Goal: Information Seeking & Learning: Check status

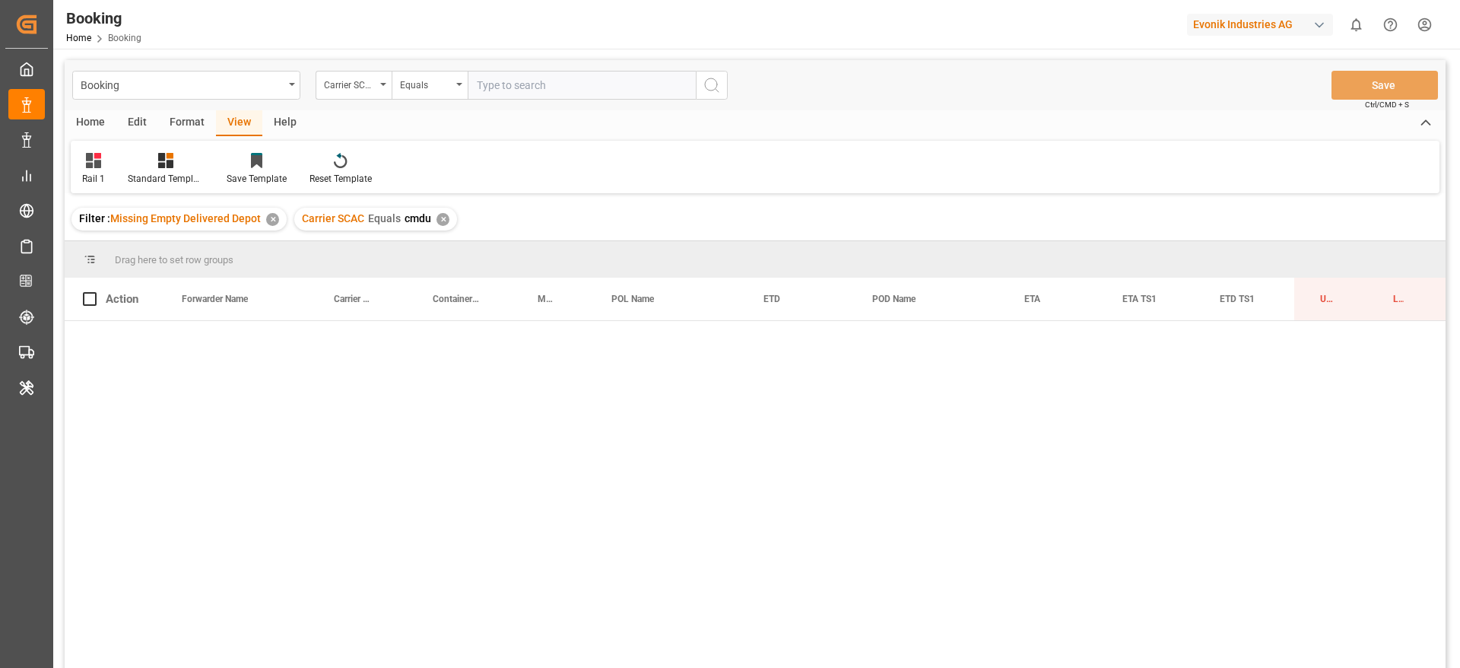
scroll to position [0, 34]
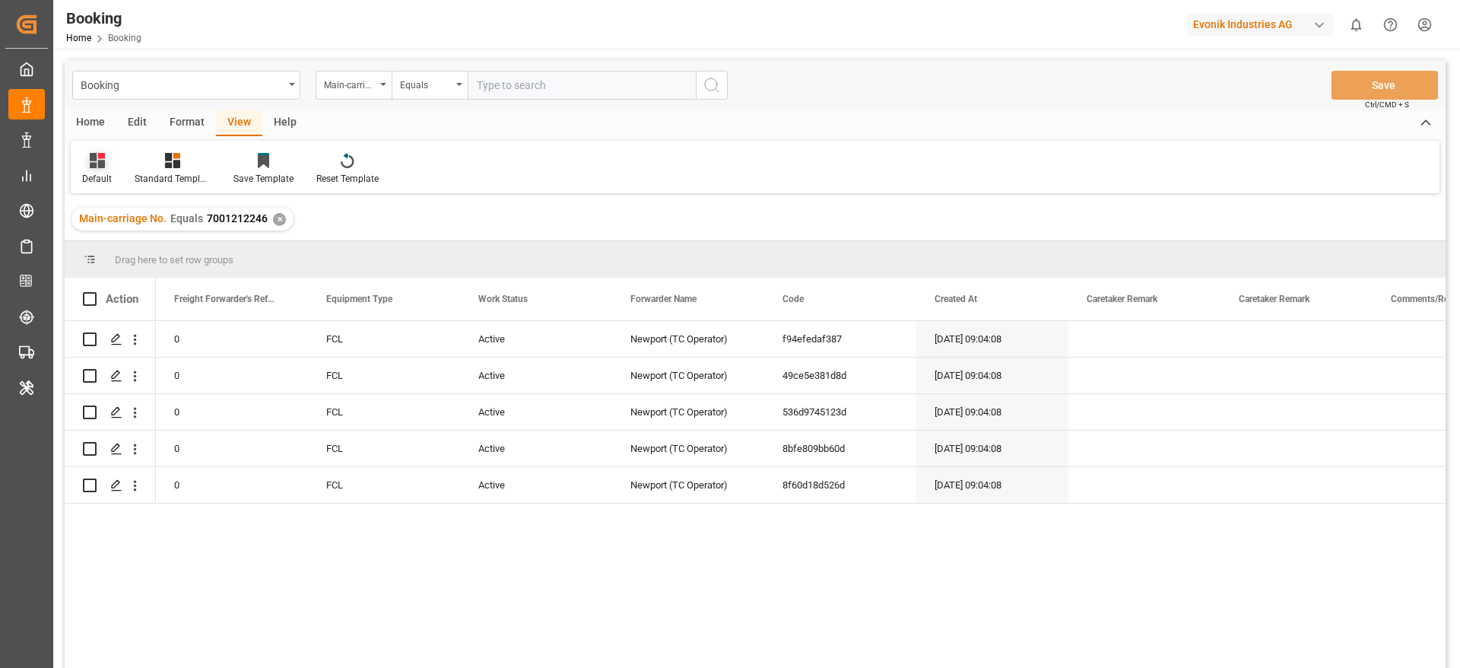
click at [110, 165] on div at bounding box center [97, 160] width 30 height 16
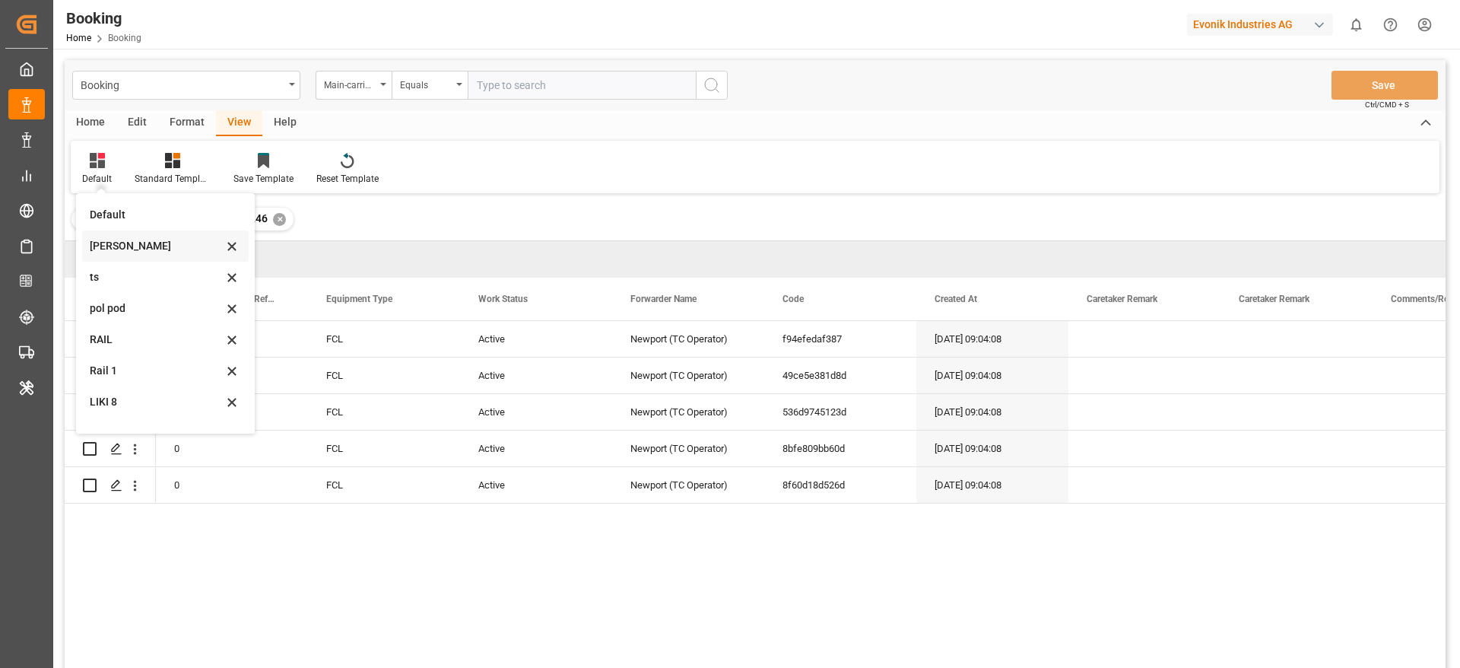
click at [120, 256] on div "[PERSON_NAME]" at bounding box center [165, 245] width 167 height 31
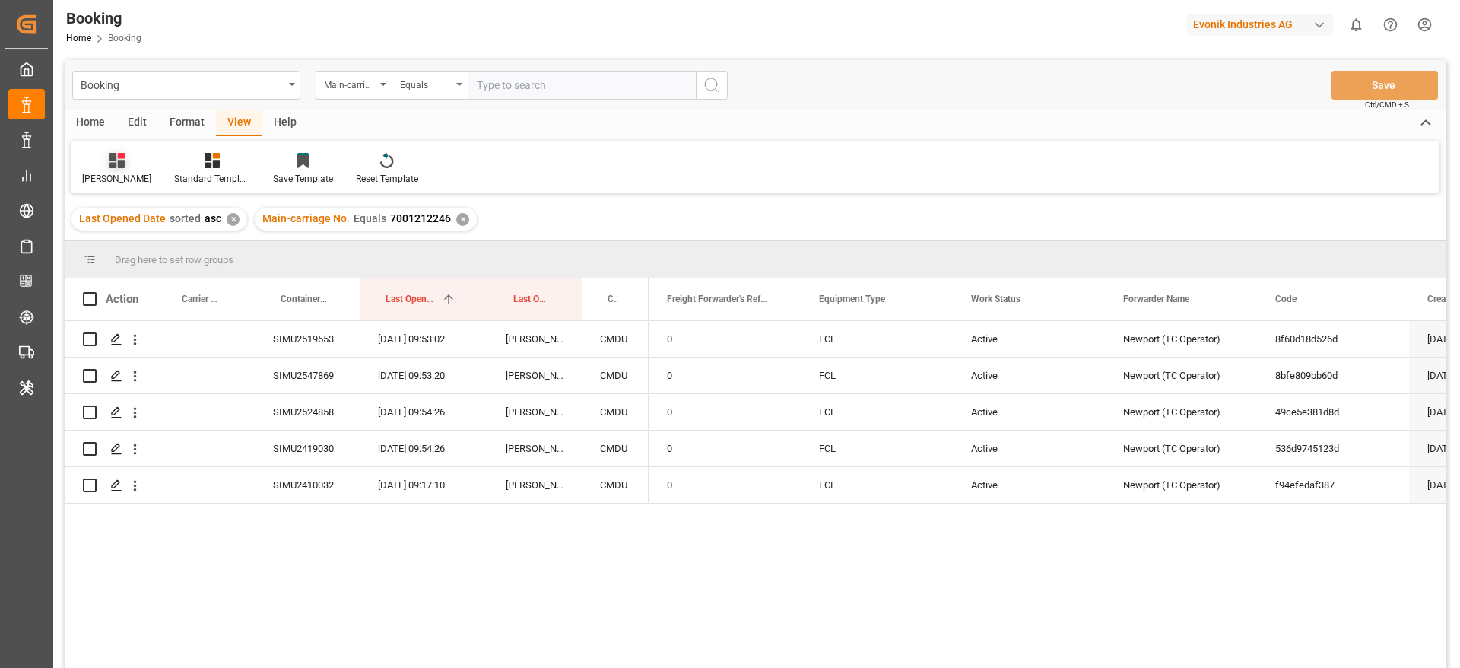
click at [110, 164] on icon at bounding box center [117, 160] width 15 height 15
click at [119, 374] on div "Rail 1" at bounding box center [160, 371] width 133 height 16
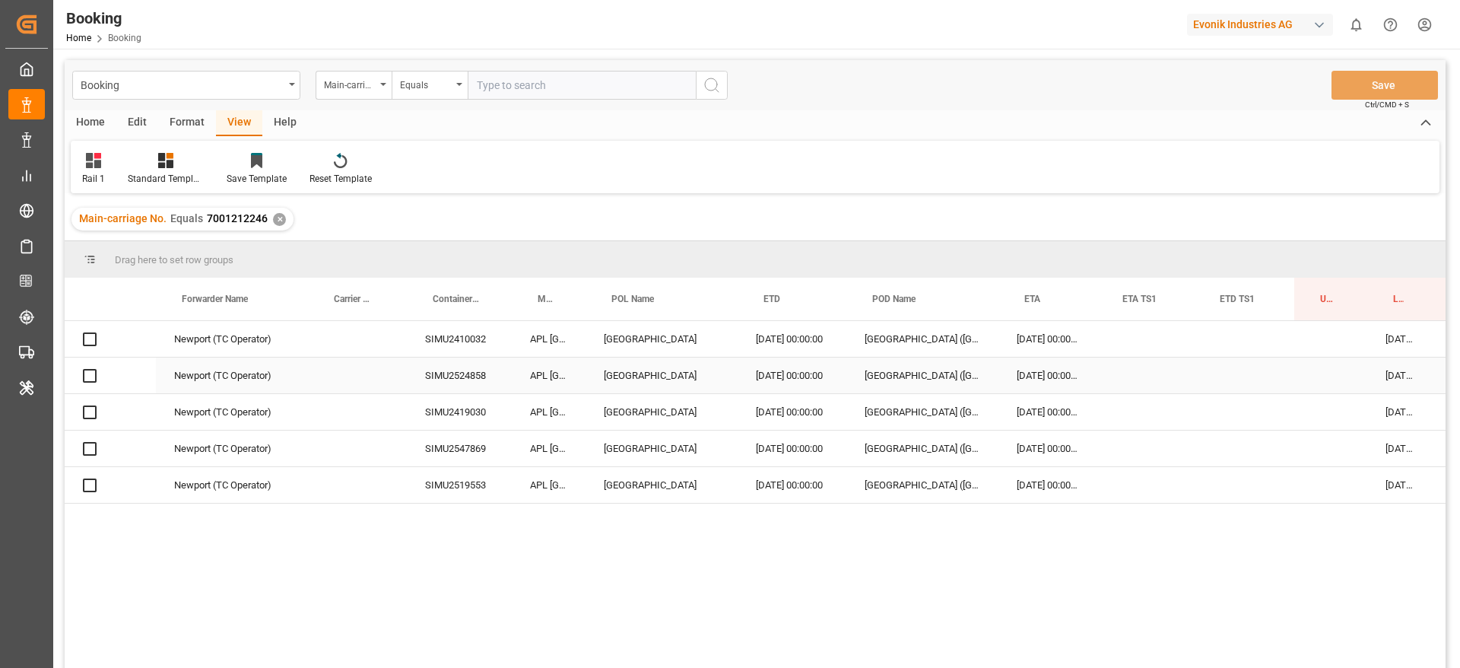
click at [393, 344] on div "Press SPACE to select this row." at bounding box center [357, 339] width 99 height 36
click at [423, 349] on div "SIMU2410032" at bounding box center [459, 339] width 105 height 36
click at [440, 381] on div "SIMU2524858" at bounding box center [459, 375] width 105 height 36
click at [472, 415] on div "SIMU2419030" at bounding box center [459, 412] width 105 height 36
click at [486, 452] on div "SIMU2547869" at bounding box center [459, 448] width 105 height 36
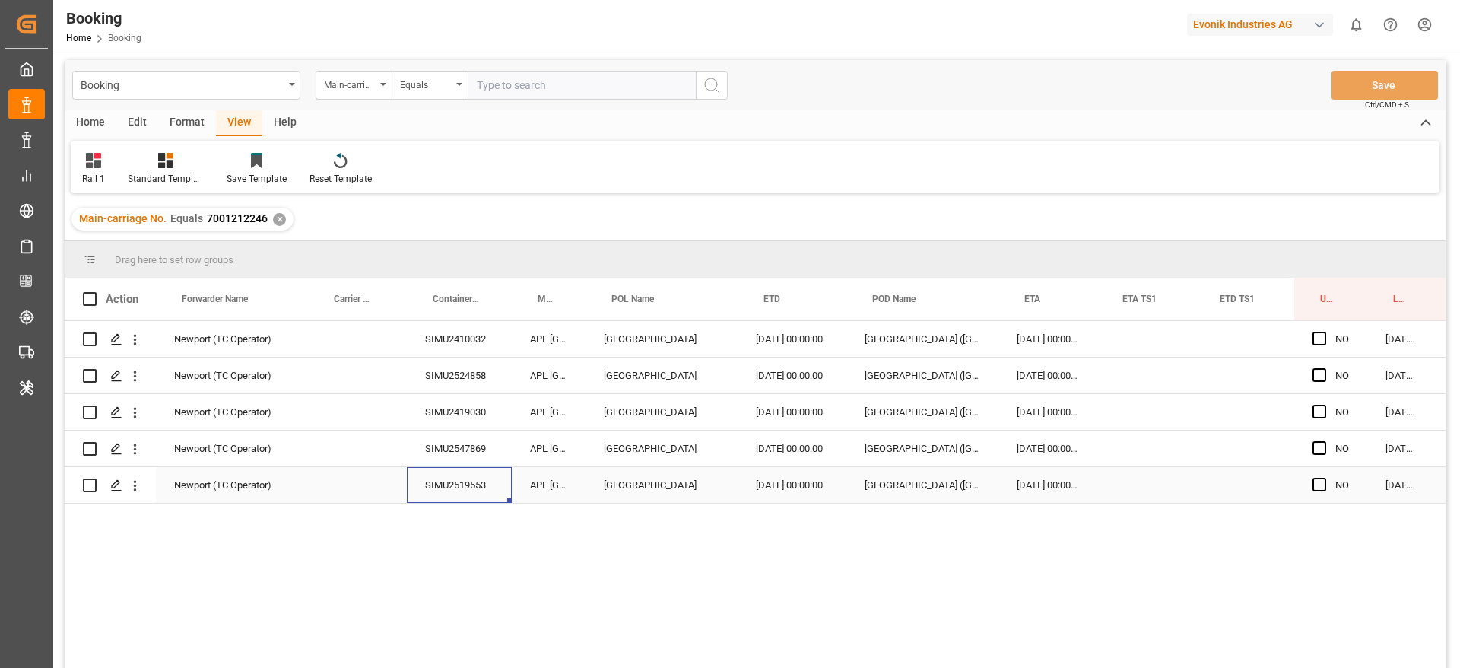
click at [499, 476] on div "SIMU2519553" at bounding box center [459, 485] width 105 height 36
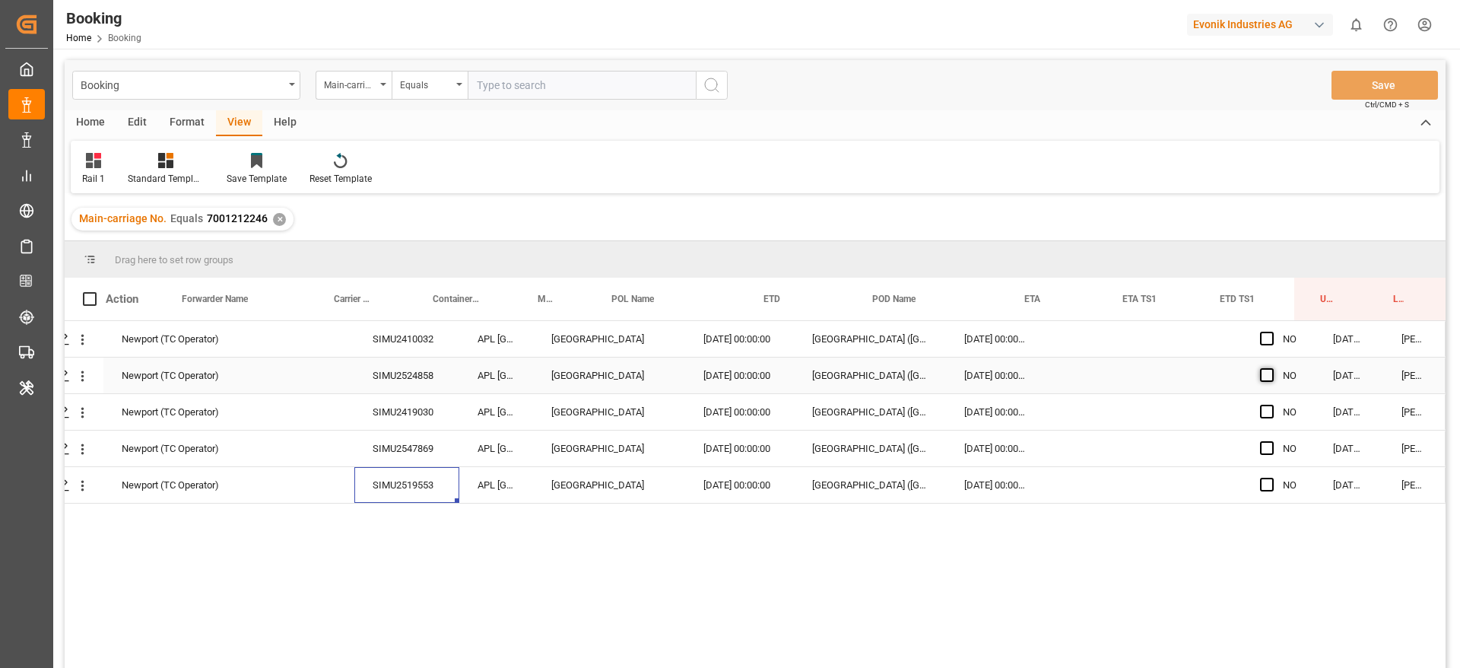
click at [1260, 380] on span "Press SPACE to select this row." at bounding box center [1267, 375] width 14 height 14
click at [1271, 368] on input "Press SPACE to select this row." at bounding box center [1271, 368] width 0 height 0
drag, startPoint x: 1308, startPoint y: 391, endPoint x: 1308, endPoint y: 528, distance: 136.9
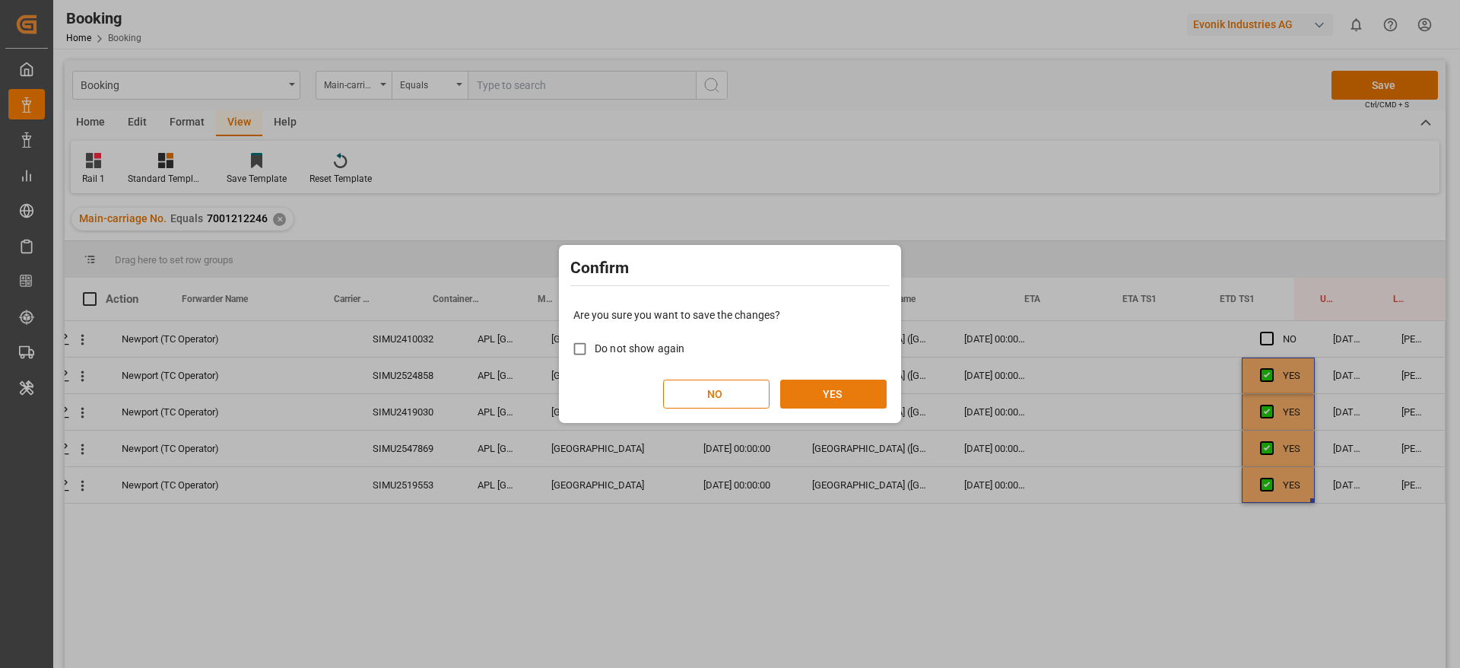
click at [837, 392] on button "YES" at bounding box center [833, 393] width 106 height 29
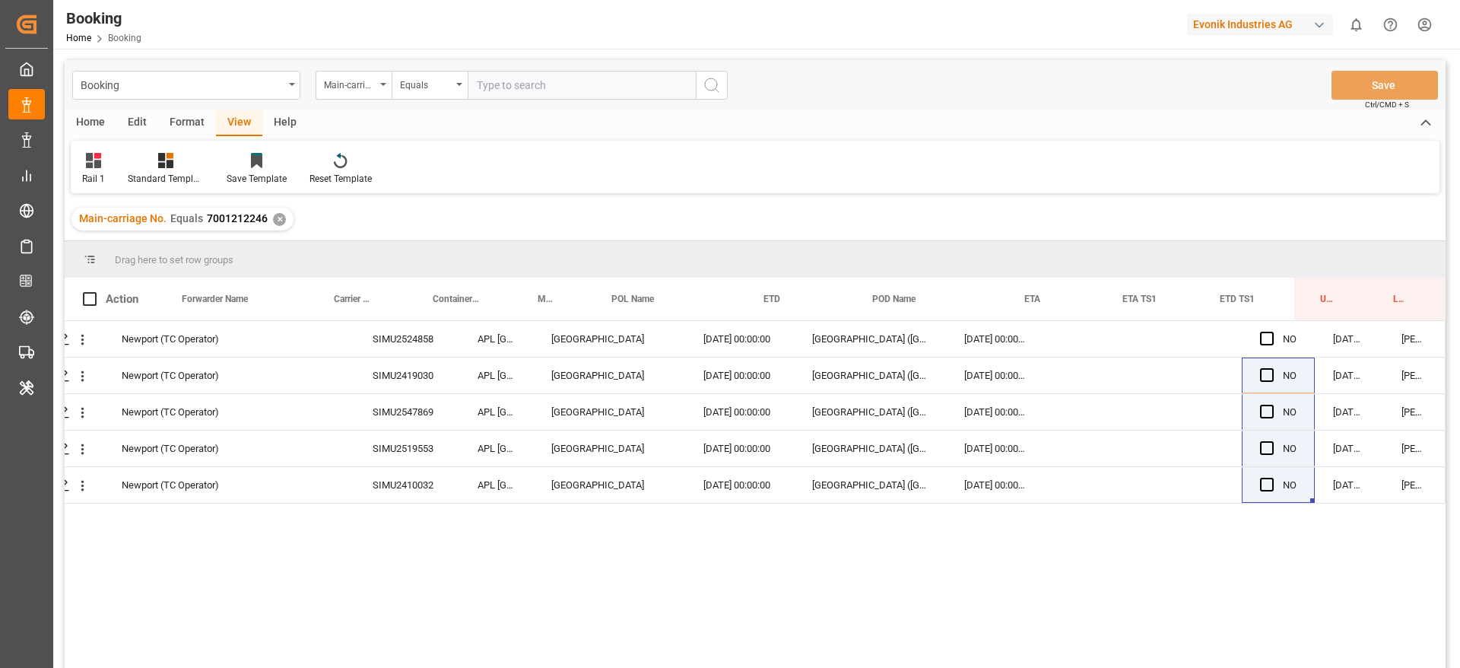
click at [278, 216] on div "✕" at bounding box center [279, 219] width 13 height 13
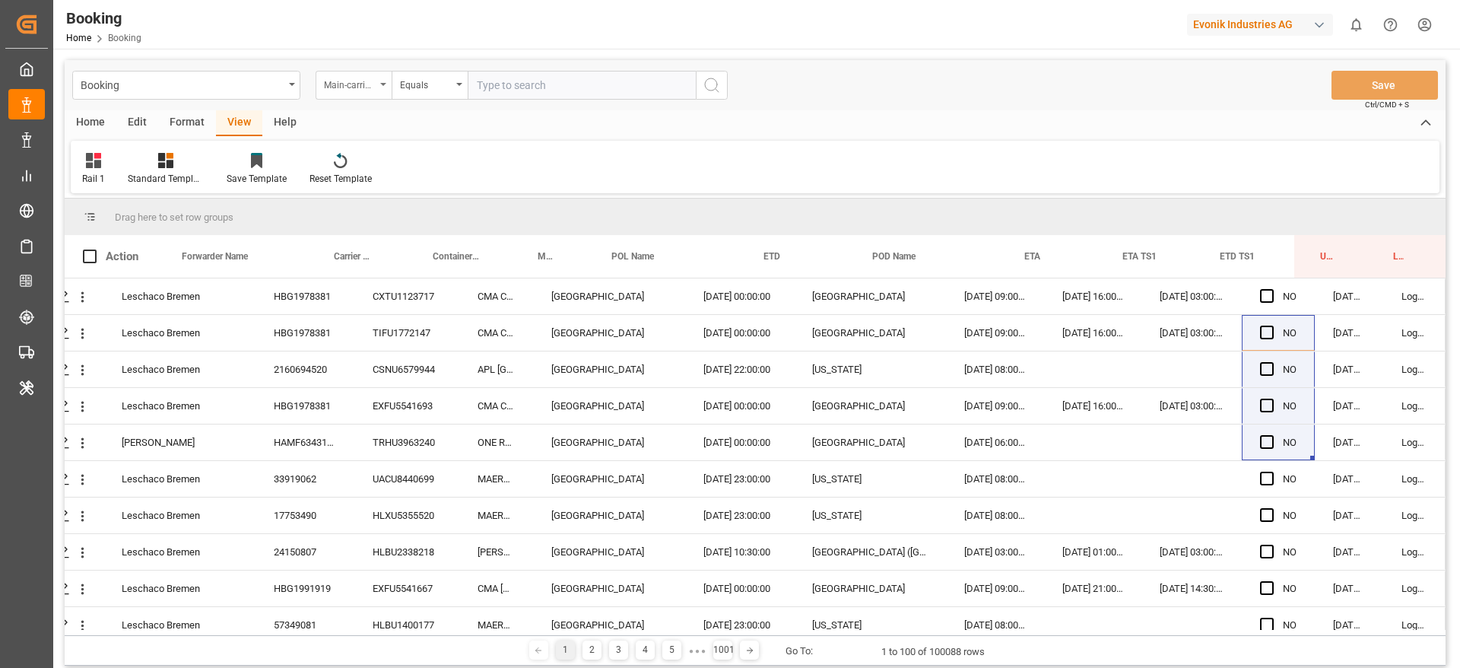
drag, startPoint x: 360, startPoint y: 79, endPoint x: 366, endPoint y: 87, distance: 9.9
click at [364, 86] on div "Main-carriage No." at bounding box center [350, 83] width 52 height 17
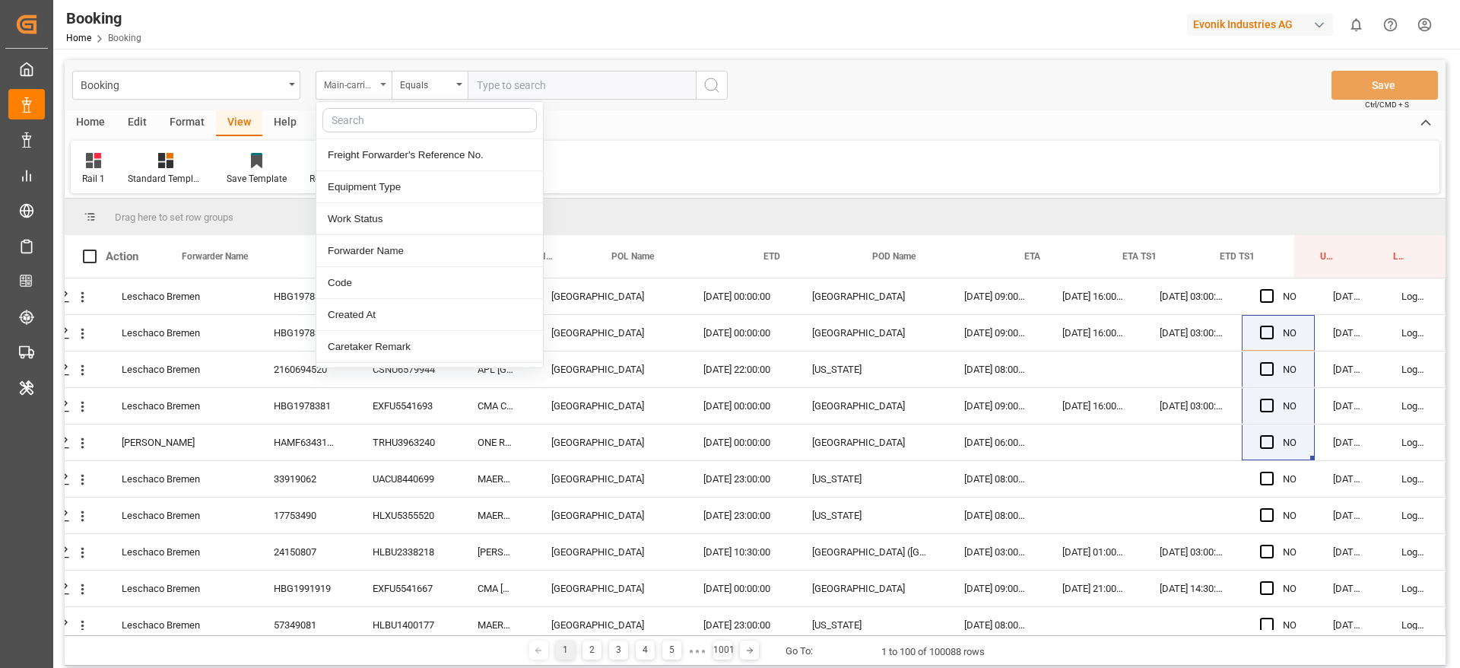
click at [372, 118] on input "text" at bounding box center [429, 120] width 214 height 24
type input "boo"
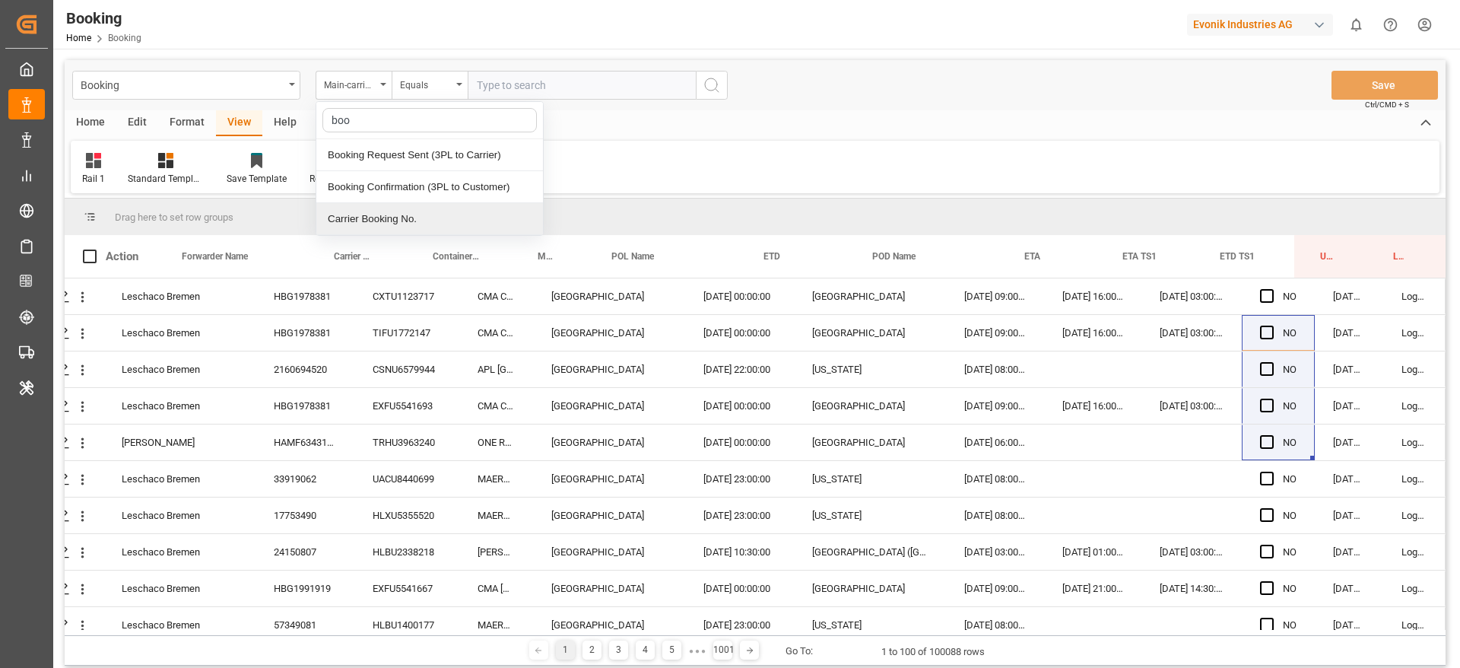
click at [376, 227] on div "Carrier Booking No." at bounding box center [429, 219] width 227 height 32
click at [503, 95] on div "Booking Carrier Booking No. Equals Save Ctrl/CMD + S" at bounding box center [755, 85] width 1381 height 50
click at [503, 90] on input "text" at bounding box center [582, 85] width 228 height 29
paste input "HBG1981873"
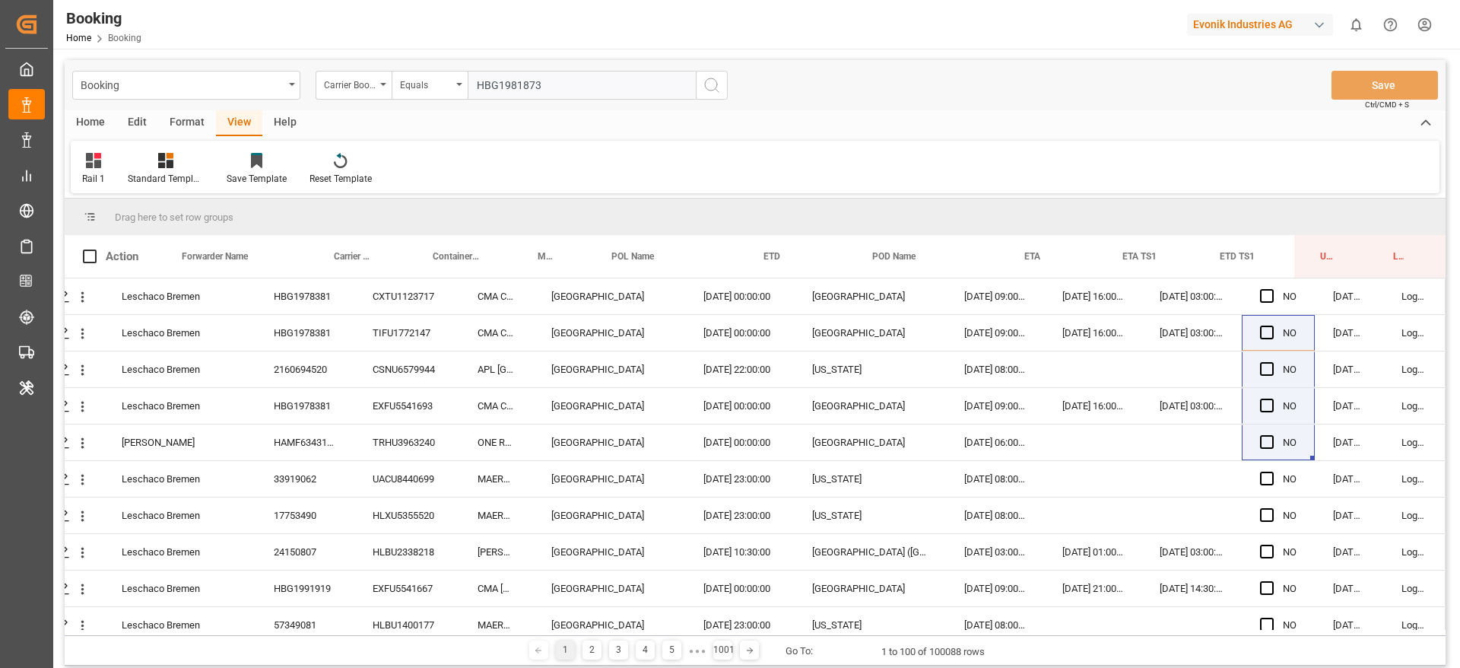
type input "HBG1981873"
click at [696, 92] on button "search button" at bounding box center [712, 85] width 32 height 29
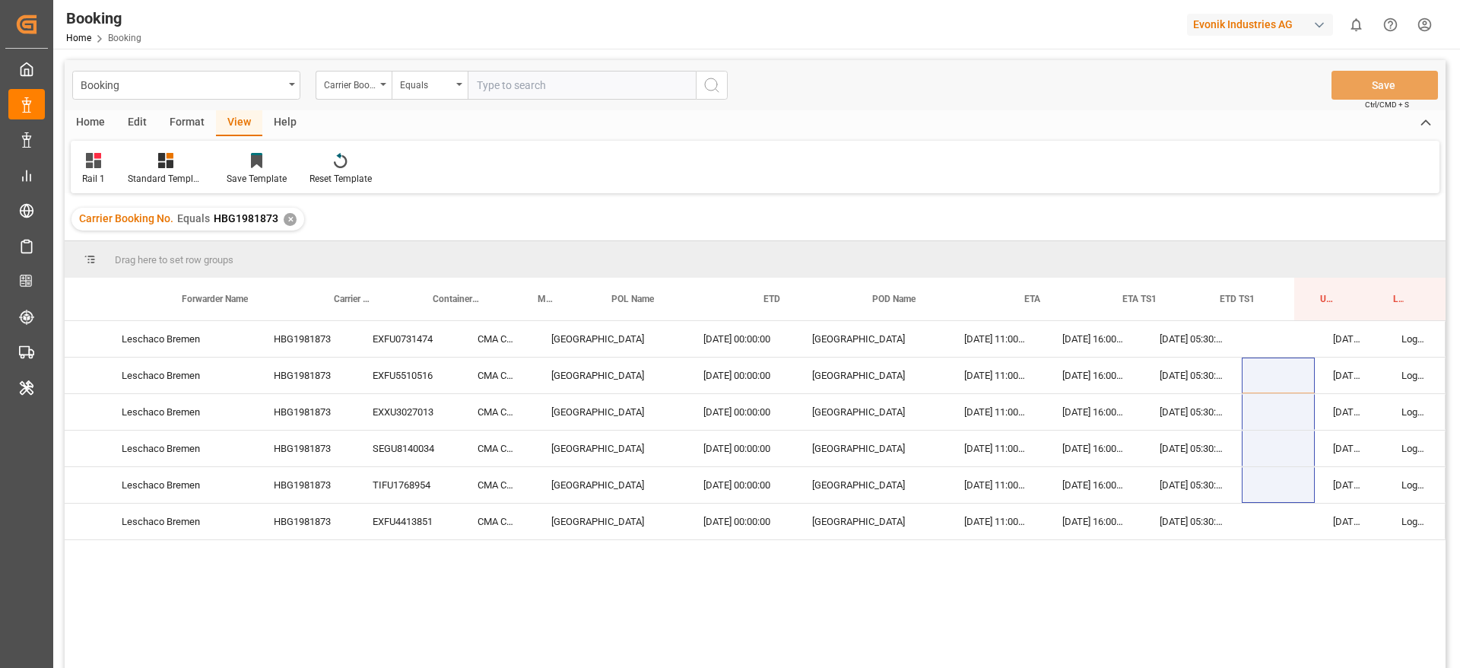
scroll to position [114, 0]
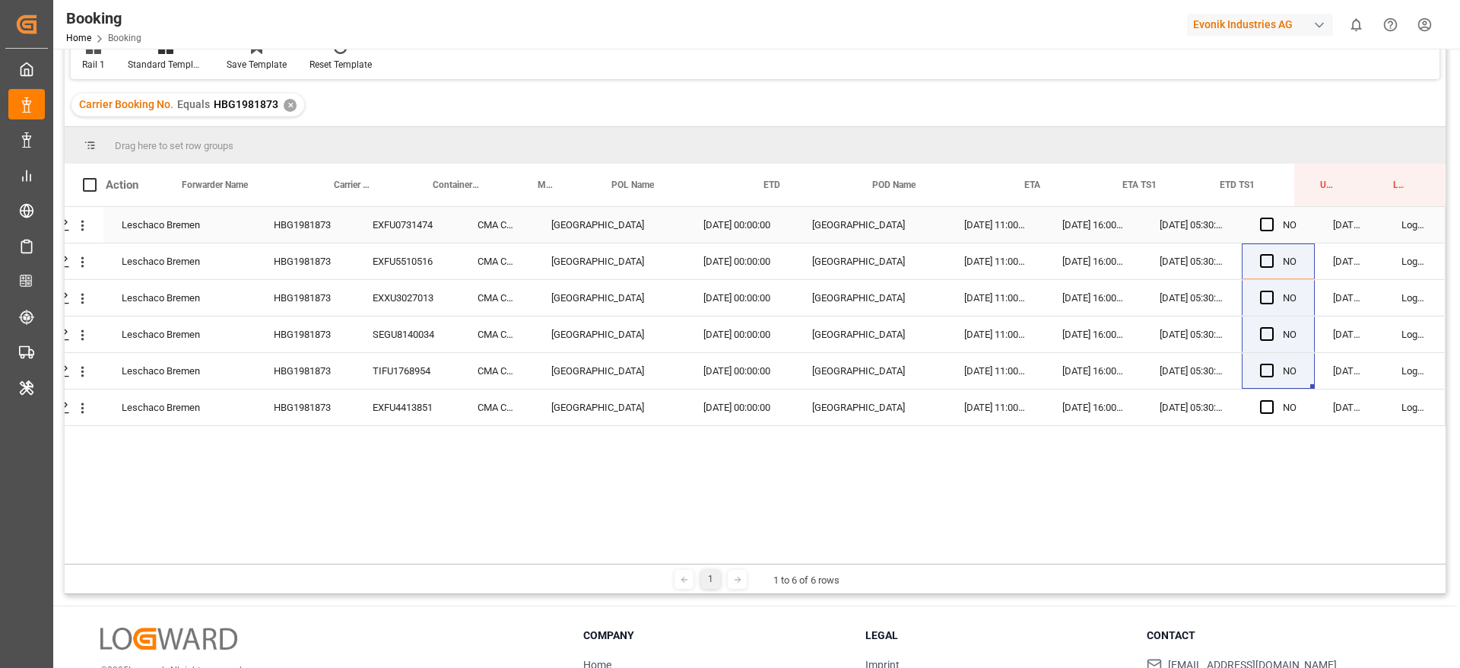
click at [375, 227] on div "EXFU0731474" at bounding box center [406, 225] width 105 height 36
click at [1273, 224] on div "Press SPACE to select this row." at bounding box center [1271, 225] width 23 height 35
click at [1263, 227] on span "Press SPACE to select this row." at bounding box center [1267, 224] width 14 height 14
click at [1271, 217] on input "Press SPACE to select this row." at bounding box center [1271, 217] width 0 height 0
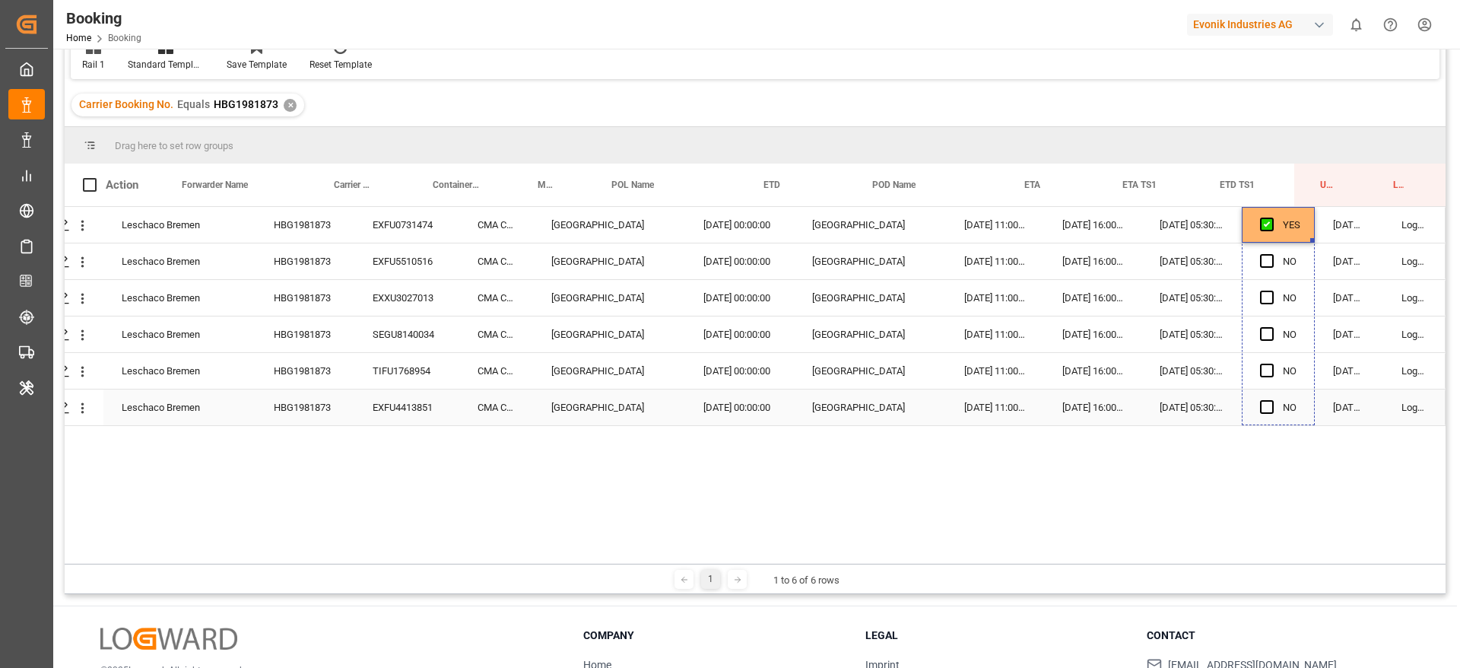
drag, startPoint x: 1308, startPoint y: 240, endPoint x: 1322, endPoint y: 408, distance: 169.4
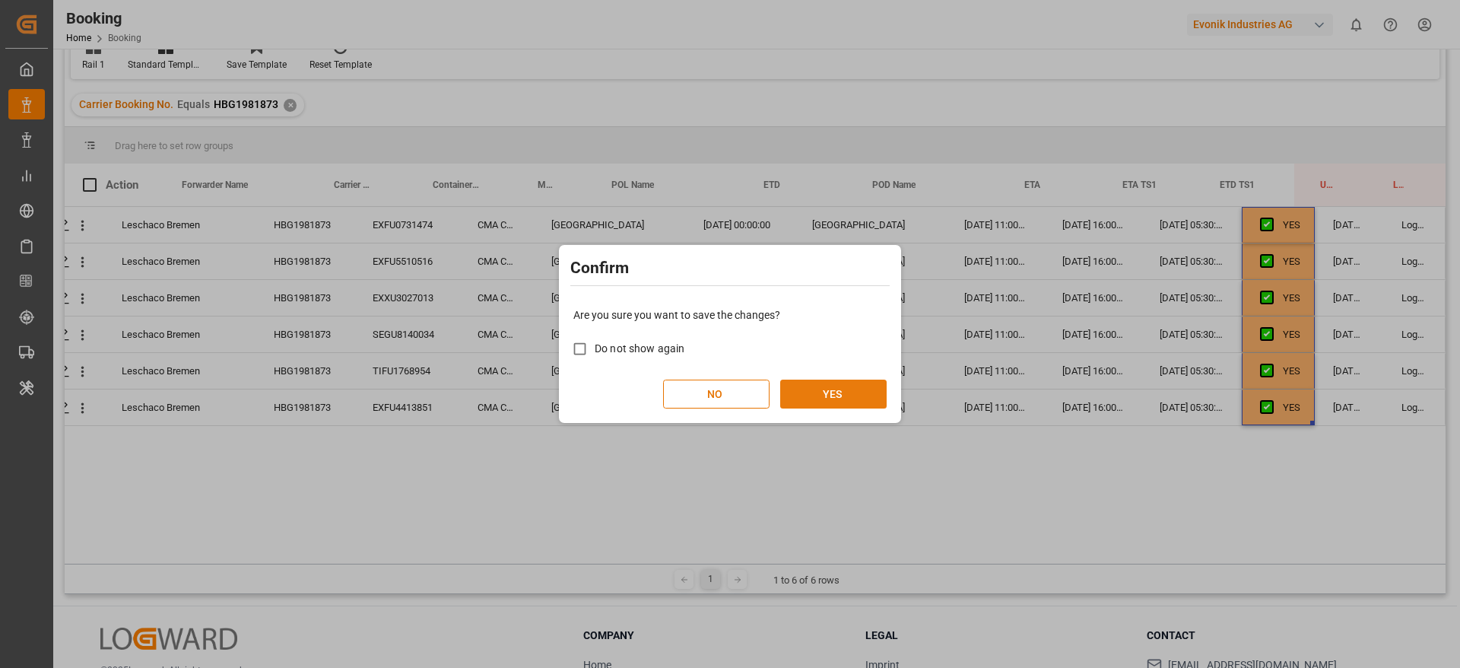
click at [826, 401] on button "YES" at bounding box center [833, 393] width 106 height 29
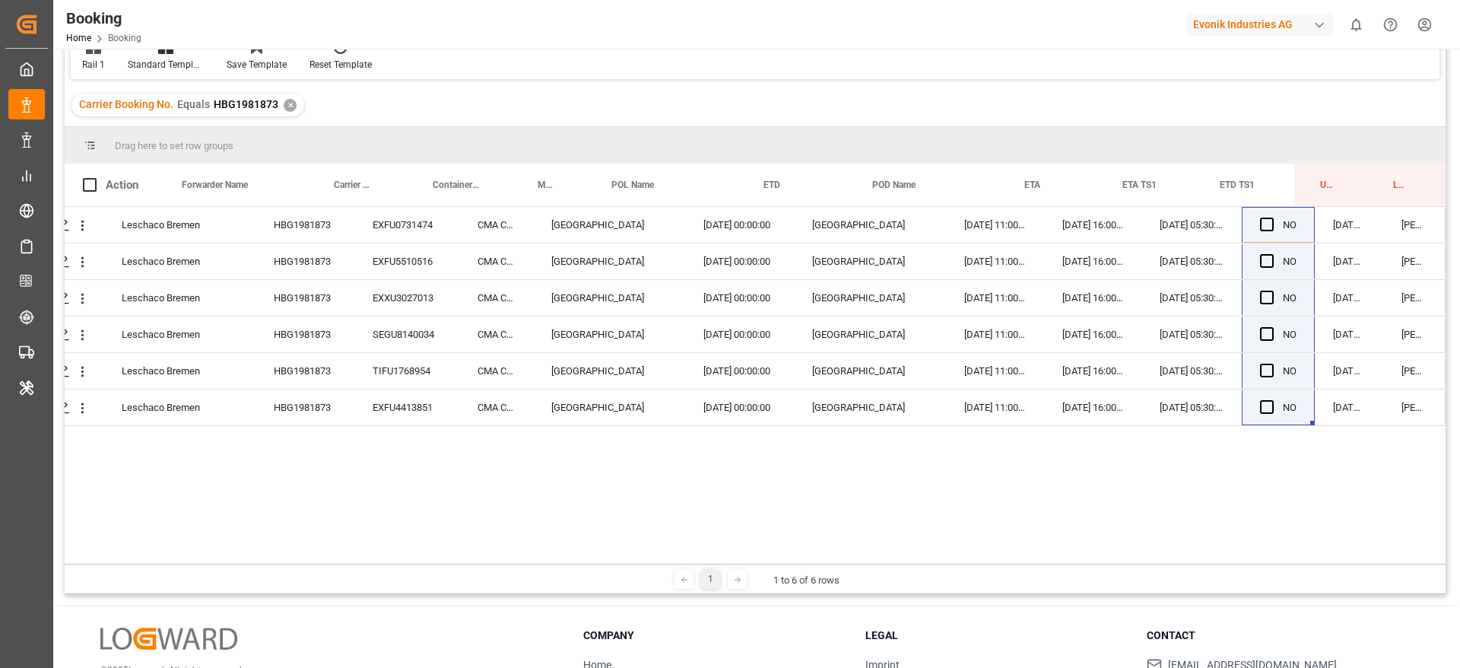
click at [294, 102] on div "Carrier Booking No. Equals HBG1981873 ✕" at bounding box center [187, 105] width 233 height 23
click at [290, 105] on div "✕" at bounding box center [290, 105] width 13 height 13
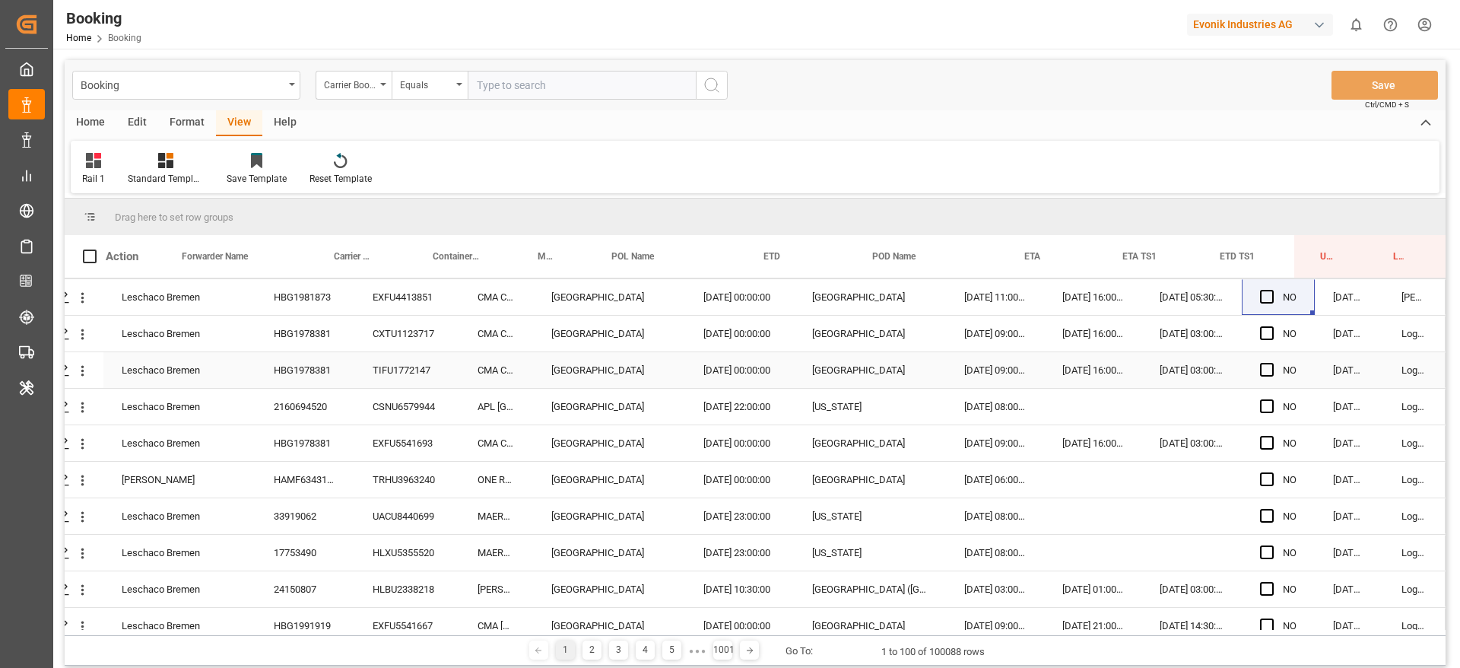
scroll to position [114, 58]
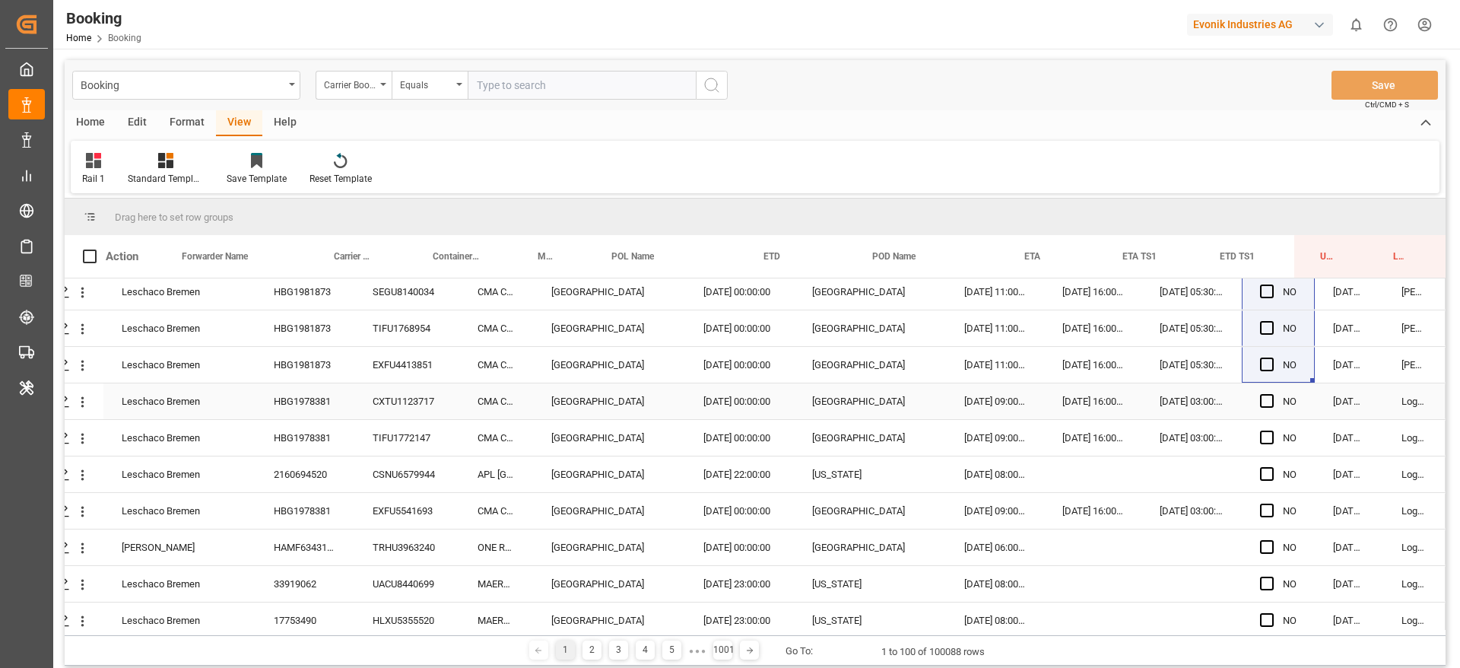
click at [287, 398] on div "HBG1978381" at bounding box center [305, 401] width 99 height 36
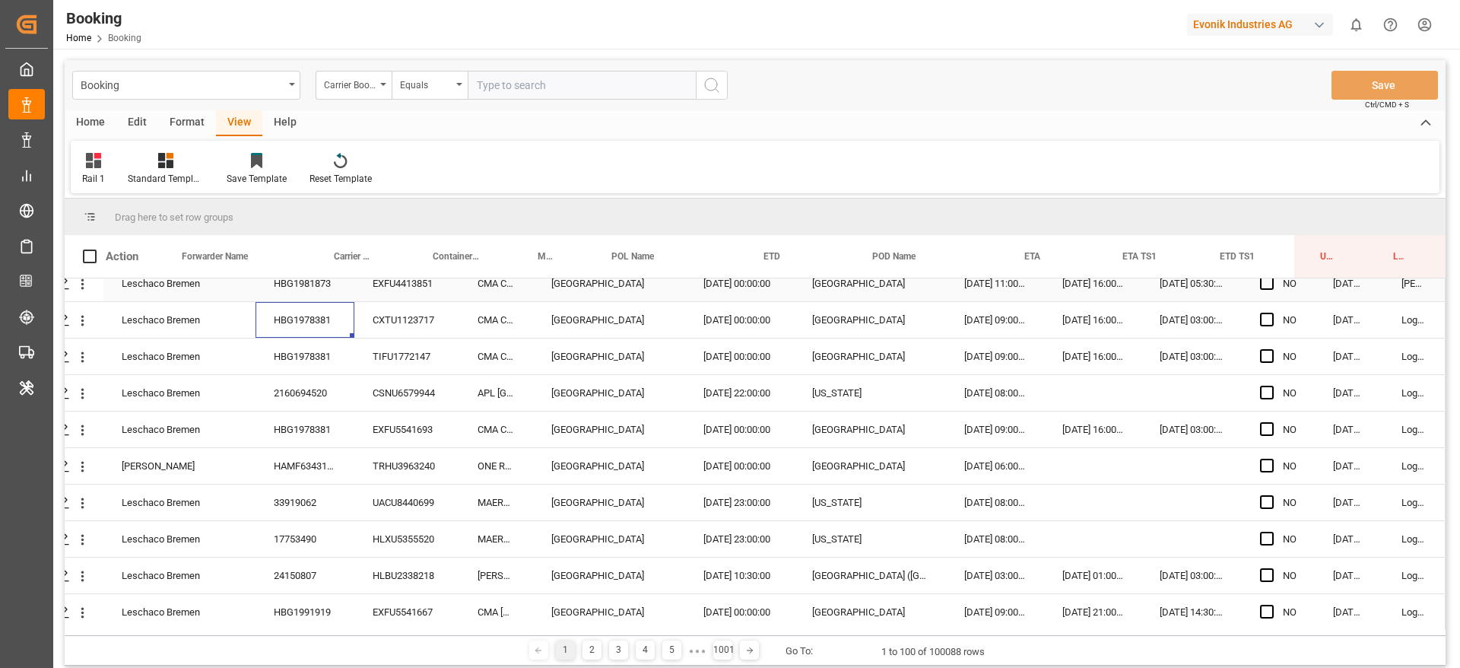
scroll to position [228, 58]
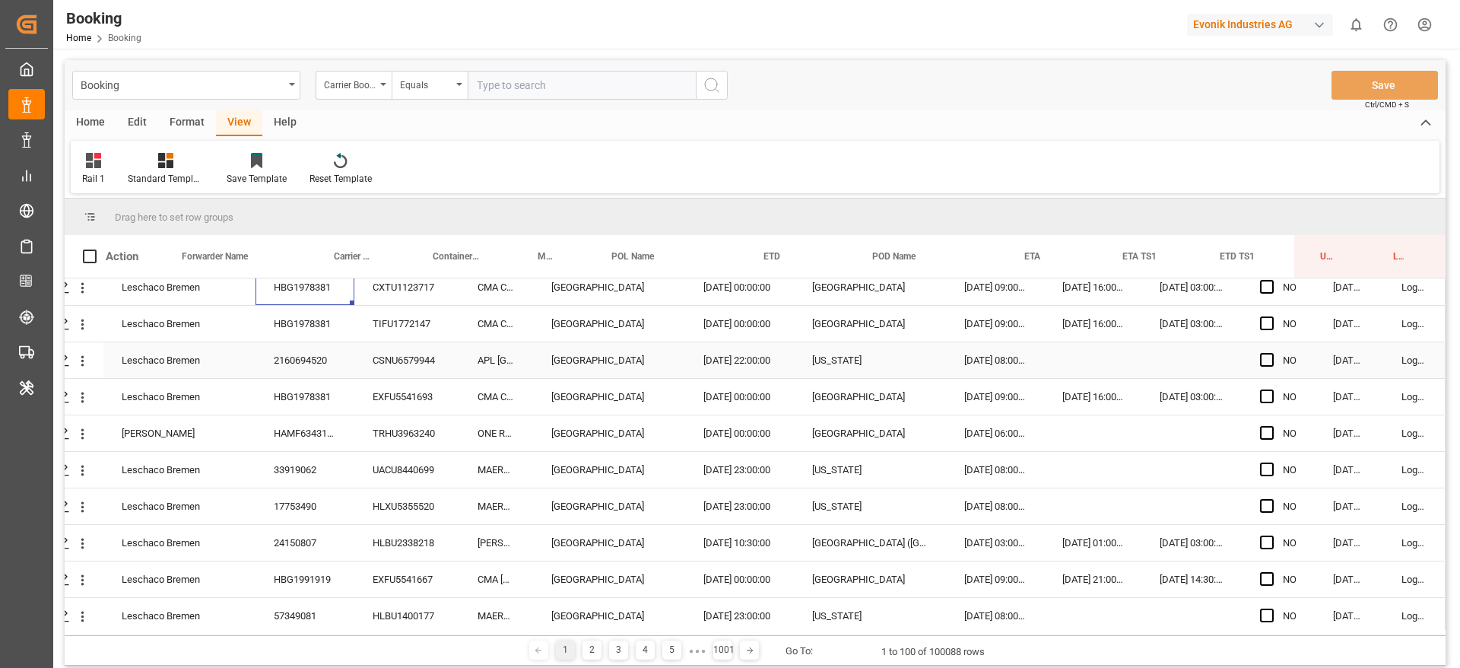
click at [330, 367] on div "2160694520" at bounding box center [305, 360] width 99 height 36
click at [395, 383] on div "EXFU5541693" at bounding box center [406, 397] width 105 height 36
click at [407, 364] on div "CSNU6579944" at bounding box center [406, 360] width 105 height 36
click at [300, 389] on div "HBG1978381" at bounding box center [305, 397] width 99 height 36
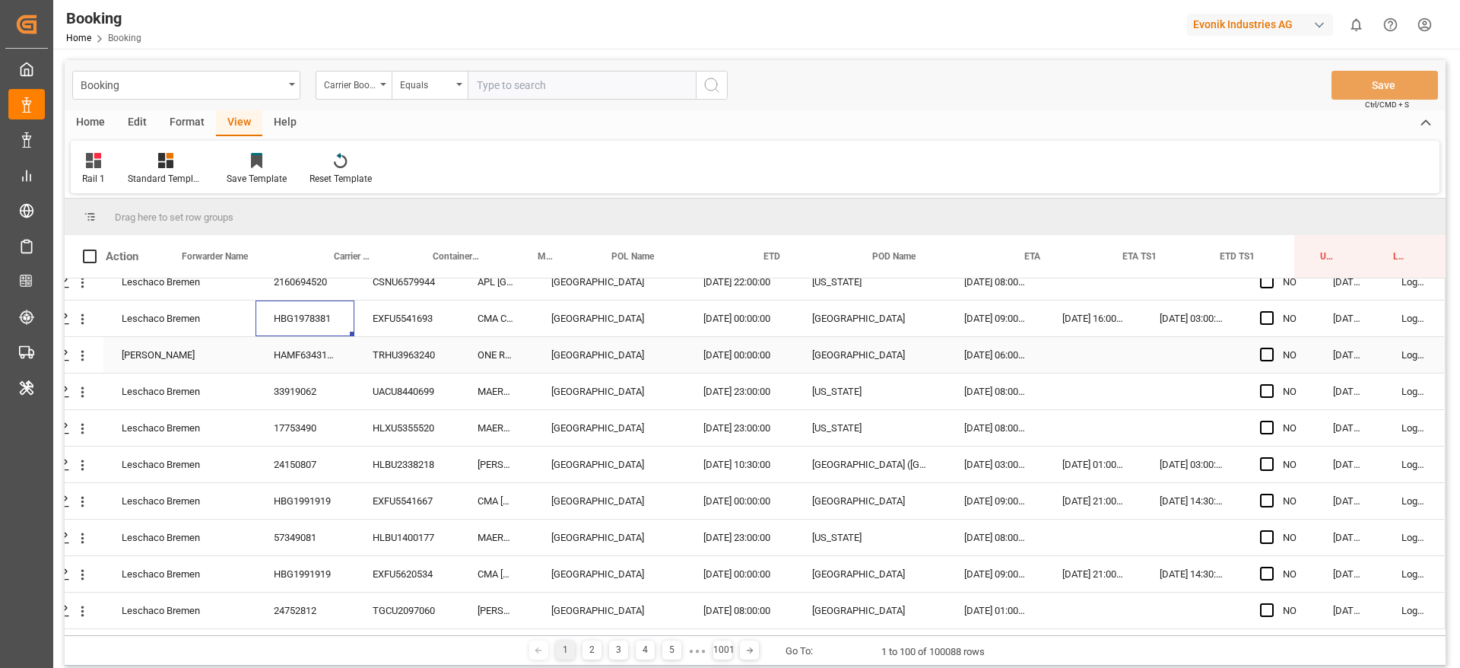
scroll to position [342, 58]
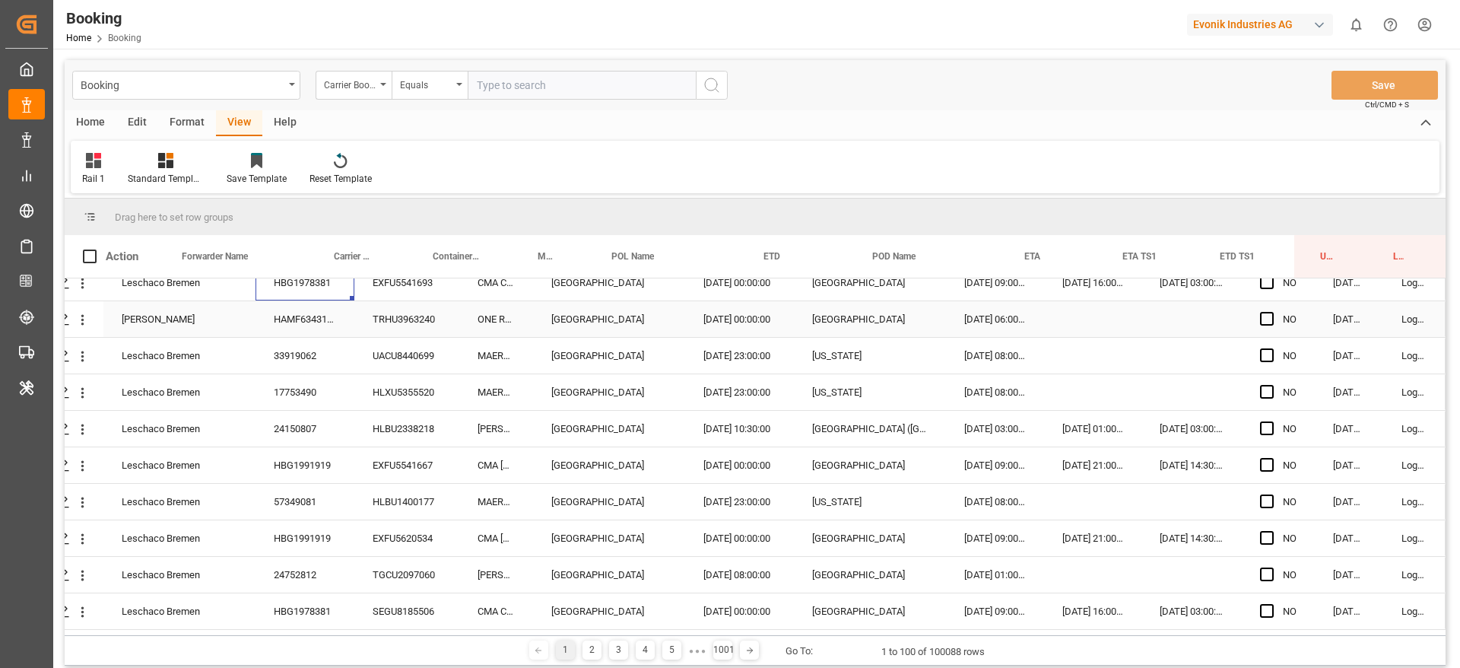
click at [321, 325] on div "HAMF63431500" at bounding box center [305, 319] width 99 height 36
click at [322, 346] on div "33919062" at bounding box center [305, 356] width 99 height 36
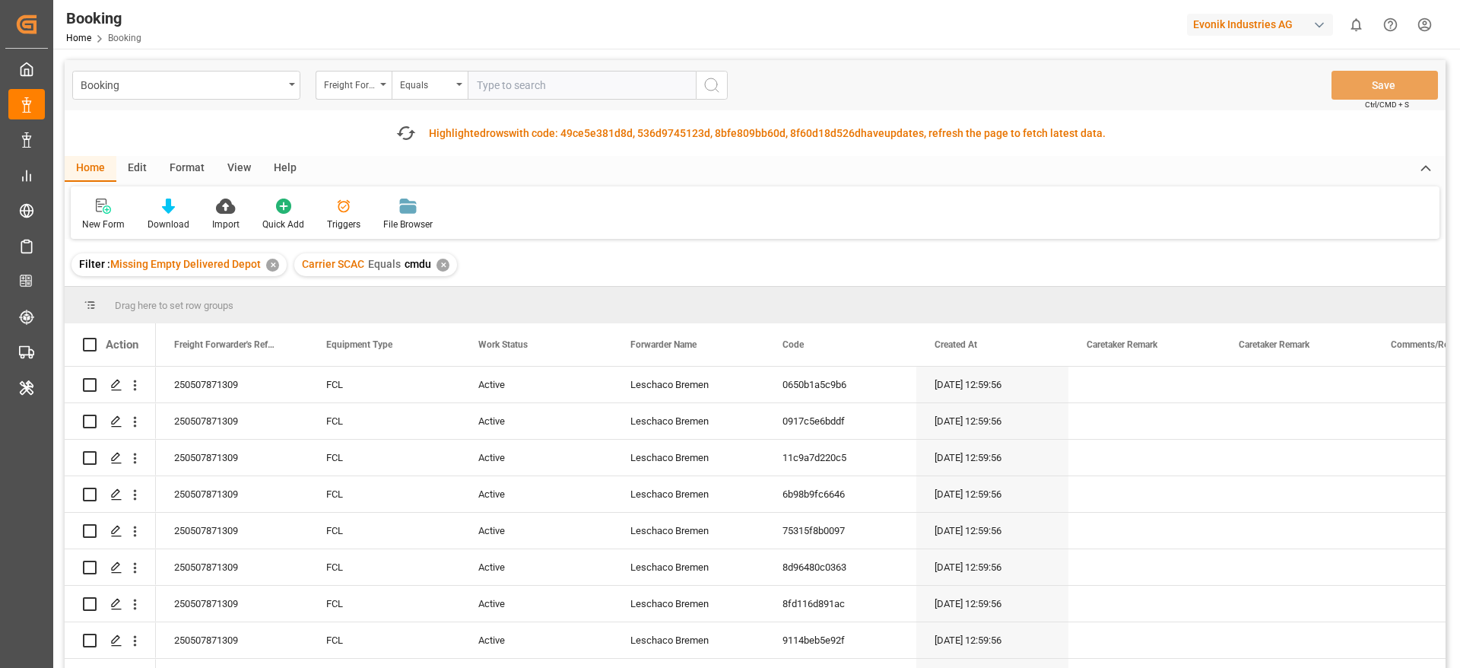
click at [219, 167] on div "View" at bounding box center [239, 169] width 46 height 26
click at [67, 217] on div "Home Edit Format View Help Default Standard Templates Save Template Reset Templ…" at bounding box center [755, 197] width 1381 height 83
click at [81, 218] on div "Default" at bounding box center [97, 214] width 52 height 33
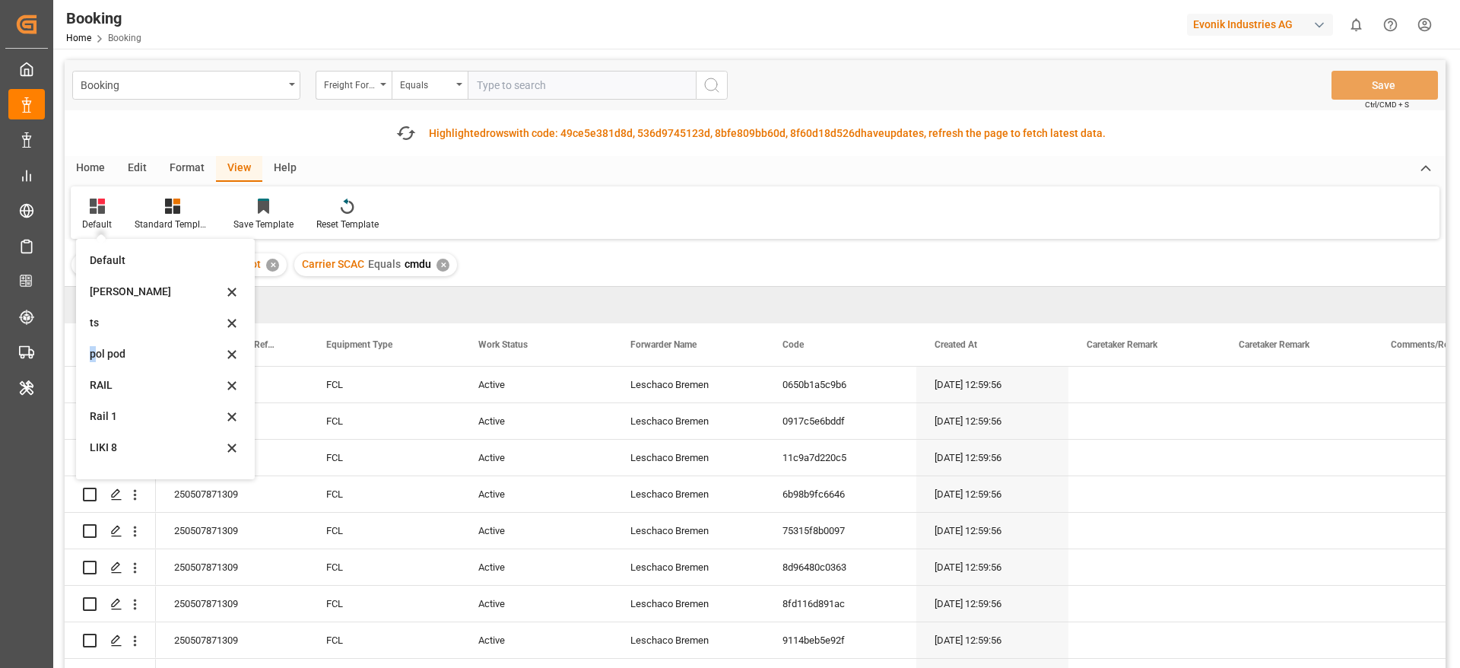
drag, startPoint x: 152, startPoint y: 316, endPoint x: 83, endPoint y: 407, distance: 113.9
click at [88, 372] on div "Default Likitha ts pol pod RAIL Rail 1 LIKI 8 LIKI 8" at bounding box center [165, 359] width 167 height 228
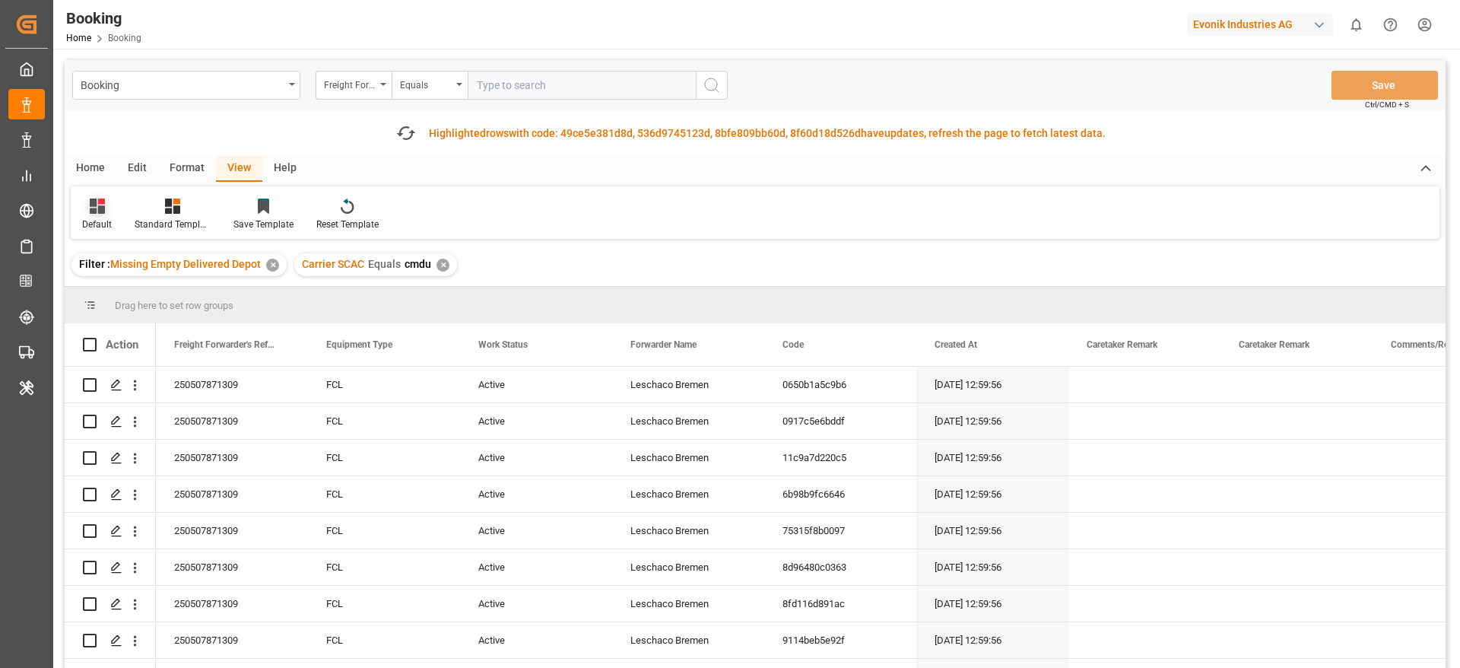
click at [90, 227] on div "Default" at bounding box center [97, 224] width 30 height 14
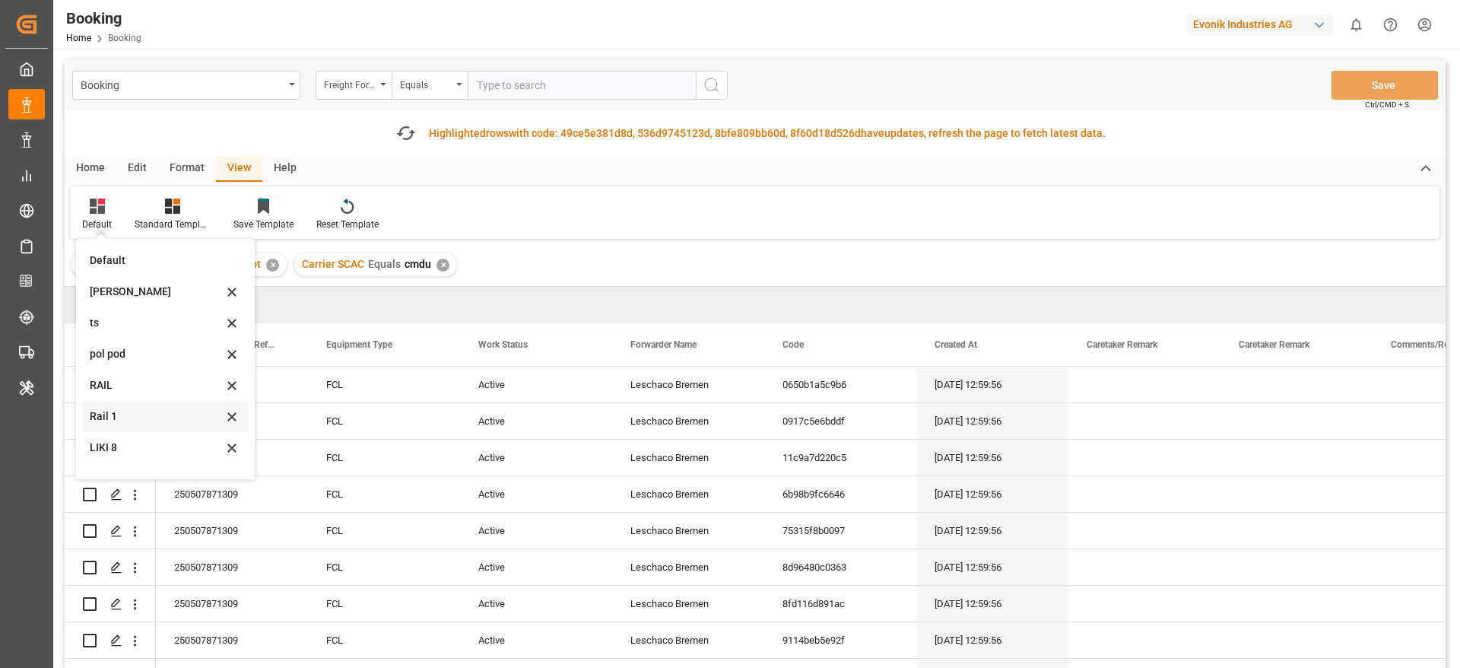
click at [121, 411] on div "Rail 1" at bounding box center [156, 416] width 133 height 16
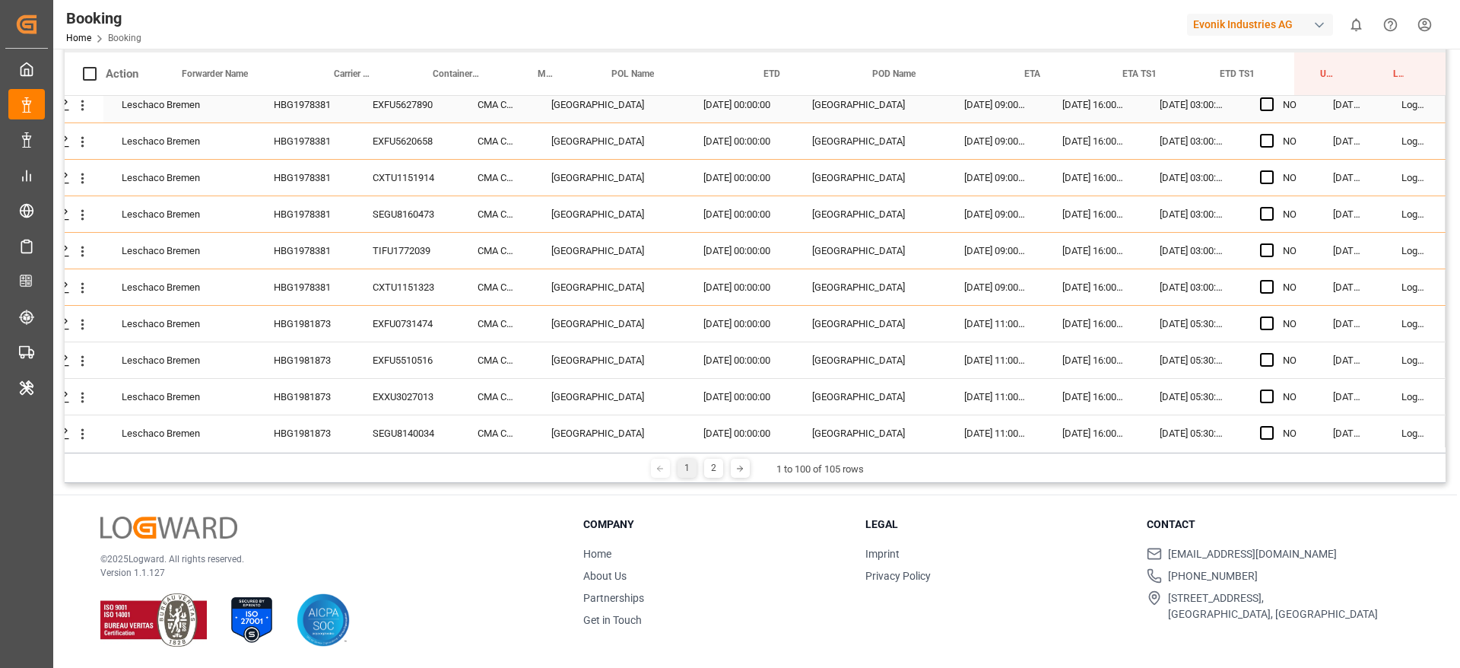
scroll to position [342, 58]
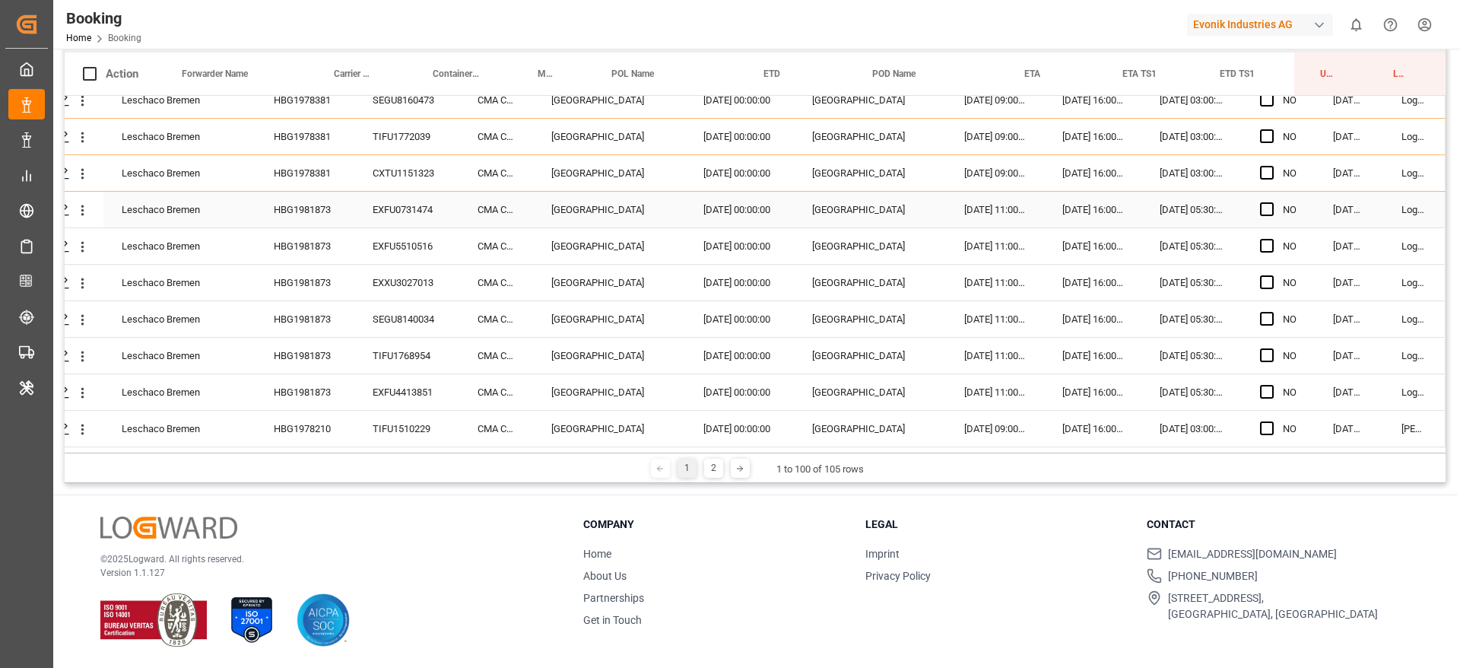
click at [321, 208] on div "HBG1981873" at bounding box center [305, 210] width 99 height 36
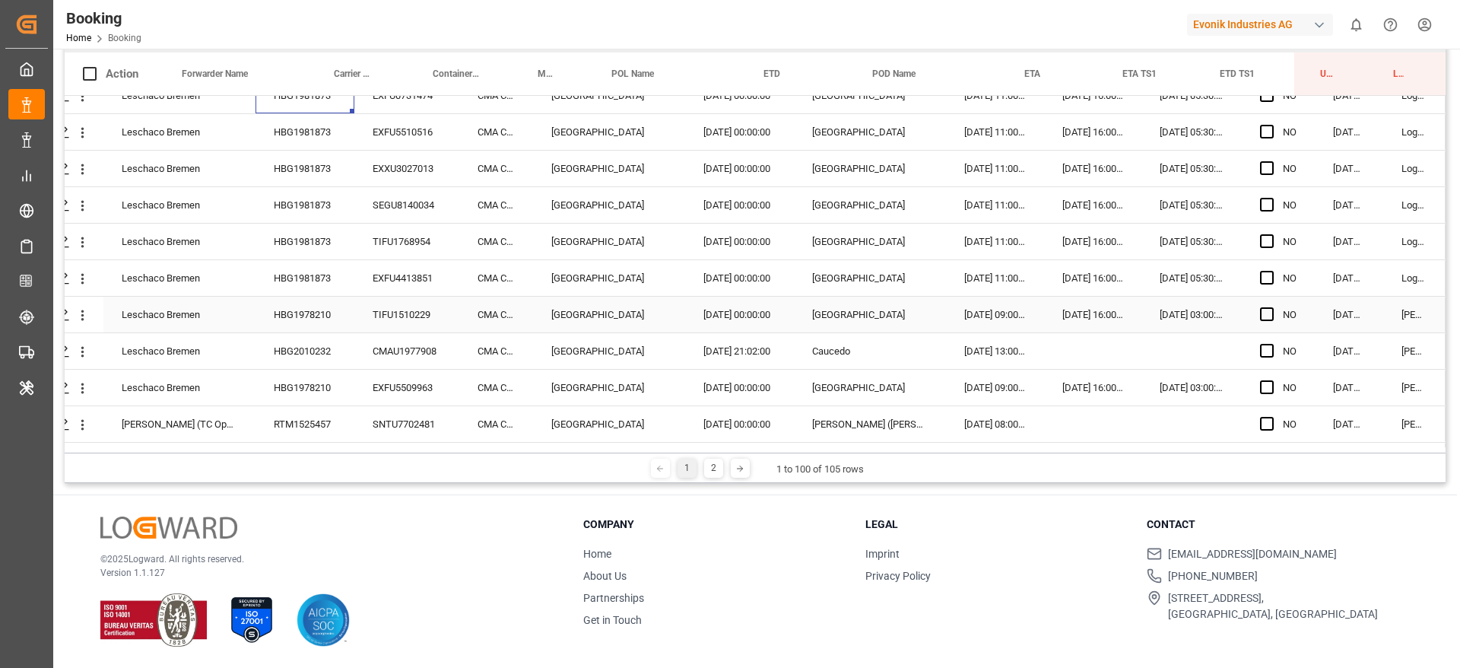
click at [303, 303] on div "HBG1978210" at bounding box center [305, 315] width 99 height 36
click at [308, 356] on div "HBG2010232" at bounding box center [305, 351] width 99 height 36
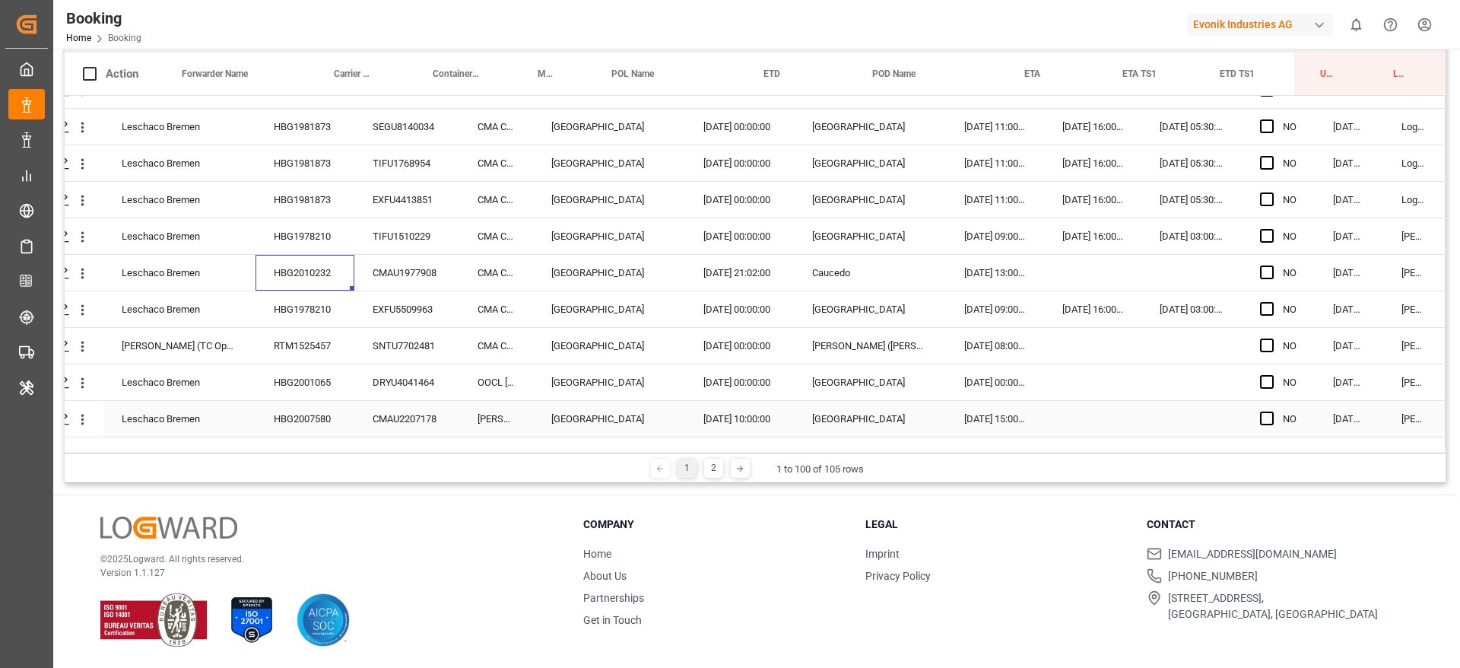
scroll to position [570, 58]
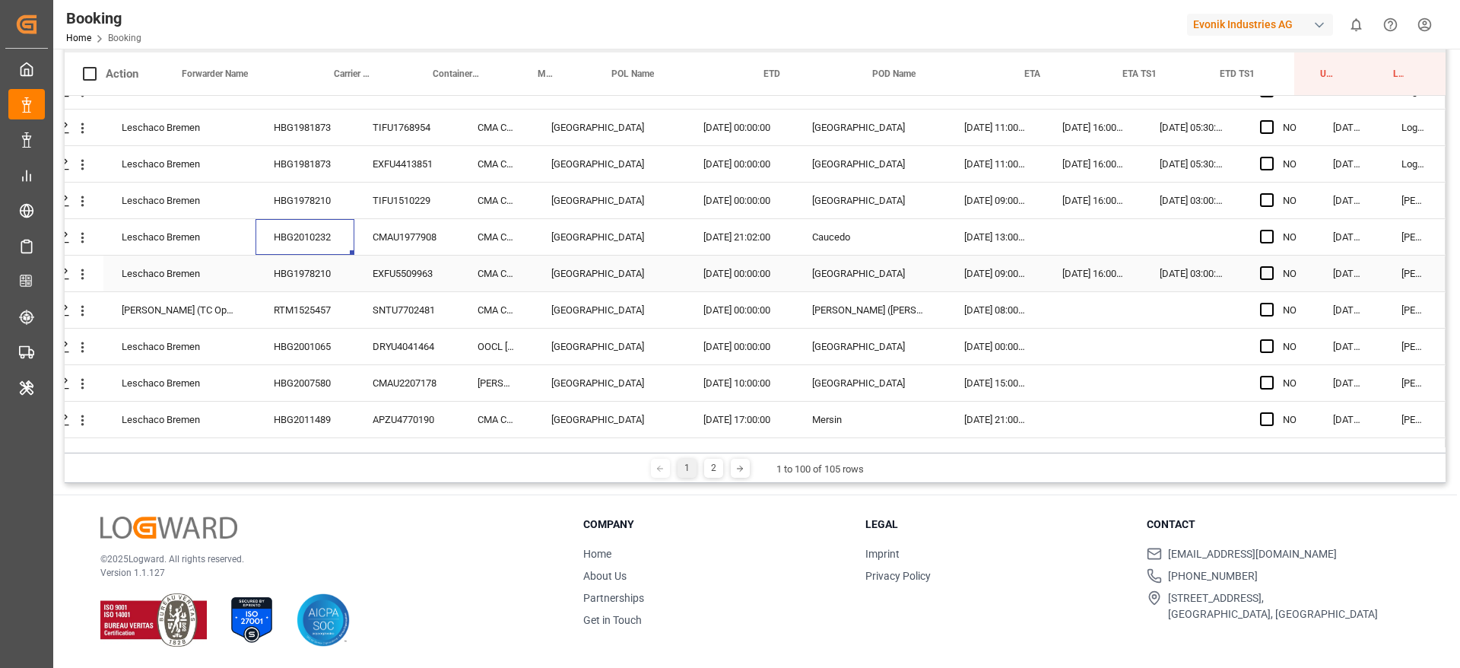
click at [322, 281] on div "HBG1978210" at bounding box center [305, 274] width 99 height 36
click at [332, 303] on div "RTM1525457" at bounding box center [305, 310] width 99 height 36
click at [311, 363] on div "HBG2001065" at bounding box center [305, 347] width 99 height 36
click at [318, 351] on div "HBG2001065" at bounding box center [305, 347] width 99 height 36
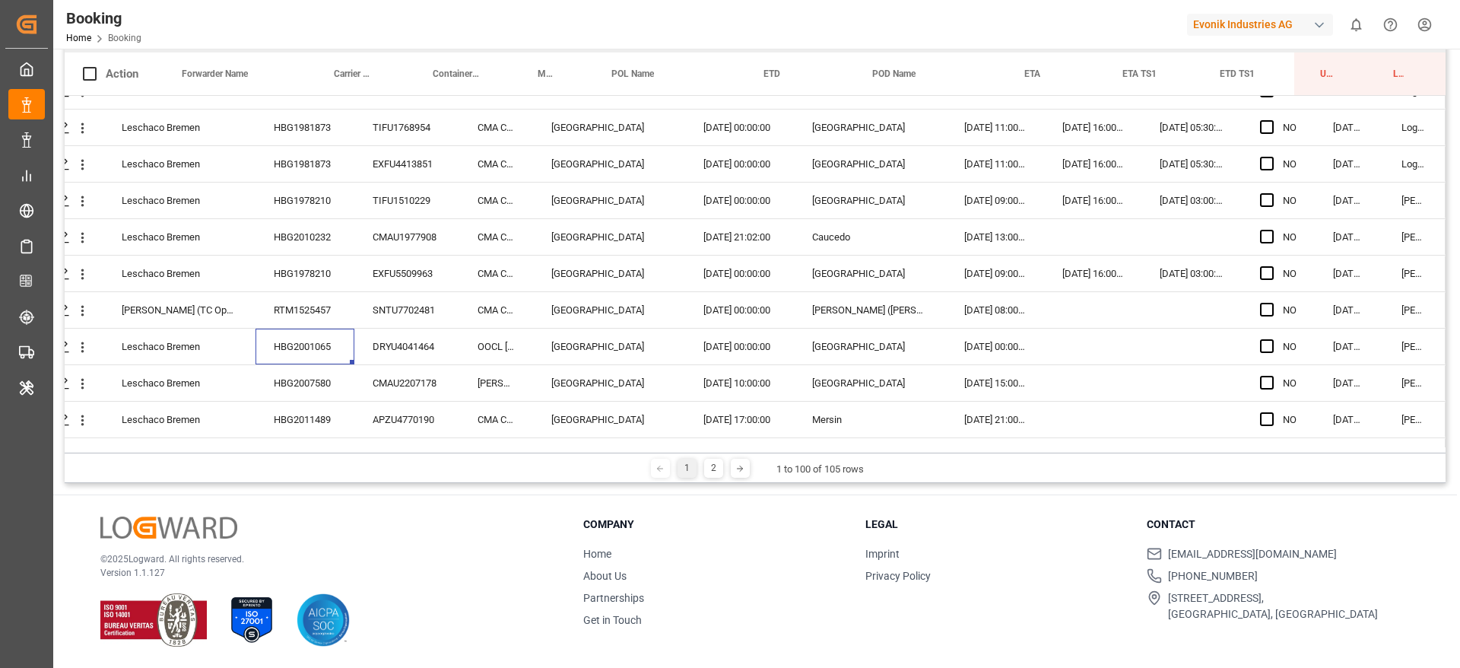
scroll to position [684, 58]
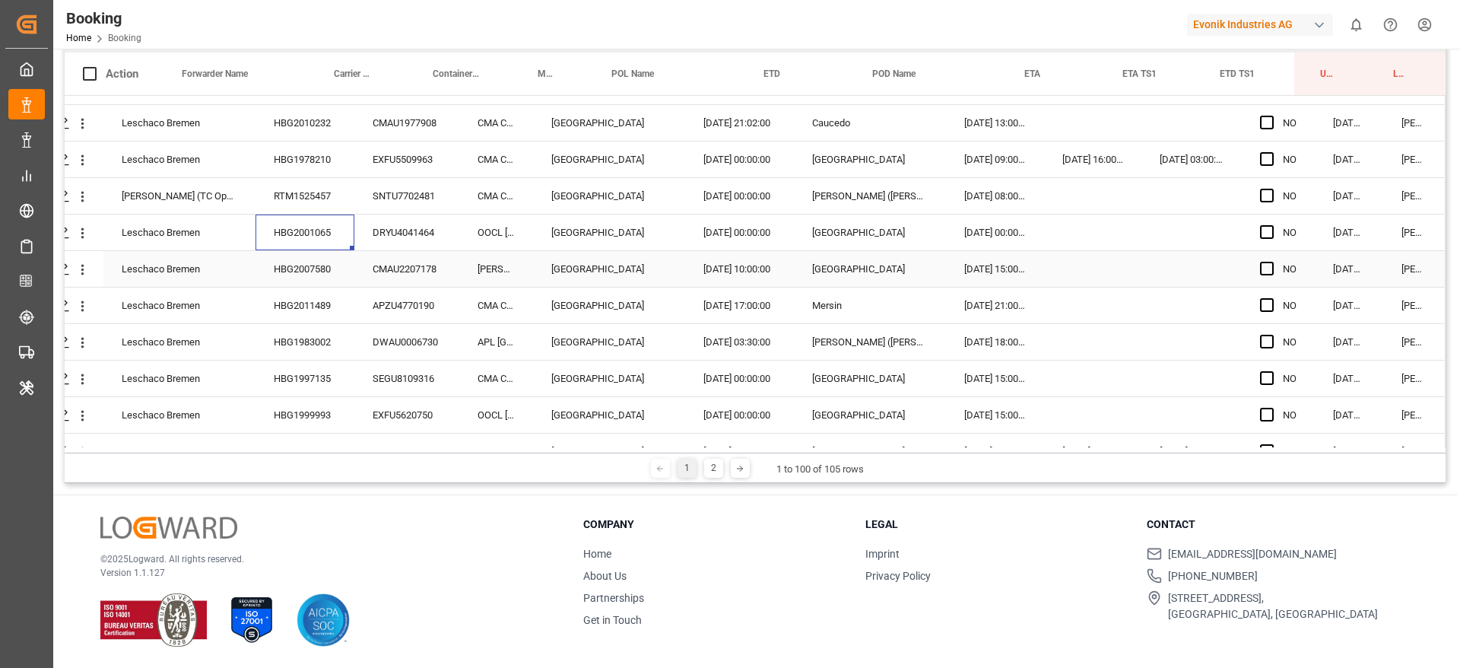
click at [317, 263] on div "HBG2007580" at bounding box center [305, 269] width 99 height 36
click at [339, 321] on div "HBG2011489" at bounding box center [305, 305] width 99 height 36
click at [339, 346] on div "HBG1983002" at bounding box center [305, 342] width 99 height 36
click at [310, 370] on div "HBG1997135" at bounding box center [305, 378] width 99 height 36
click at [286, 413] on div "HBG1999993" at bounding box center [305, 415] width 99 height 36
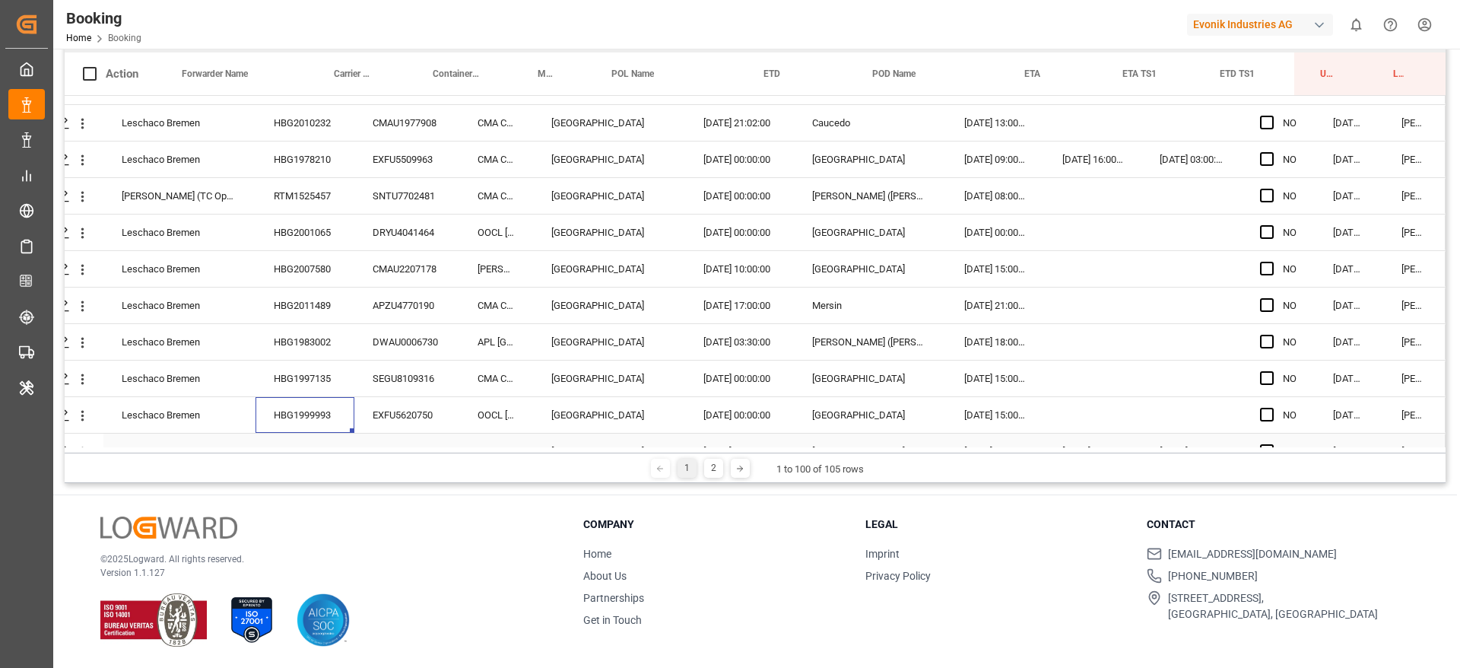
scroll to position [913, 58]
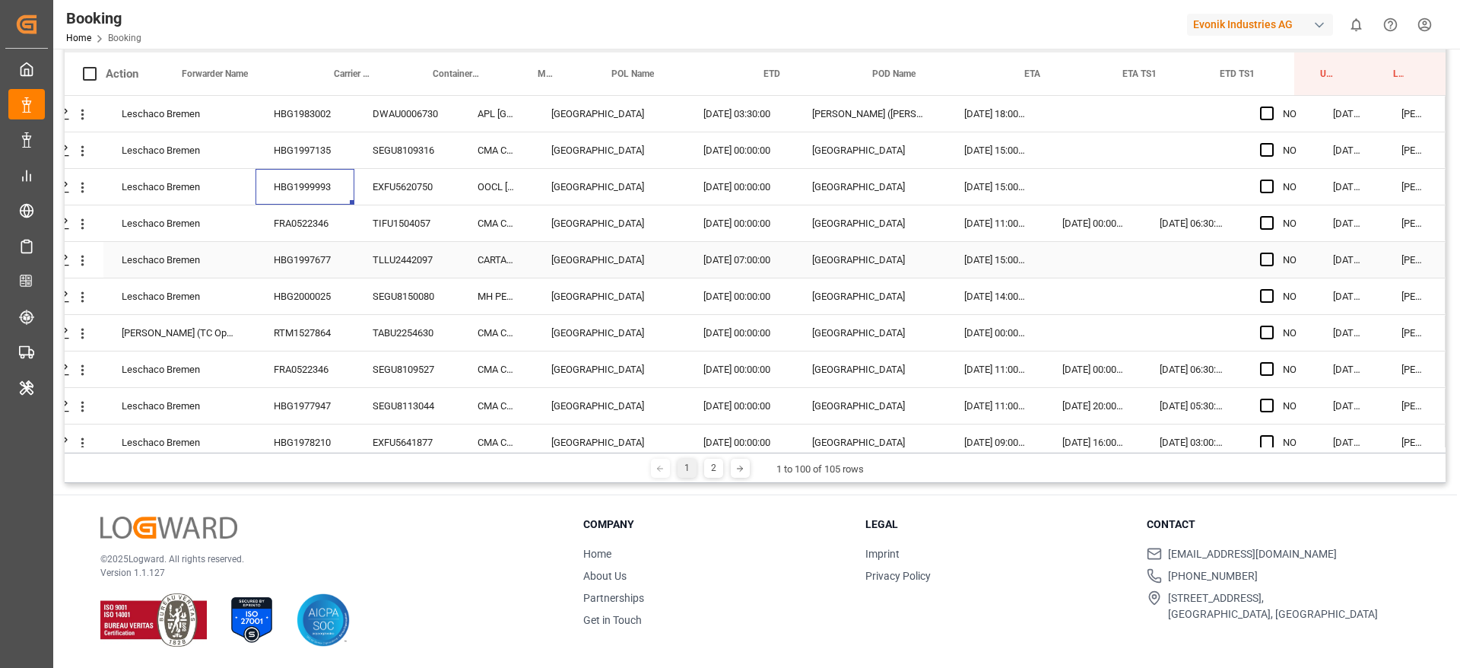
click at [313, 245] on div "HBG1997677" at bounding box center [305, 260] width 99 height 36
click at [317, 221] on div "FRA0522346" at bounding box center [305, 223] width 99 height 36
click at [318, 239] on div "FRA0522346" at bounding box center [305, 223] width 99 height 36
click at [319, 254] on div "HBG1997677" at bounding box center [305, 260] width 99 height 36
click at [286, 303] on div "HBG2000025" at bounding box center [305, 296] width 99 height 36
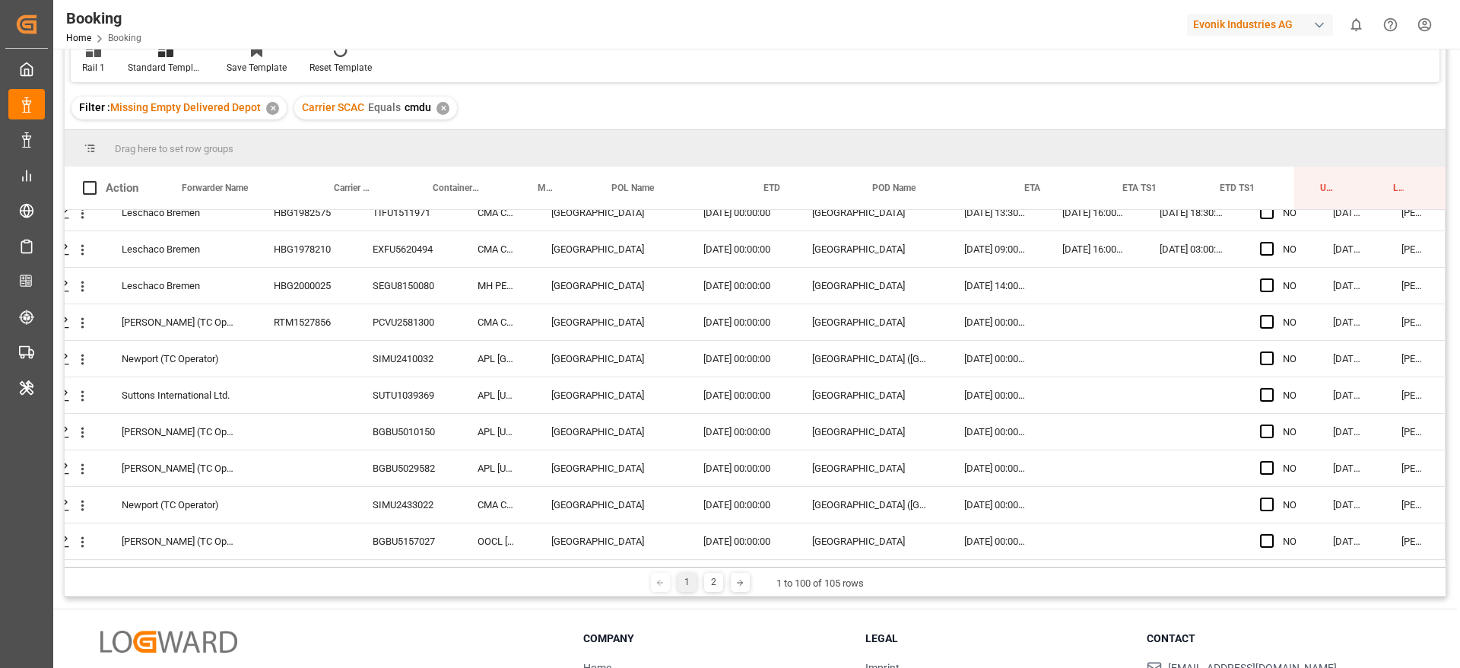
scroll to position [2049, 58]
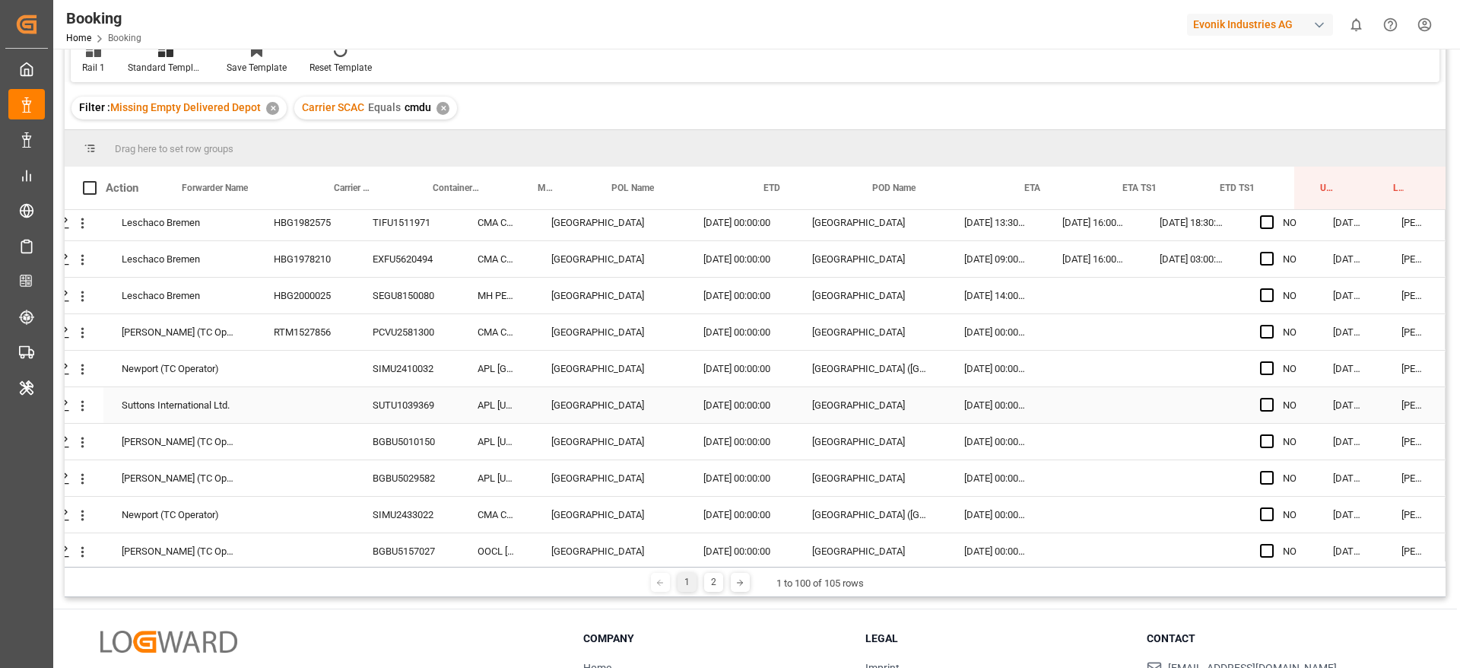
click at [420, 403] on div "SUTU1039369" at bounding box center [406, 405] width 105 height 36
click at [394, 456] on div "BGBU5010150" at bounding box center [406, 442] width 105 height 36
click at [414, 475] on div "BGBU5029582" at bounding box center [406, 478] width 105 height 36
click at [410, 518] on div "SIMU2433022" at bounding box center [406, 515] width 105 height 36
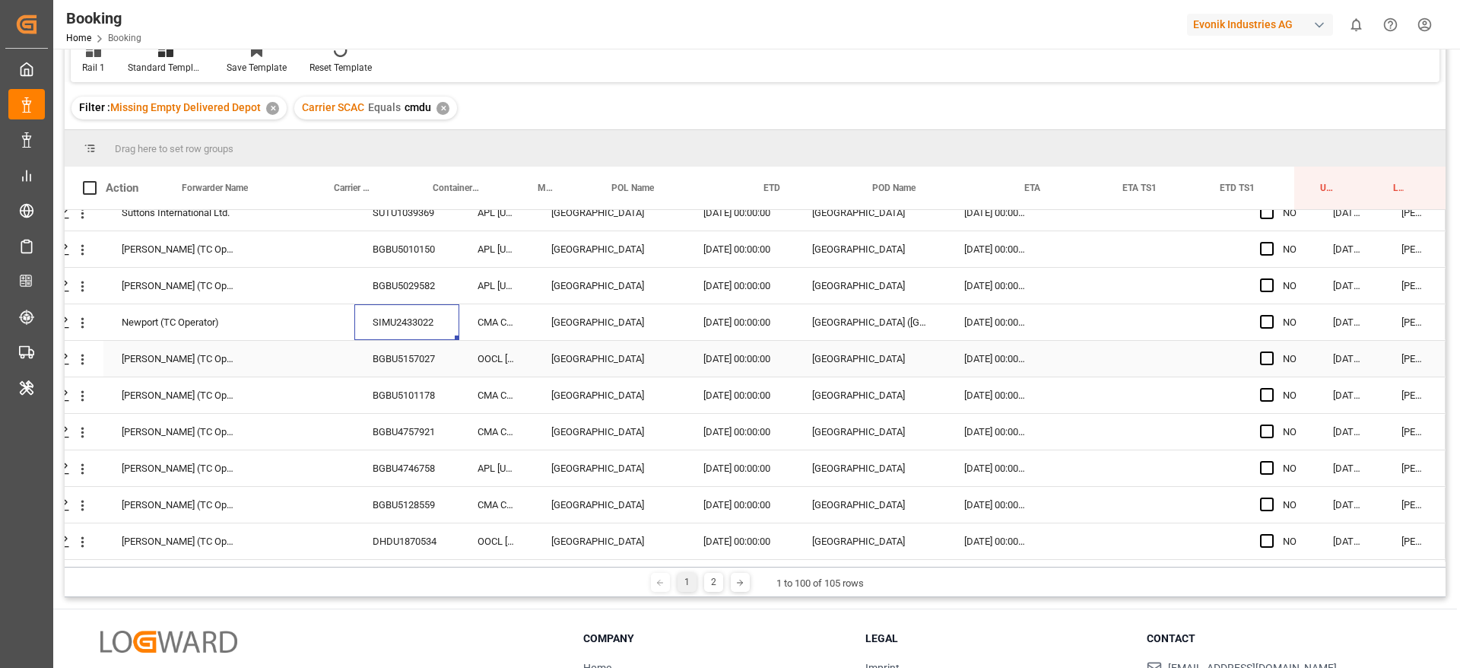
scroll to position [2278, 58]
click at [405, 306] on div "BGBU5157027" at bounding box center [406, 323] width 105 height 36
click at [406, 392] on div "BGBU4757921" at bounding box center [406, 396] width 105 height 36
click at [406, 354] on div "BGBU5101178" at bounding box center [406, 359] width 105 height 36
click at [402, 413] on div "BGBU4757921" at bounding box center [406, 396] width 105 height 36
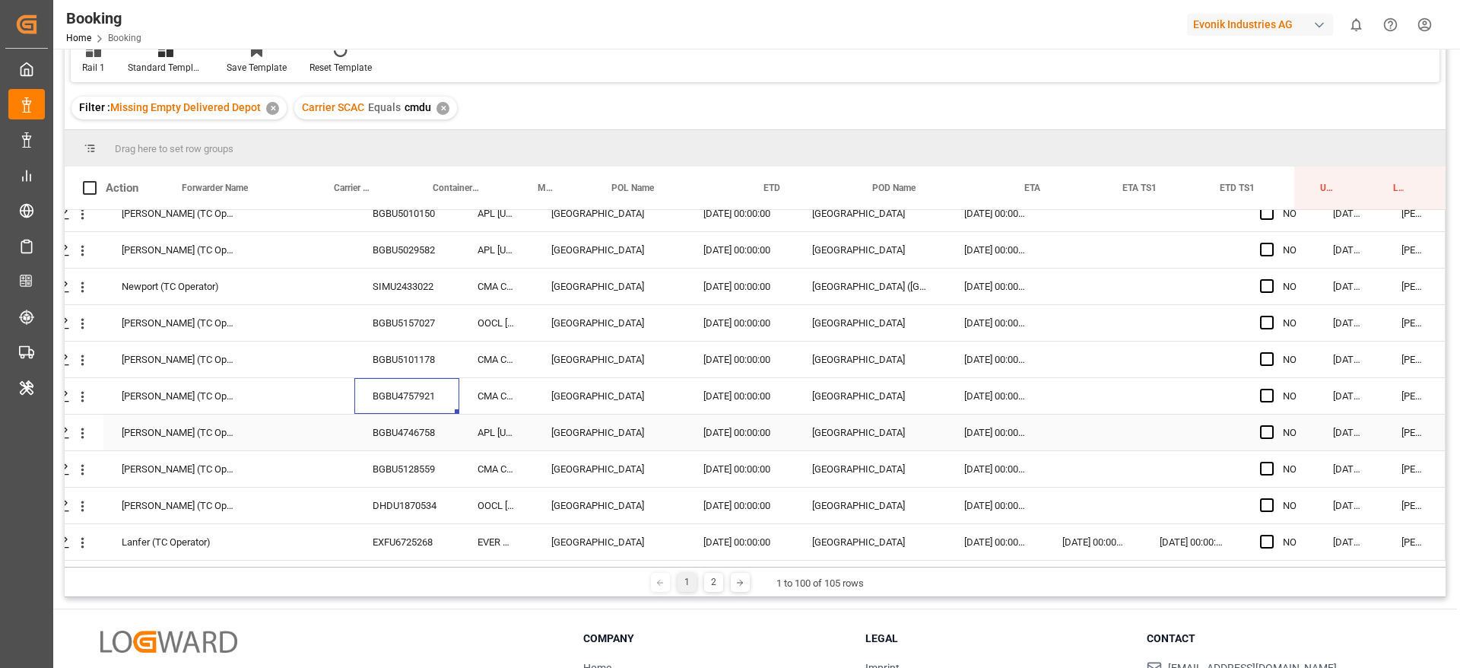
click at [405, 422] on div "BGBU4746758" at bounding box center [406, 432] width 105 height 36
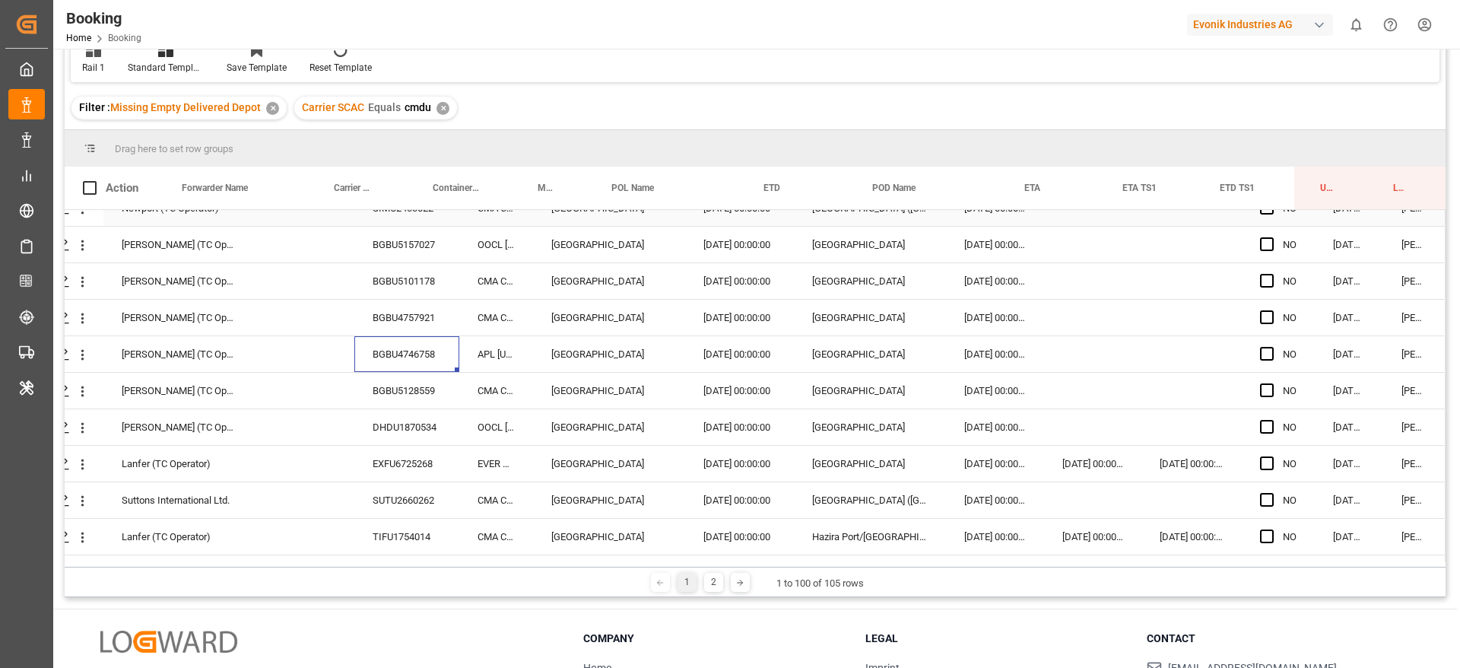
scroll to position [2392, 58]
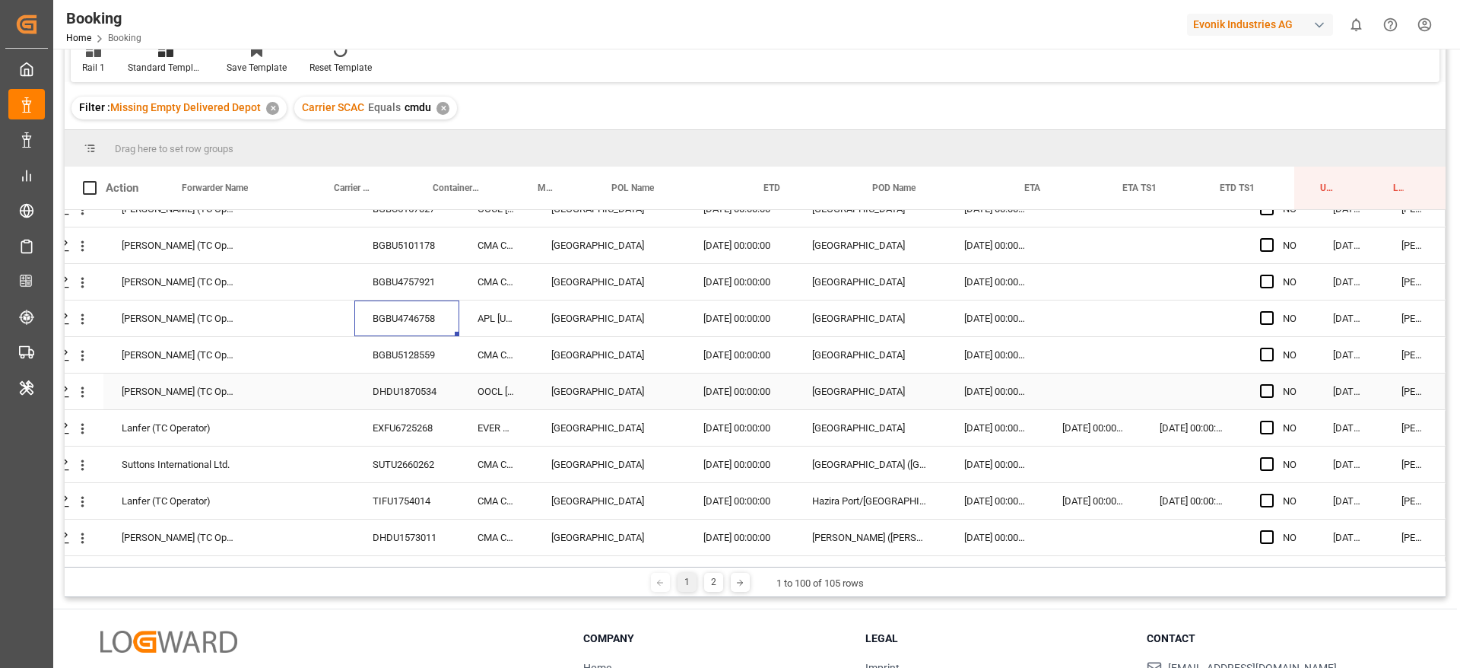
click at [376, 379] on div "DHDU1870534" at bounding box center [406, 391] width 105 height 36
click at [375, 435] on div "EXFU6725268" at bounding box center [406, 428] width 105 height 36
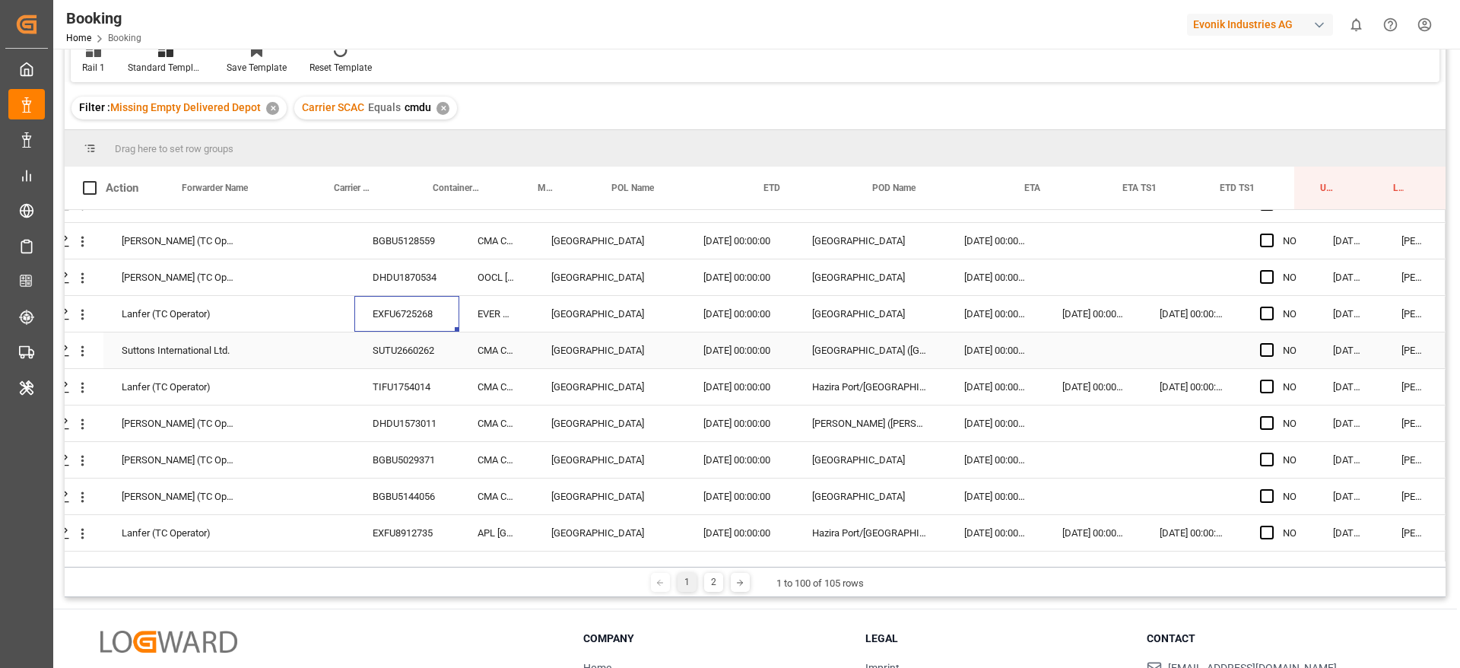
click at [420, 357] on div "SUTU2660262" at bounding box center [406, 350] width 105 height 36
click at [373, 395] on div "TIFU1754014" at bounding box center [406, 387] width 105 height 36
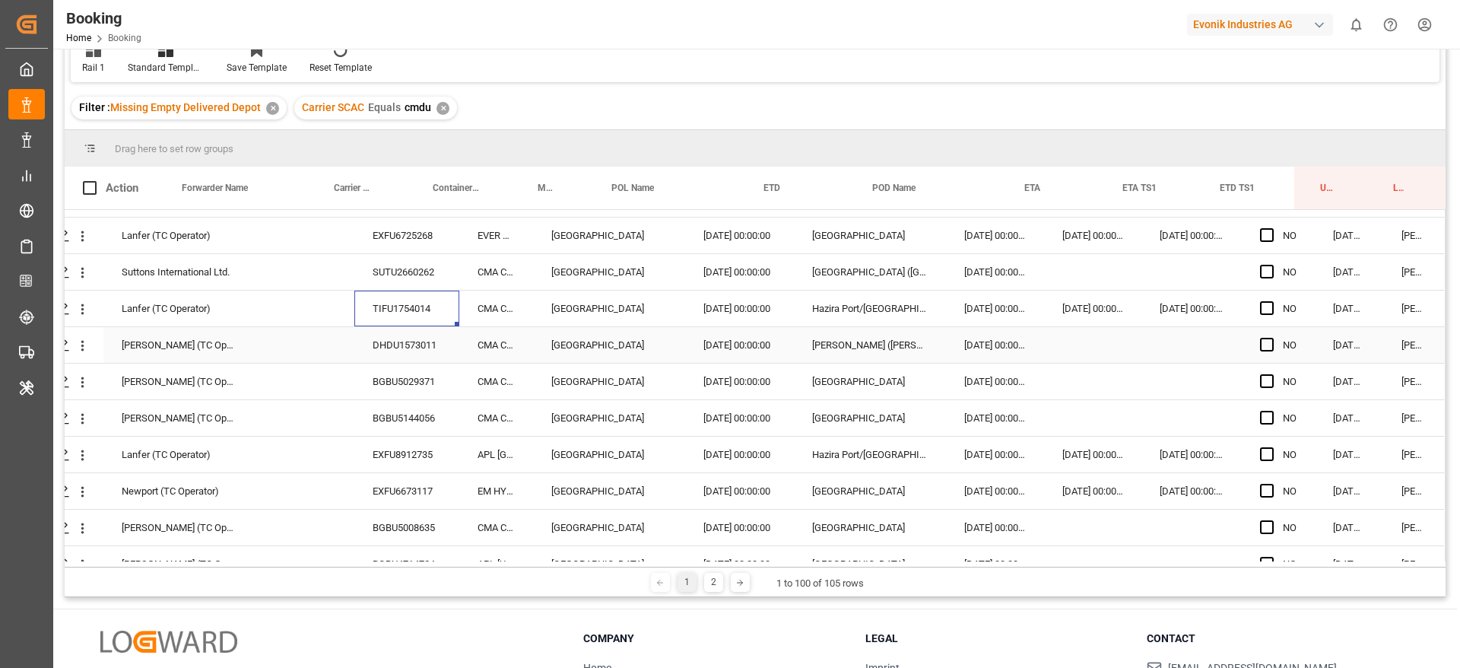
scroll to position [2620, 58]
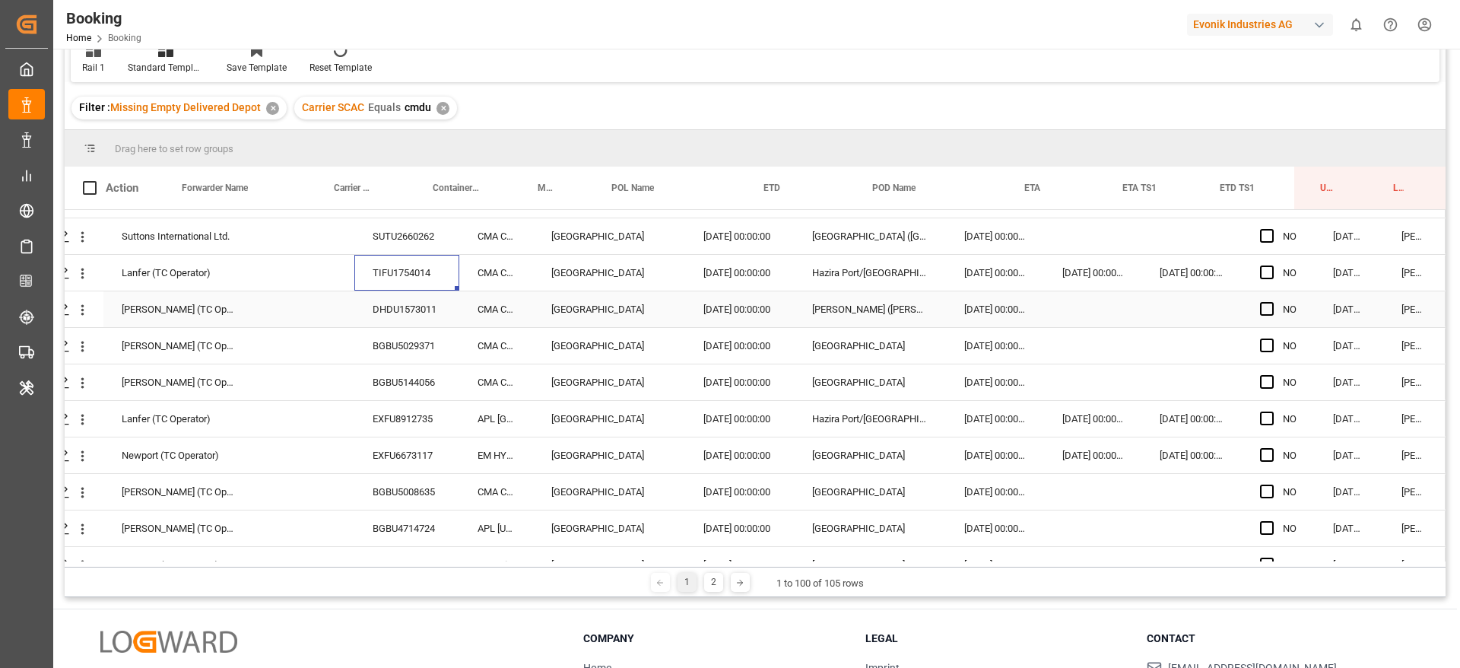
click at [372, 304] on div "DHDU1573011" at bounding box center [406, 309] width 105 height 36
click at [386, 339] on div "BGBU5029371" at bounding box center [406, 346] width 105 height 36
click at [392, 414] on div "EXFU8912735" at bounding box center [406, 419] width 105 height 36
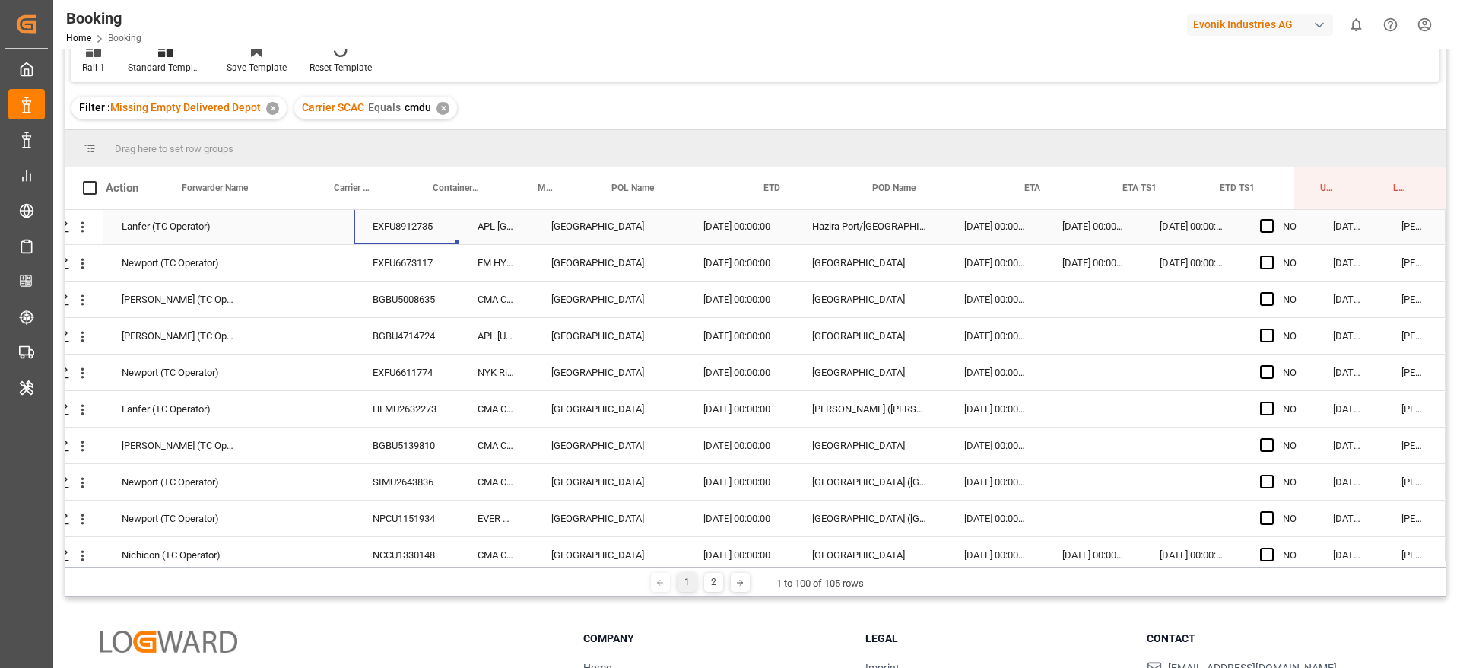
scroll to position [2848, 58]
click at [397, 231] on div "EXFU6673117" at bounding box center [406, 227] width 105 height 36
click at [383, 323] on div "EXFU6611774" at bounding box center [406, 337] width 105 height 36
click at [398, 302] on div "BGBU4714724" at bounding box center [406, 300] width 105 height 36
click at [404, 383] on div "HLMU2632273" at bounding box center [406, 373] width 105 height 36
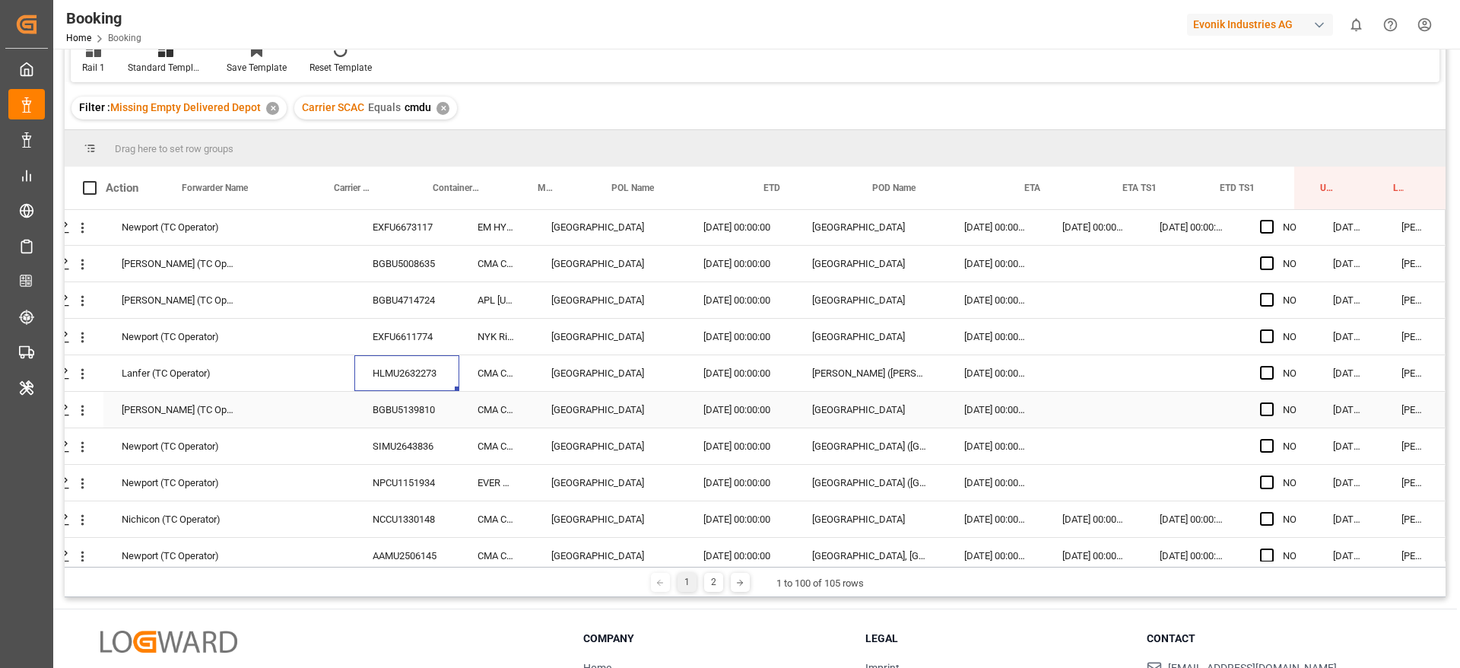
click at [397, 416] on div "BGBU5139810" at bounding box center [406, 410] width 105 height 36
click at [400, 442] on div "SIMU2643836" at bounding box center [406, 446] width 105 height 36
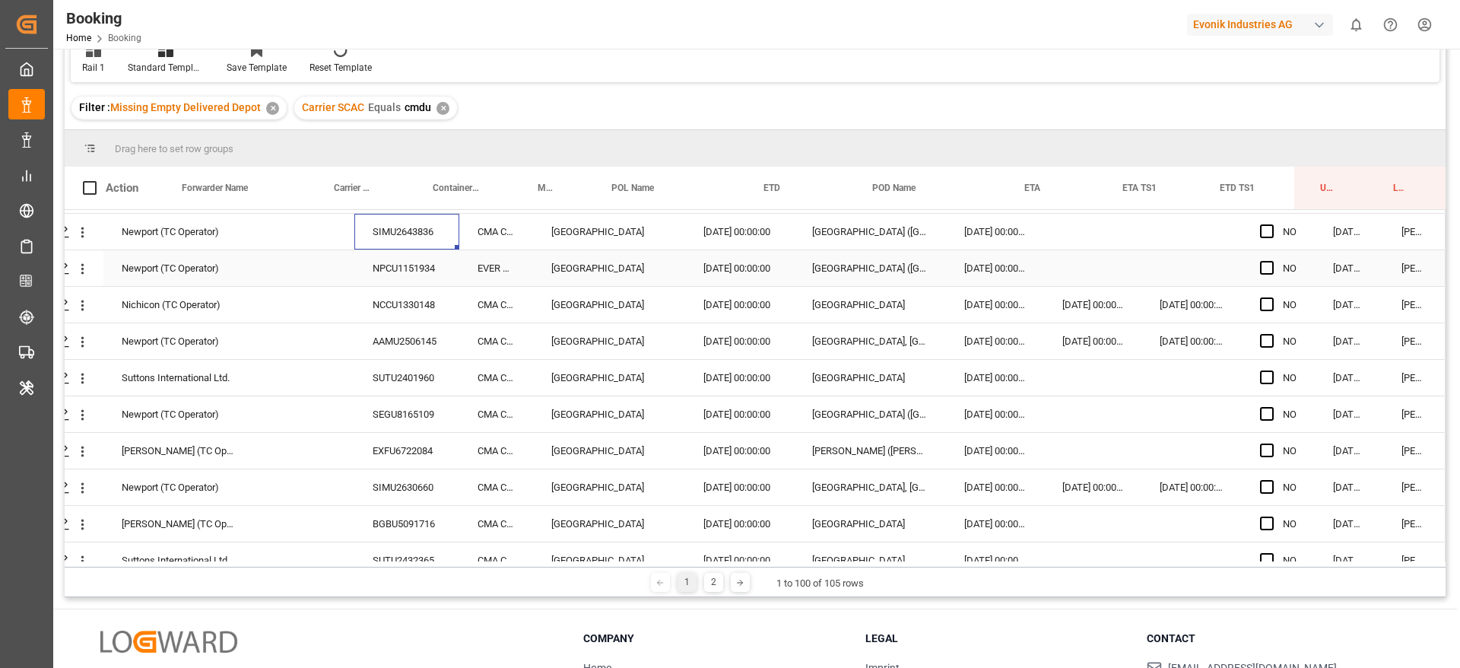
scroll to position [3076, 58]
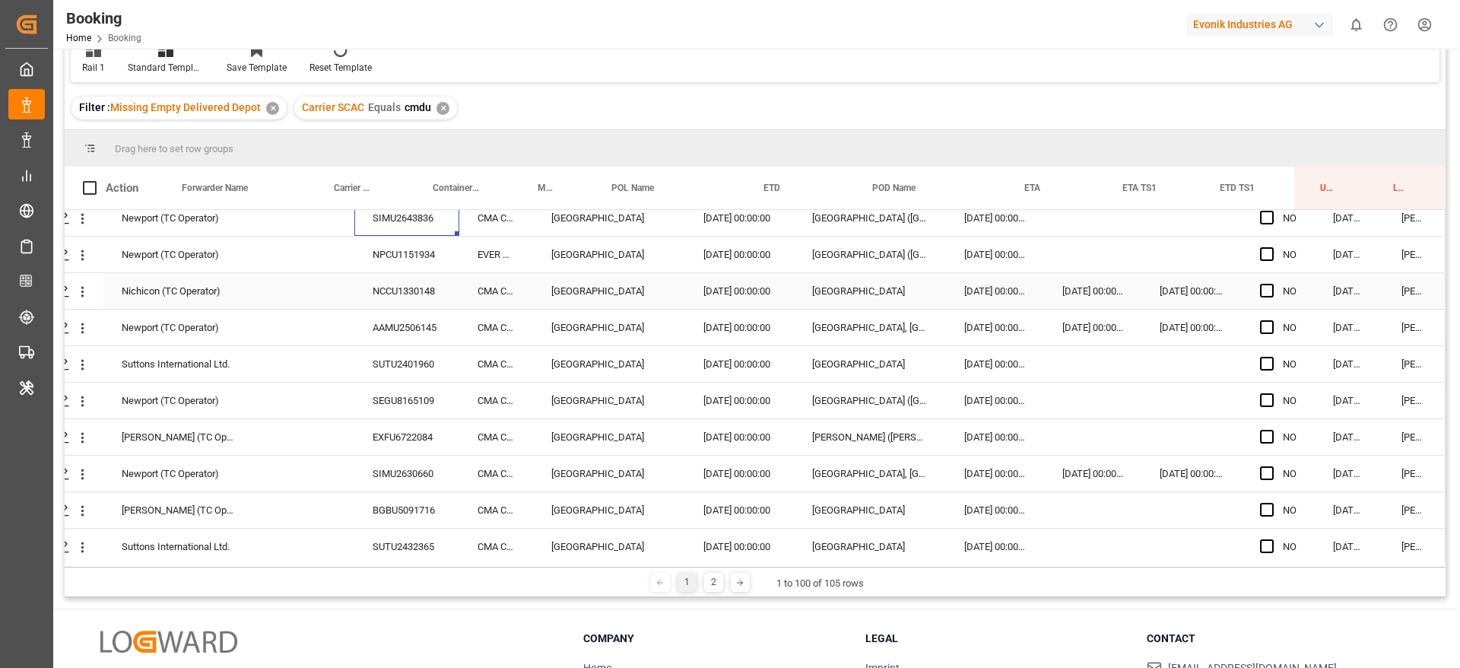
click at [395, 292] on div "NCCU1330148" at bounding box center [406, 291] width 105 height 36
click at [375, 357] on div "SUTU2401960" at bounding box center [406, 364] width 105 height 36
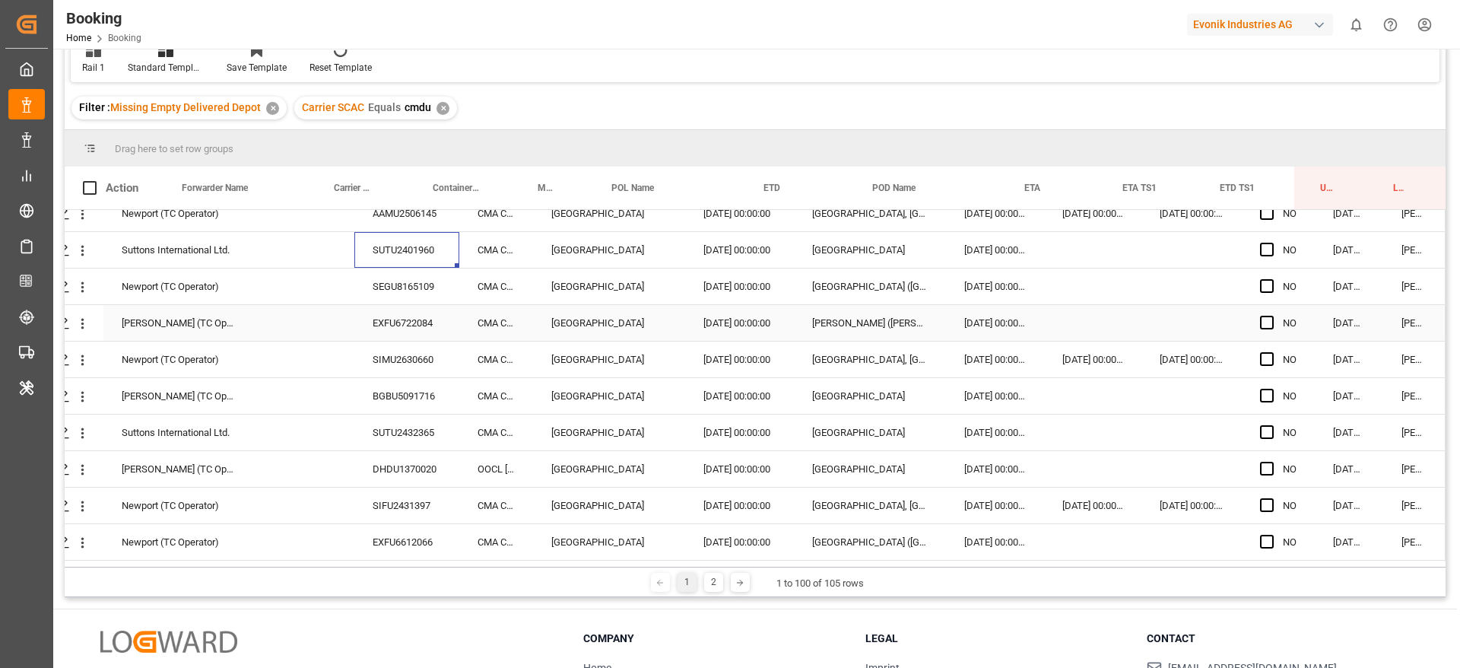
click at [393, 311] on div "EXFU6722084" at bounding box center [406, 323] width 105 height 36
click at [417, 355] on div "SIMU2630660" at bounding box center [406, 359] width 105 height 36
click at [383, 394] on div "BGBU5091716" at bounding box center [406, 396] width 105 height 36
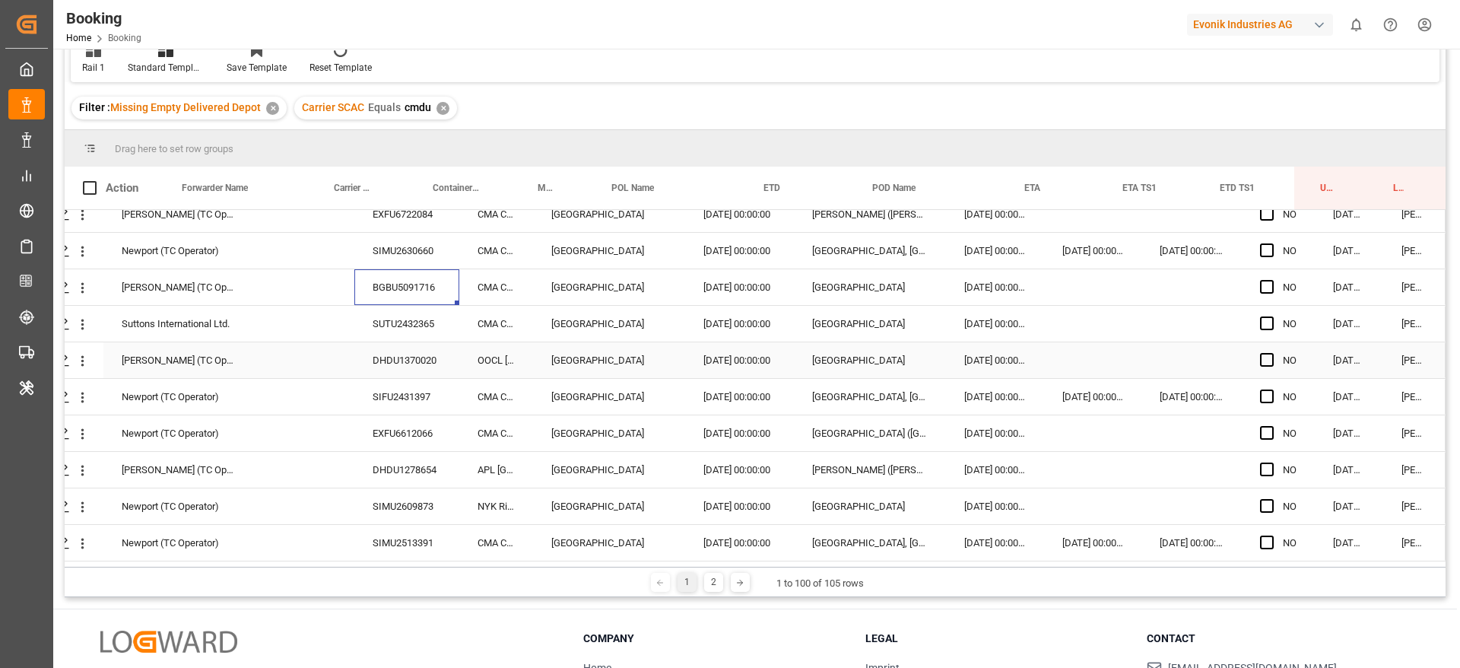
click at [390, 356] on div "DHDU1370020" at bounding box center [406, 360] width 105 height 36
click at [393, 389] on div "SIFU2431397" at bounding box center [406, 397] width 105 height 36
click at [417, 462] on div "DHDU1278654" at bounding box center [406, 470] width 105 height 36
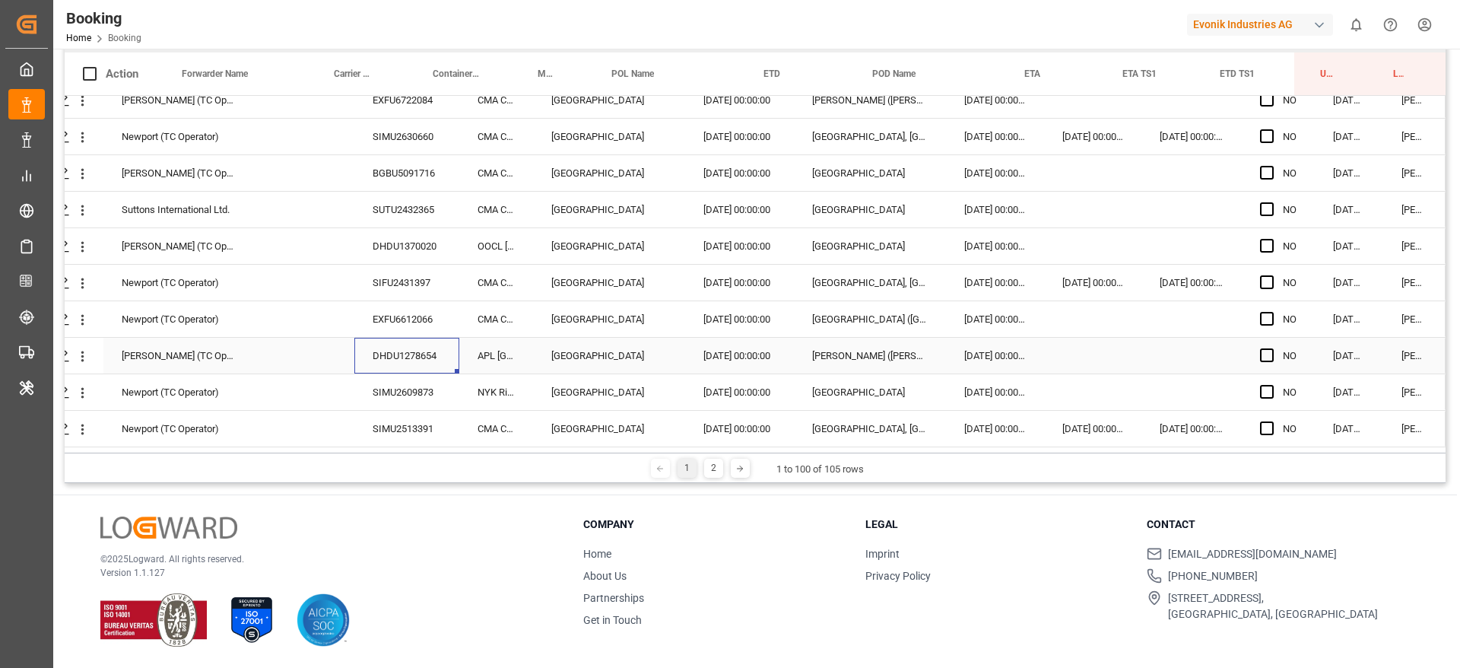
click at [410, 374] on div "SIMU2609873" at bounding box center [406, 392] width 105 height 36
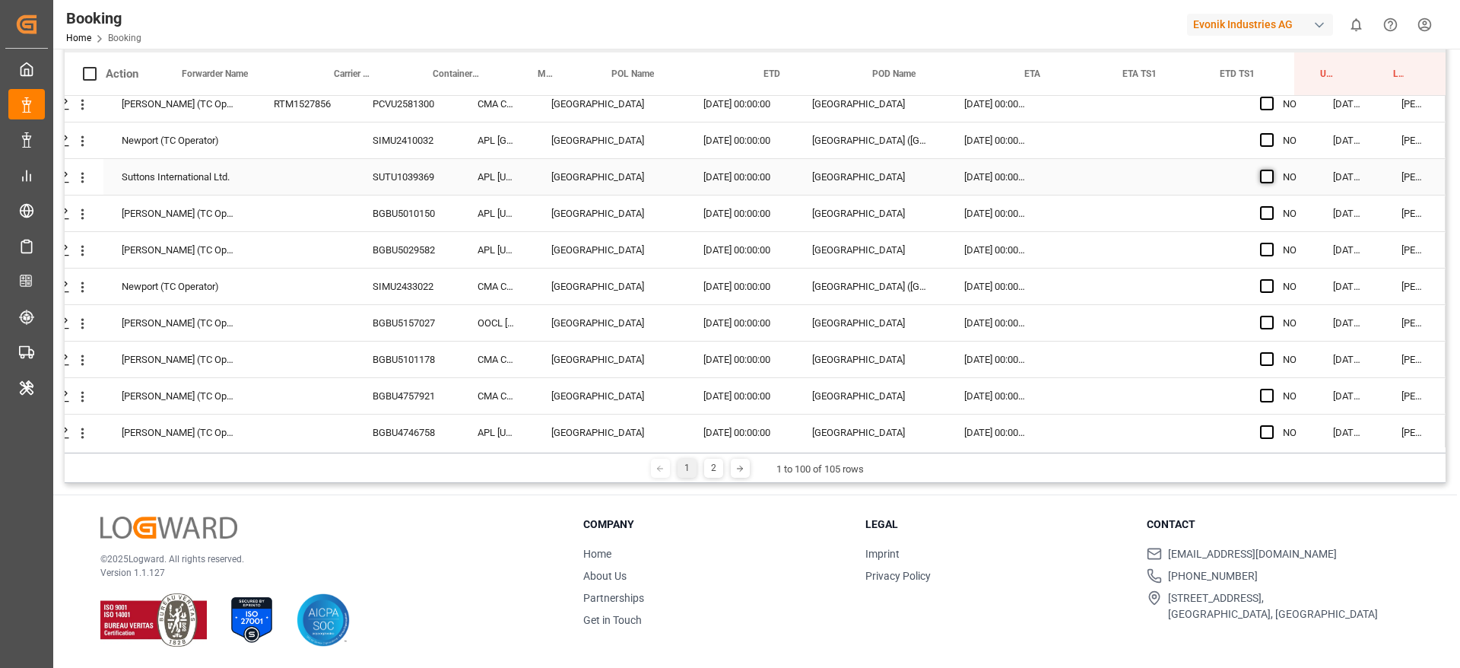
click at [1263, 181] on span "Press SPACE to select this row." at bounding box center [1267, 177] width 14 height 14
click at [1271, 170] on input "Press SPACE to select this row." at bounding box center [1271, 170] width 0 height 0
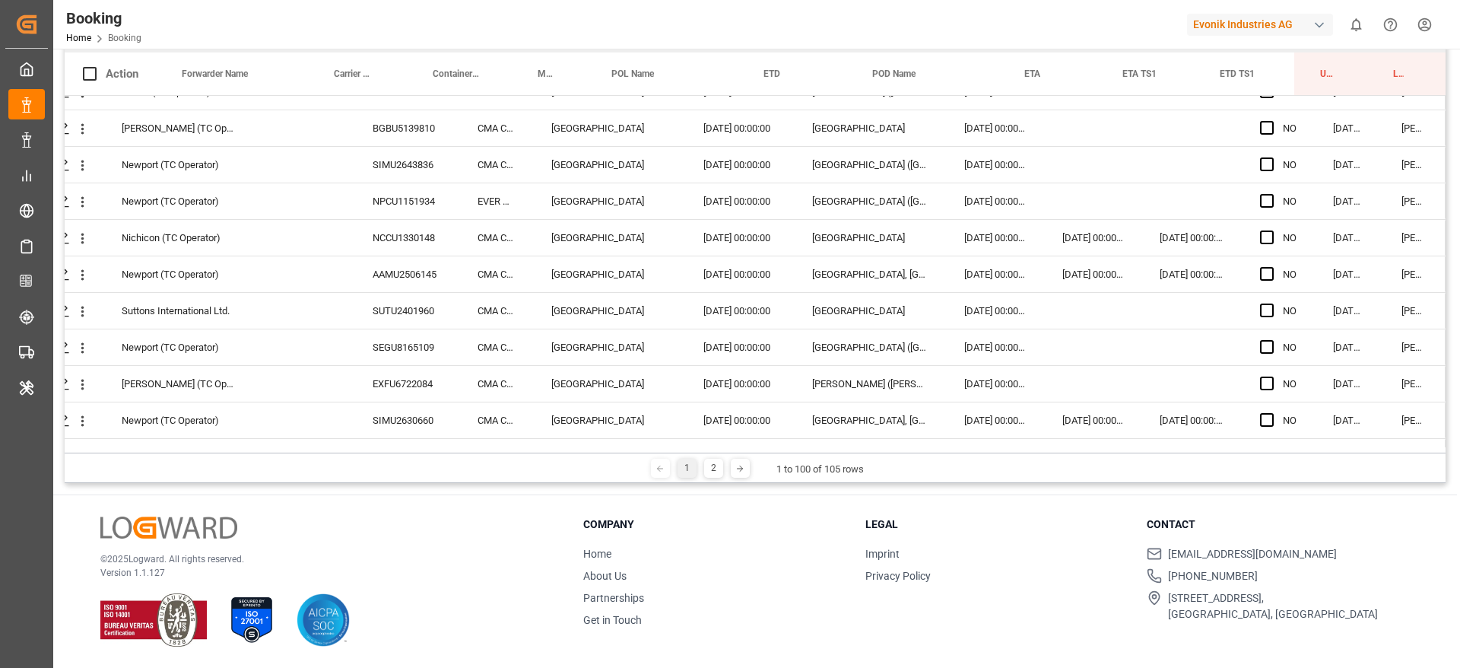
scroll to position [3304, 58]
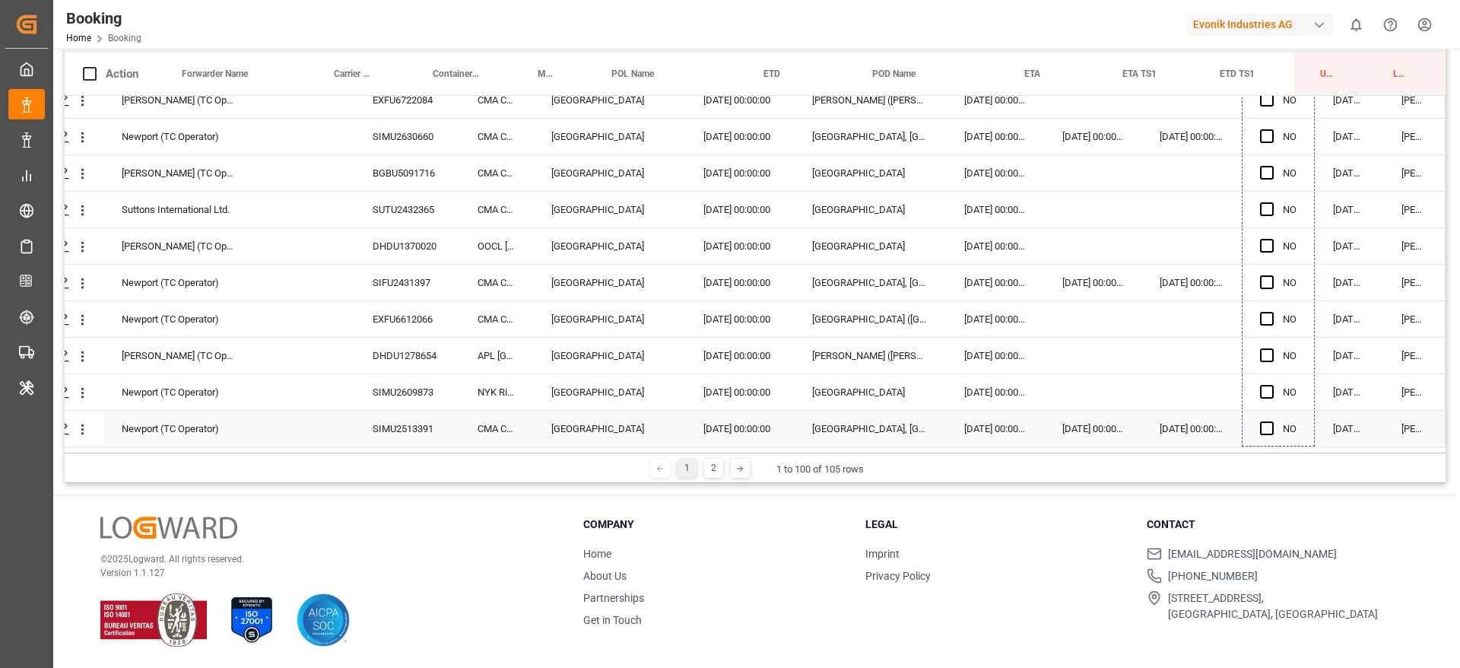
drag, startPoint x: 1309, startPoint y: 192, endPoint x: 1281, endPoint y: 436, distance: 245.7
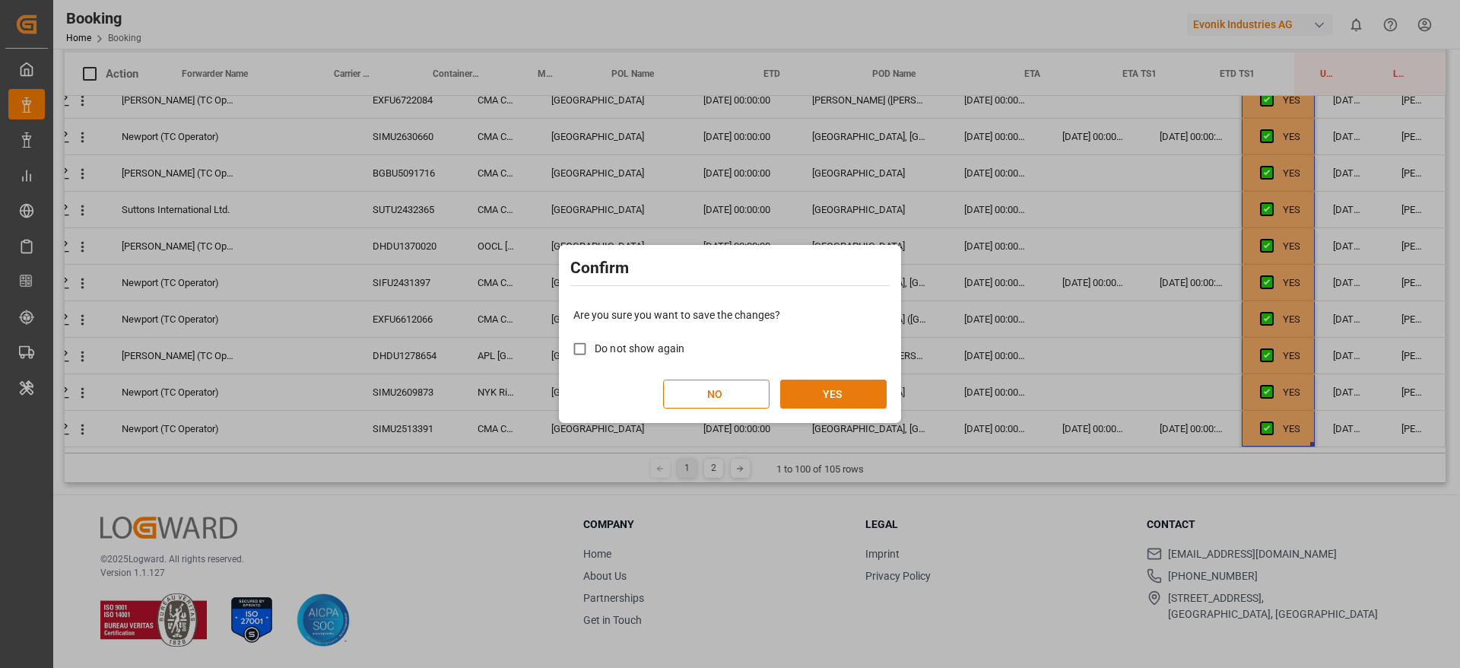
click at [815, 398] on button "YES" at bounding box center [833, 393] width 106 height 29
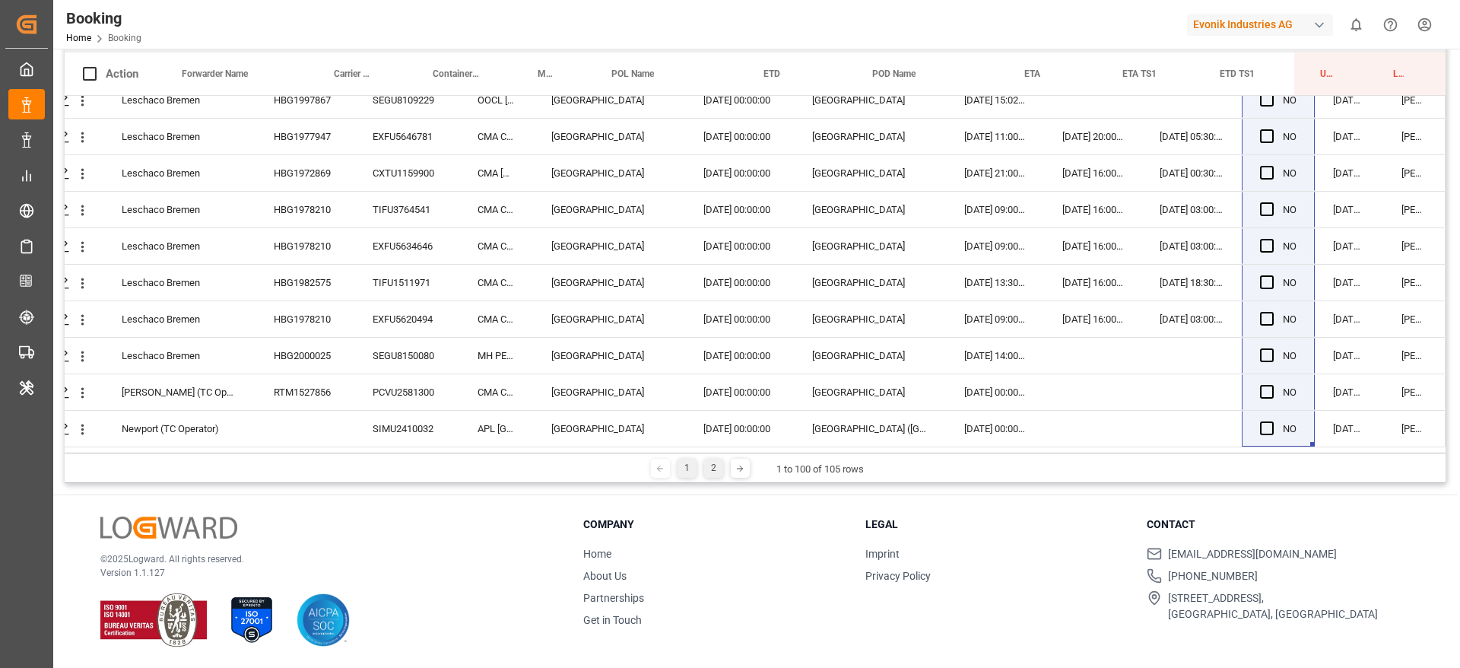
click at [704, 467] on div "2" at bounding box center [713, 468] width 19 height 19
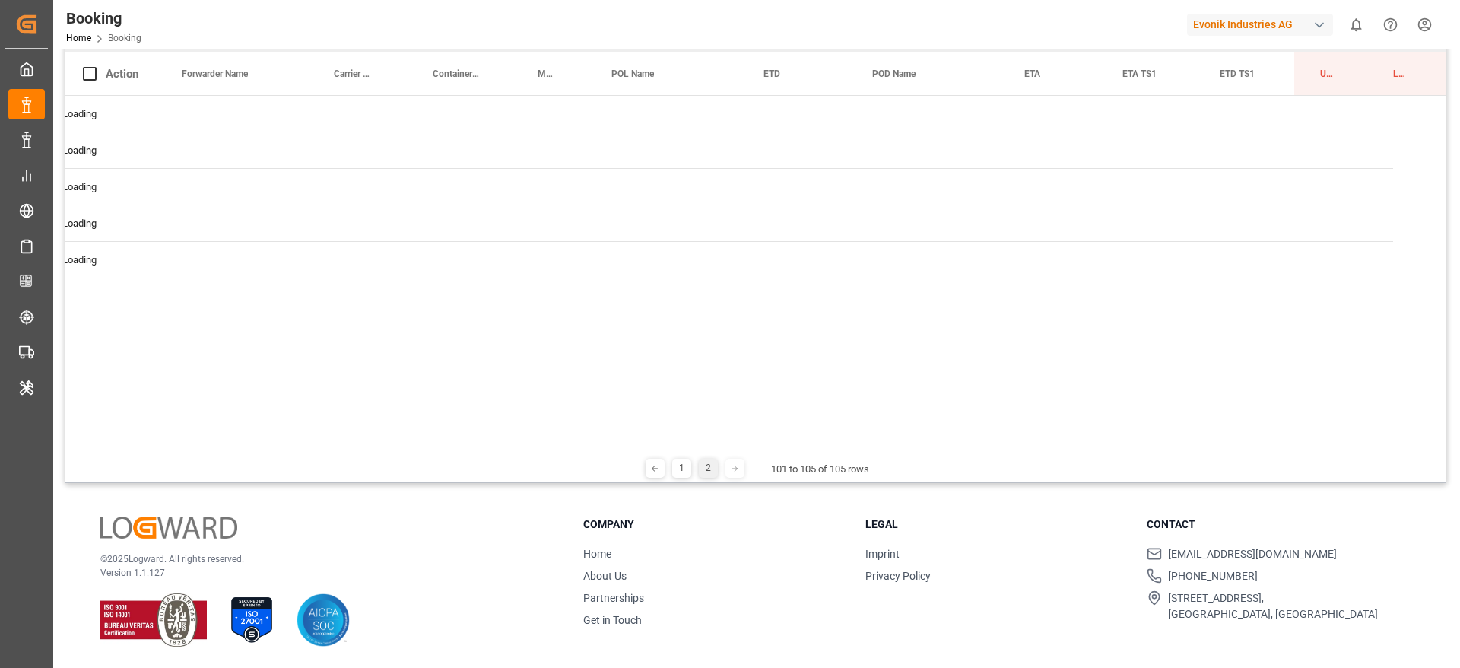
scroll to position [0, 58]
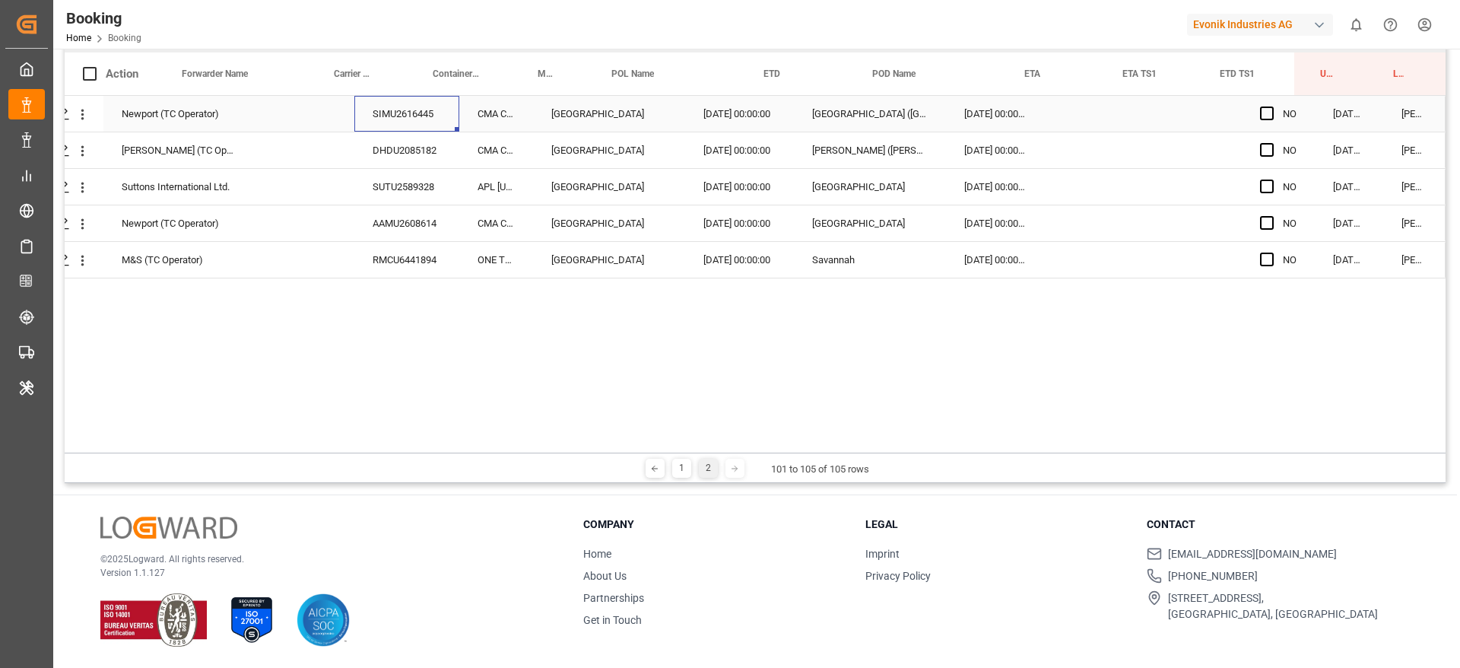
click at [411, 119] on div "SIMU2616445" at bounding box center [406, 114] width 105 height 36
click at [374, 164] on div "DHDU2085182" at bounding box center [406, 150] width 105 height 36
click at [400, 177] on div "SUTU2589328" at bounding box center [406, 187] width 105 height 36
click at [388, 224] on div "AAMU2608614" at bounding box center [406, 223] width 105 height 36
click at [414, 258] on div "RMCU6441894" at bounding box center [406, 260] width 105 height 36
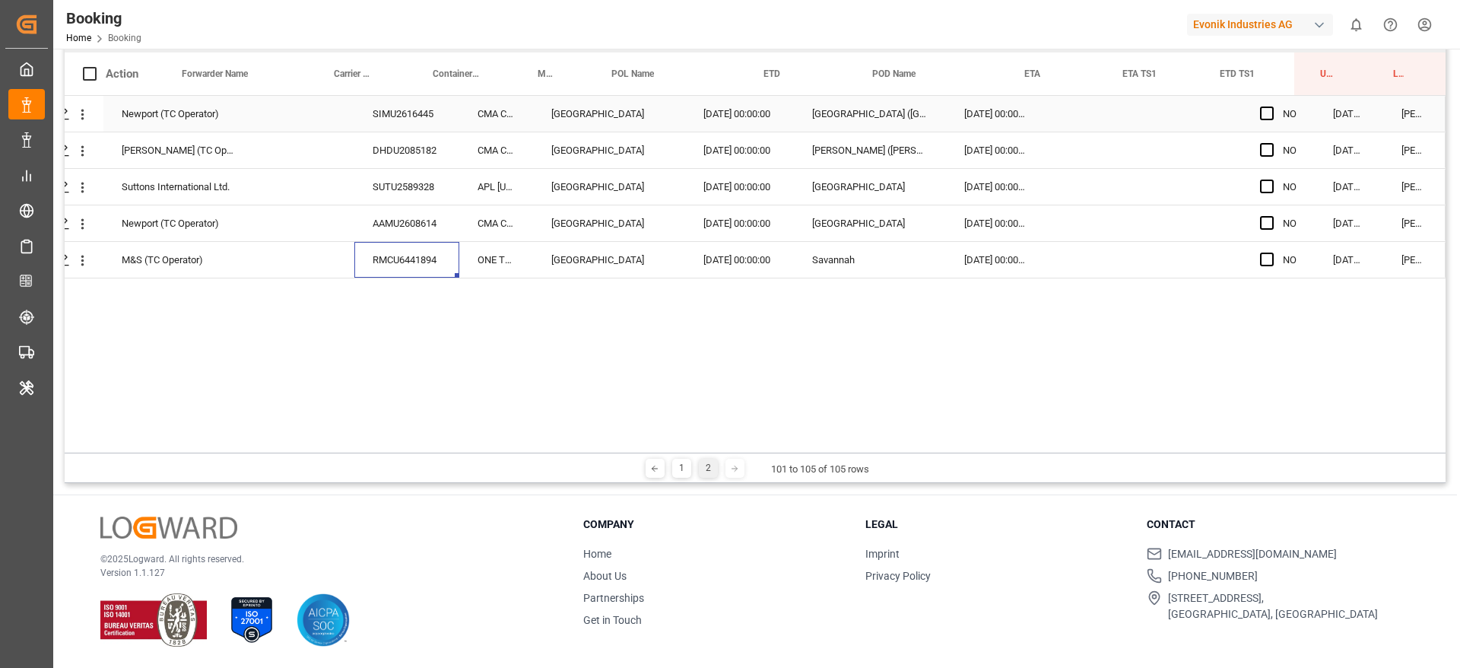
click at [1274, 117] on div "Press SPACE to select this row." at bounding box center [1271, 114] width 23 height 35
click at [1265, 117] on span "Press SPACE to select this row." at bounding box center [1267, 113] width 14 height 14
click at [1271, 106] on input "Press SPACE to select this row." at bounding box center [1271, 106] width 0 height 0
drag, startPoint x: 1305, startPoint y: 129, endPoint x: 1280, endPoint y: 313, distance: 185.7
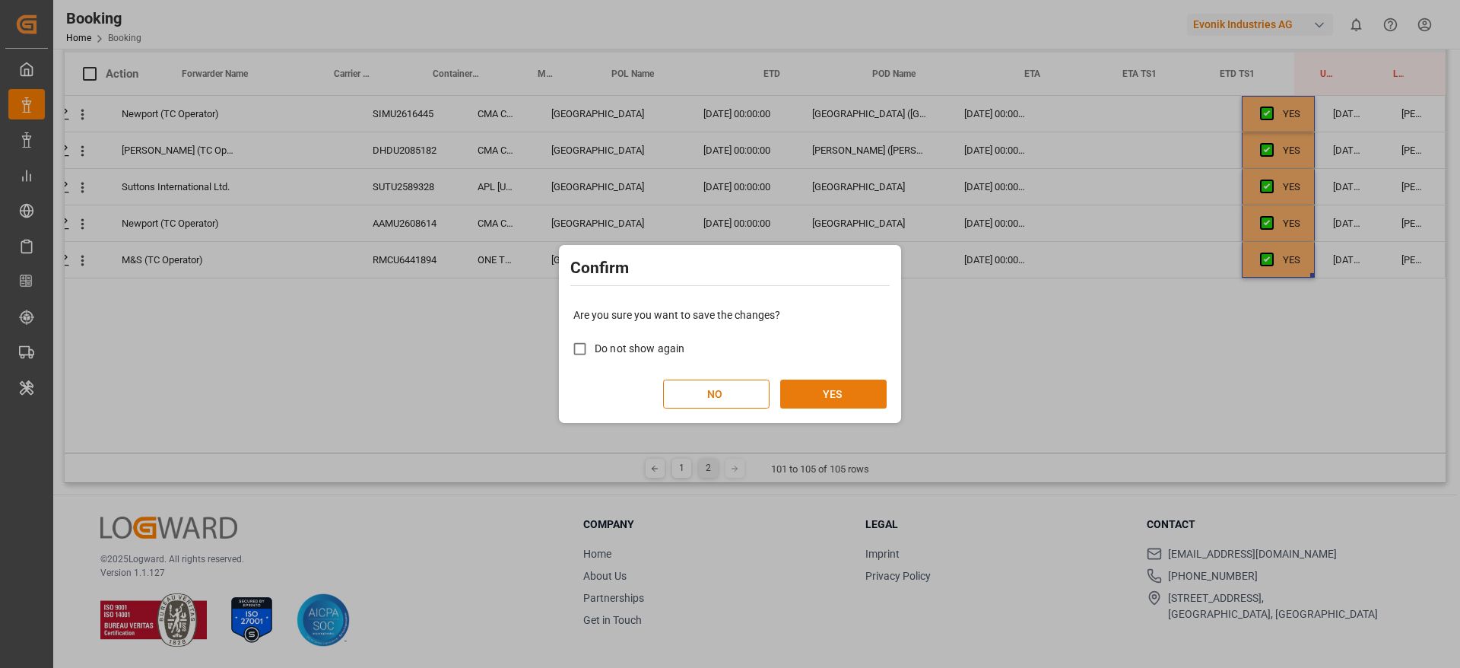
click at [868, 386] on button "YES" at bounding box center [833, 393] width 106 height 29
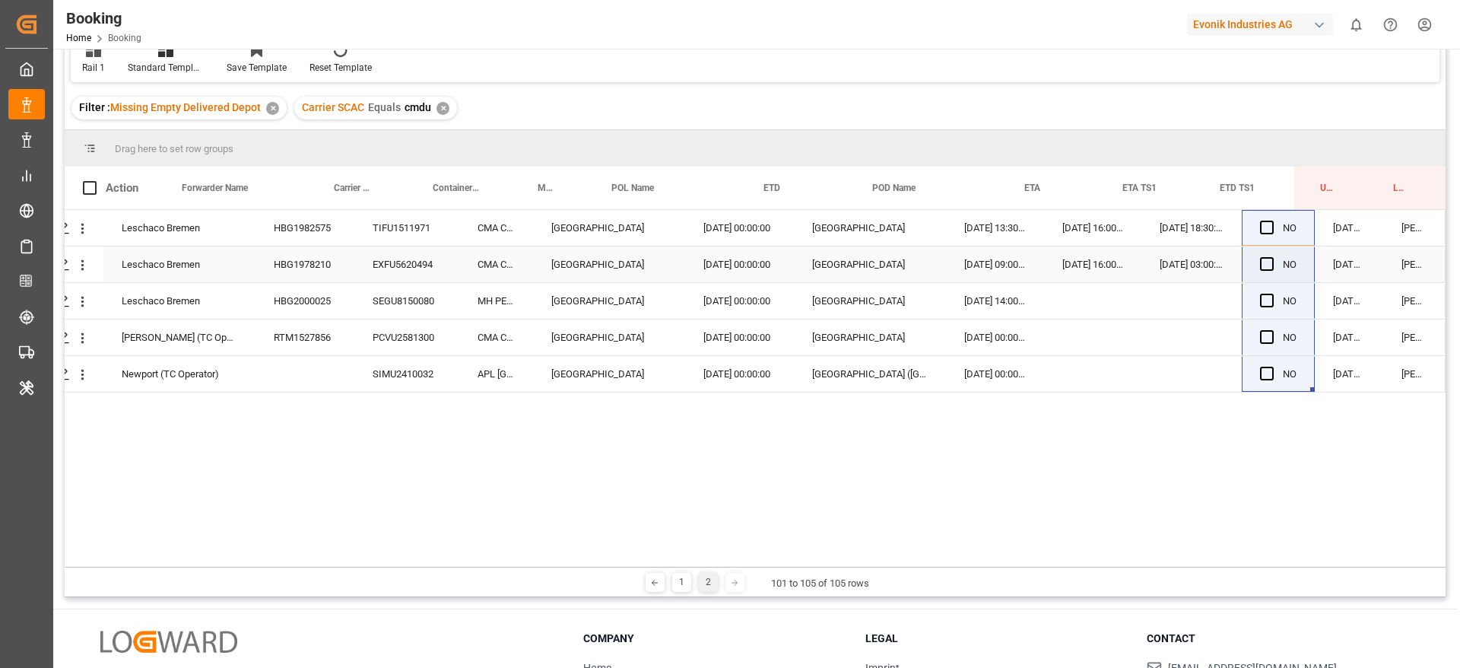
scroll to position [225, 0]
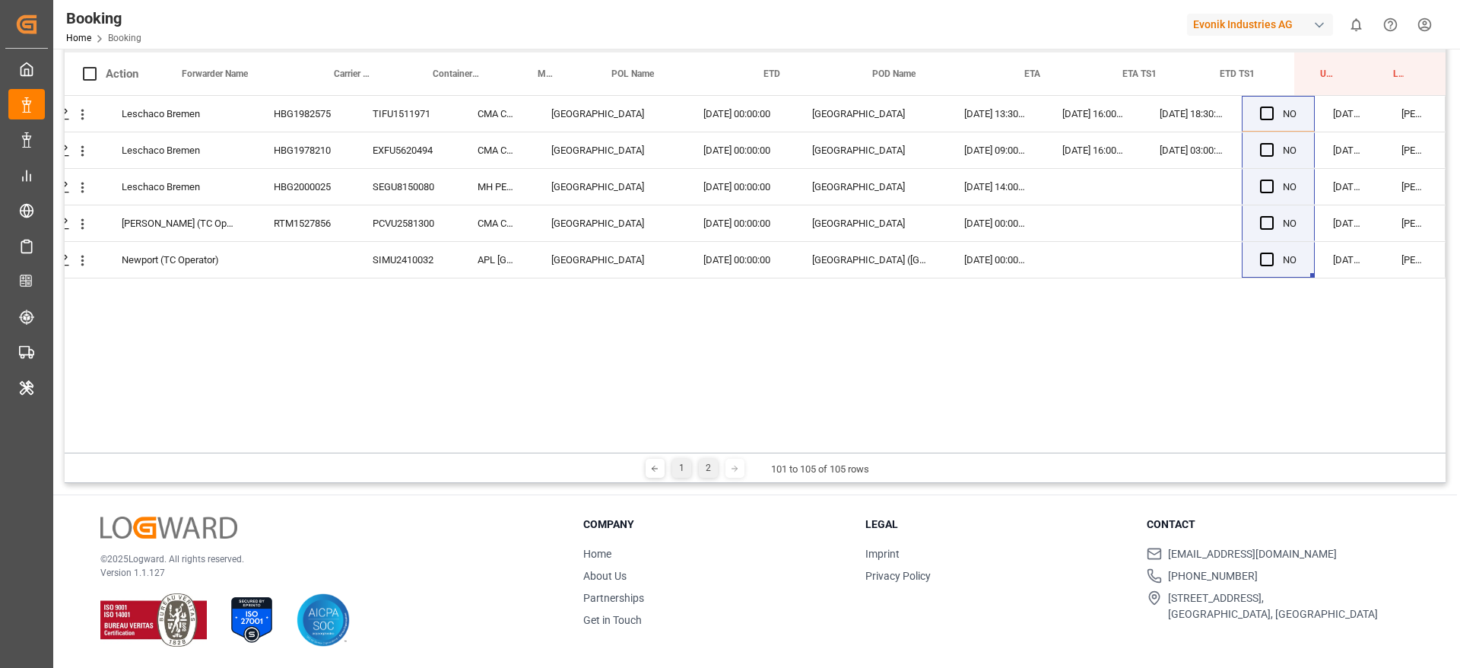
click at [678, 462] on div "1" at bounding box center [681, 468] width 19 height 19
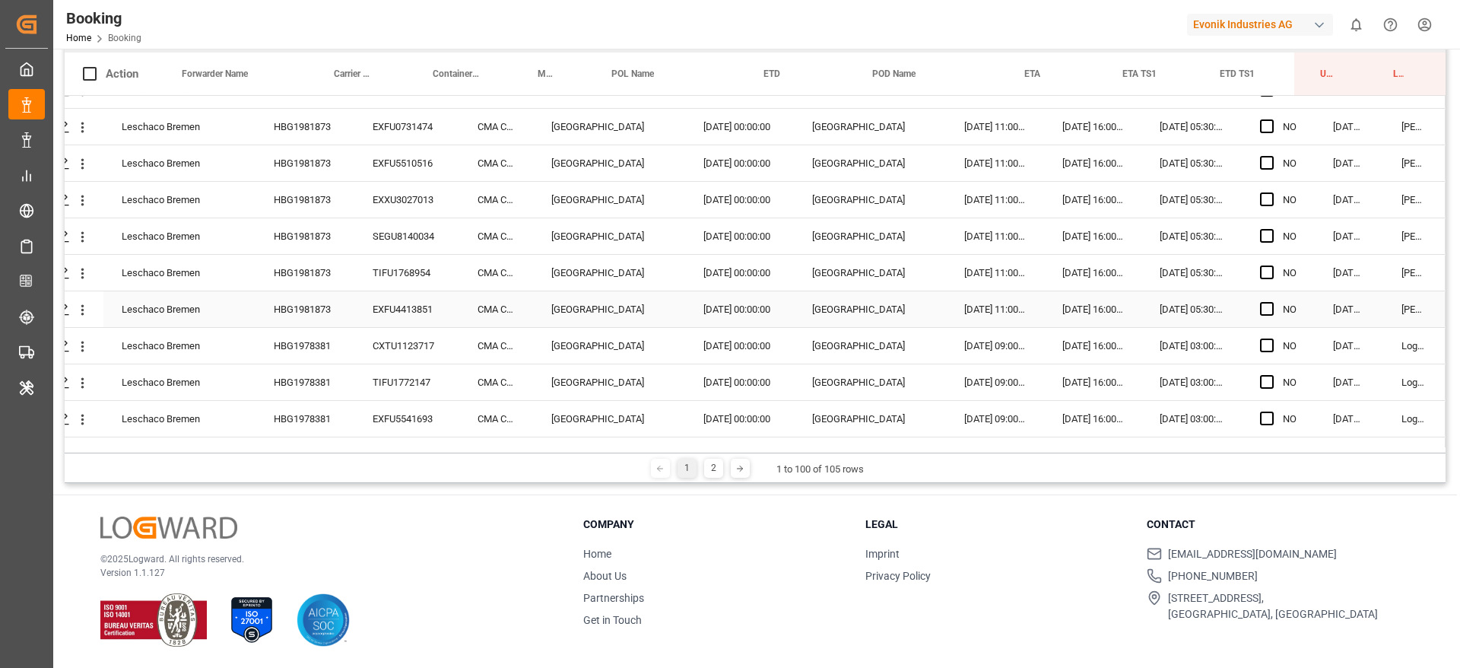
scroll to position [1707, 58]
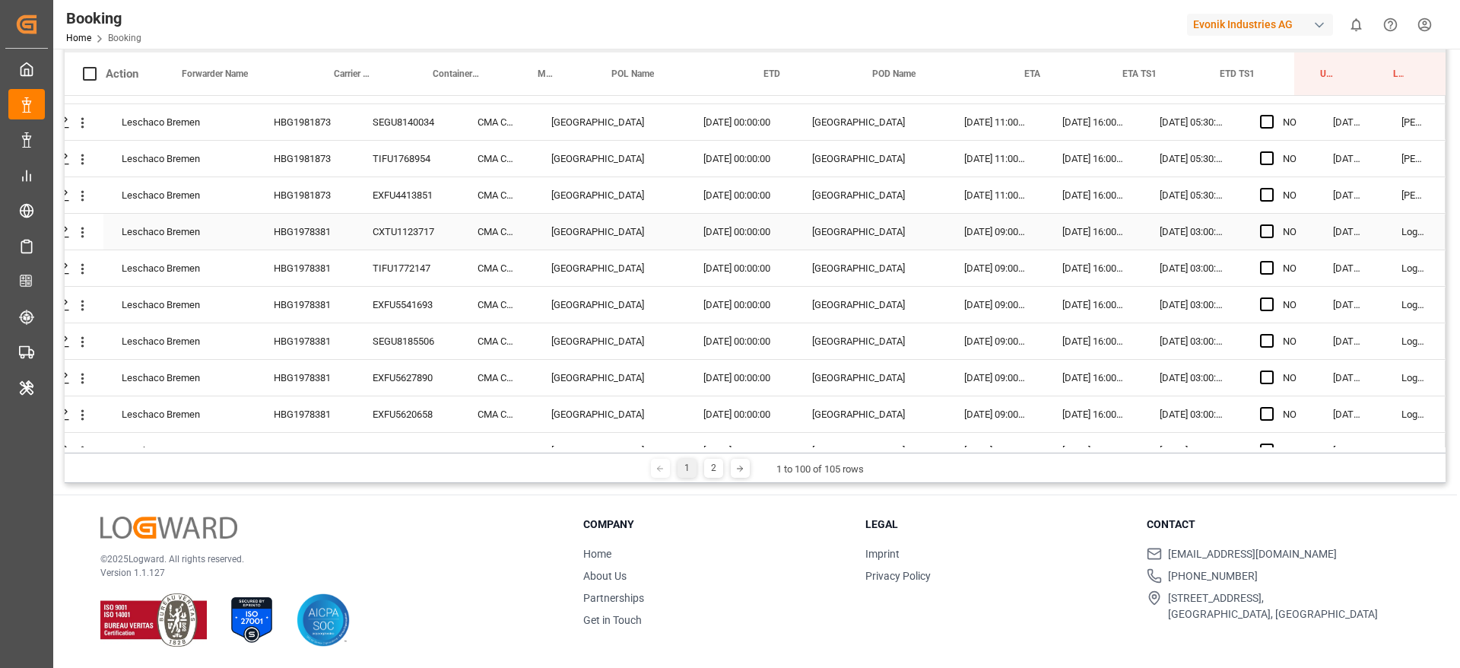
click at [1261, 231] on span "Press SPACE to select this row." at bounding box center [1267, 231] width 14 height 14
click at [1271, 224] on input "Press SPACE to select this row." at bounding box center [1271, 224] width 0 height 0
click at [1263, 265] on span "Press SPACE to select this row." at bounding box center [1267, 268] width 14 height 14
click at [1271, 261] on input "Press SPACE to select this row." at bounding box center [1271, 261] width 0 height 0
click at [1264, 299] on span "Press SPACE to select this row." at bounding box center [1267, 304] width 14 height 14
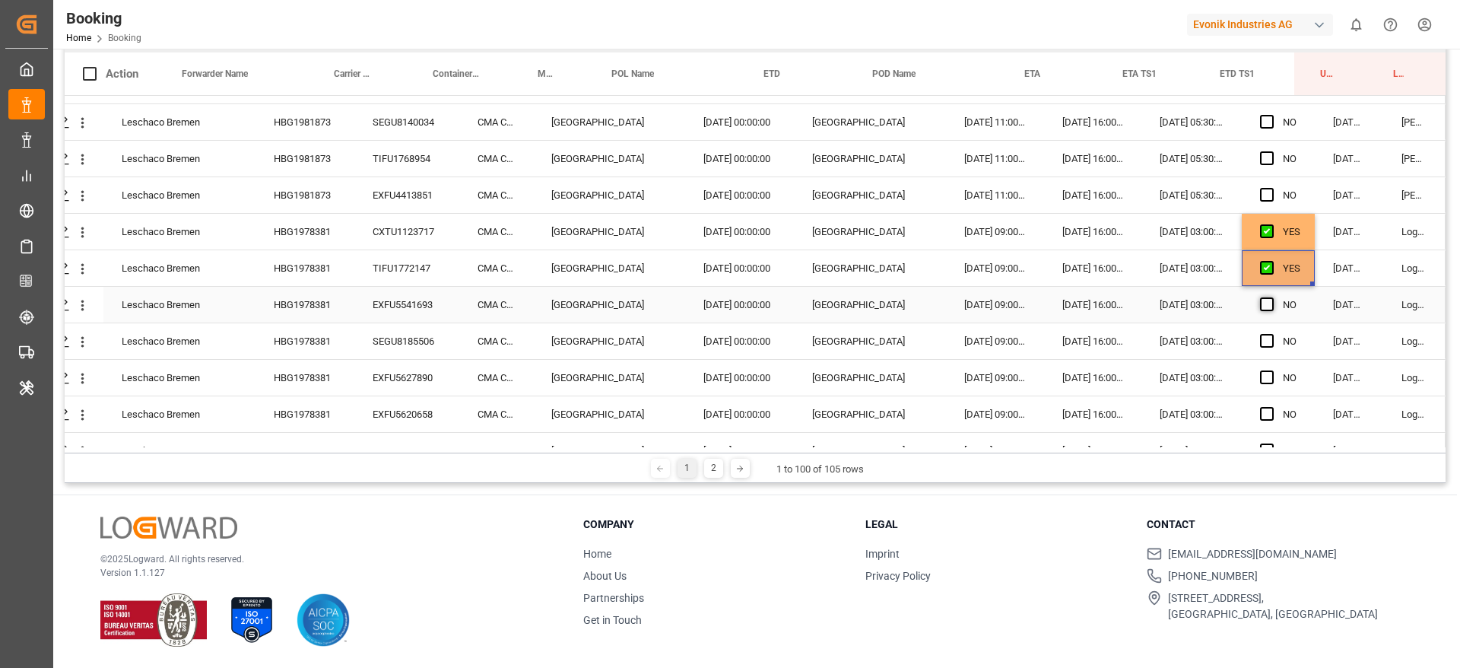
click at [1271, 297] on input "Press SPACE to select this row." at bounding box center [1271, 297] width 0 height 0
click at [1262, 341] on span "Press SPACE to select this row." at bounding box center [1267, 341] width 14 height 14
click at [1271, 334] on input "Press SPACE to select this row." at bounding box center [1271, 334] width 0 height 0
click at [1260, 372] on span "Press SPACE to select this row." at bounding box center [1267, 377] width 14 height 14
click at [1271, 370] on input "Press SPACE to select this row." at bounding box center [1271, 370] width 0 height 0
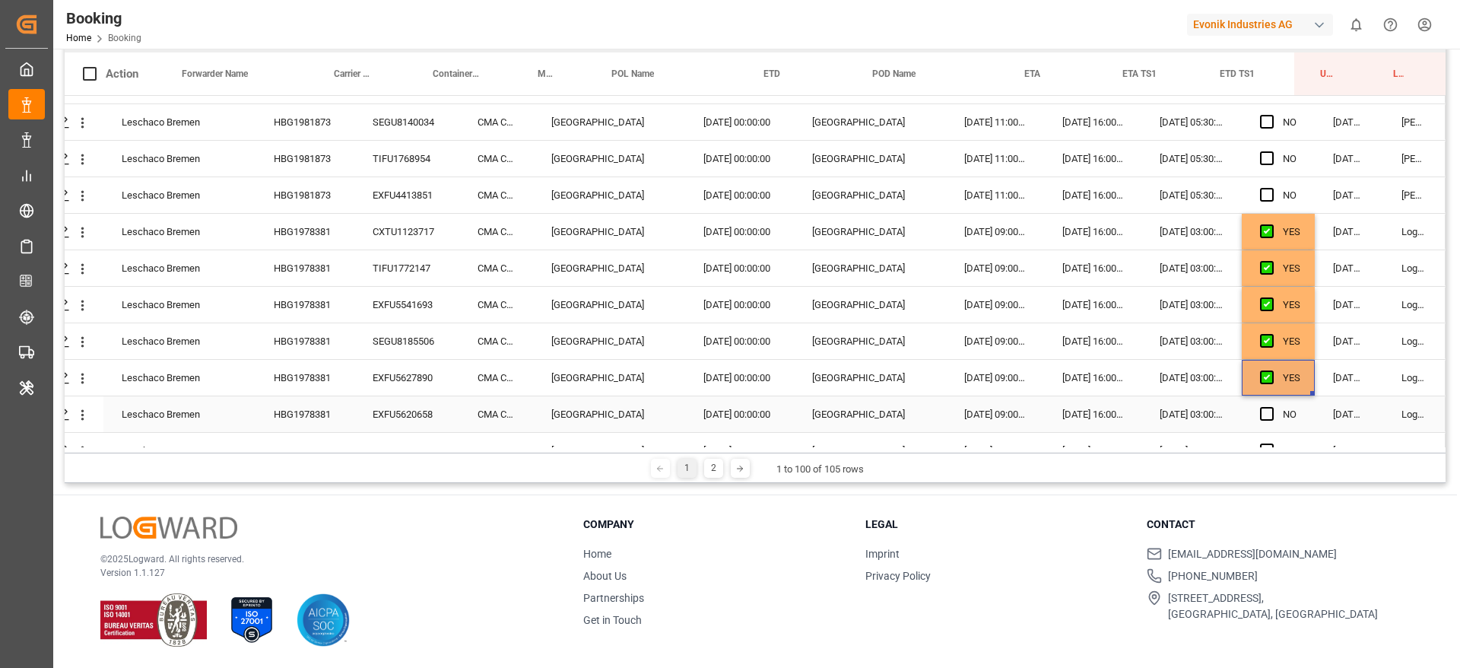
click at [1261, 411] on span "Press SPACE to select this row." at bounding box center [1267, 414] width 14 height 14
click at [1271, 407] on input "Press SPACE to select this row." at bounding box center [1271, 407] width 0 height 0
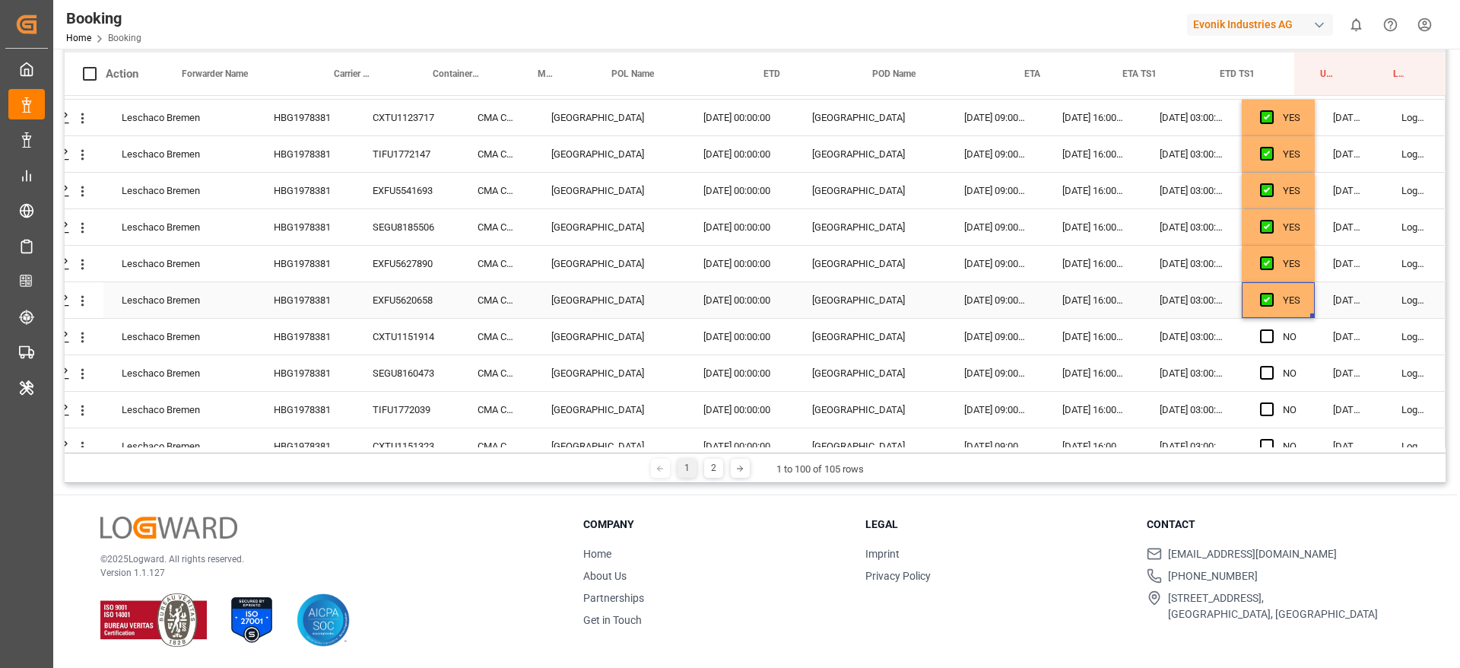
scroll to position [1935, 58]
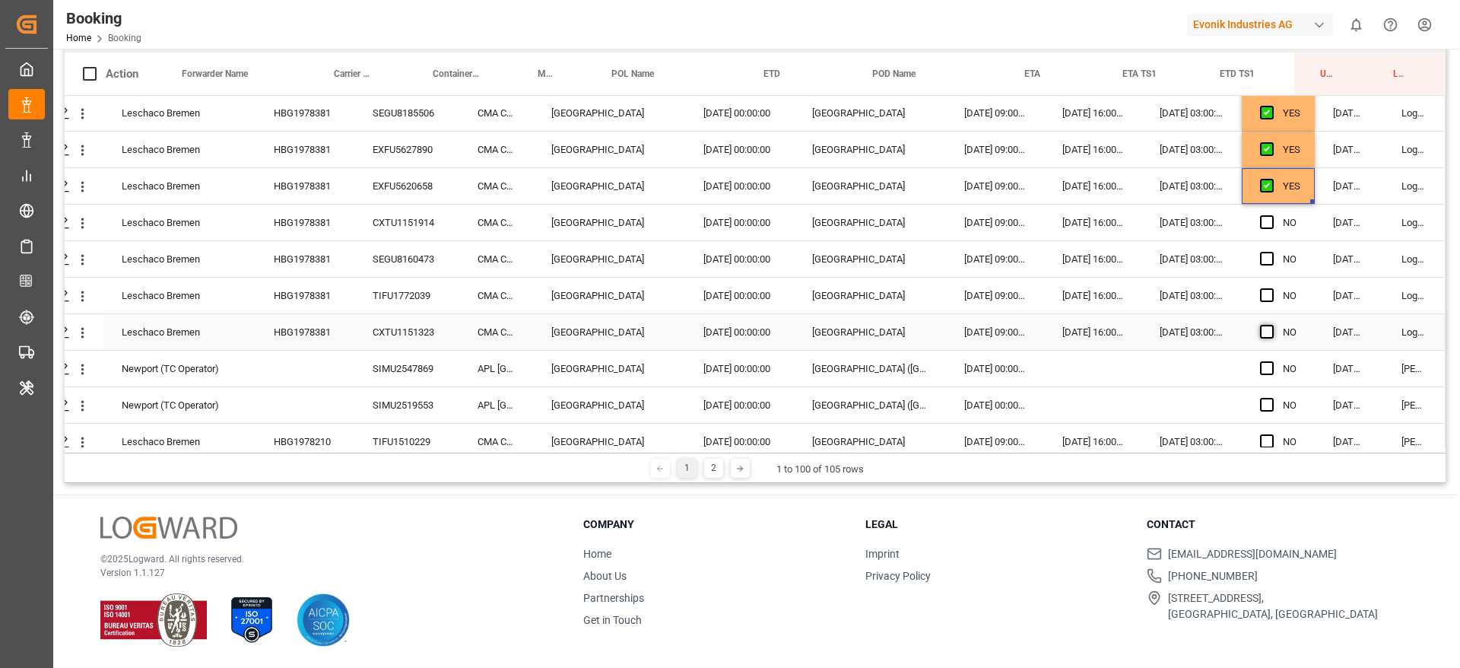
click at [1260, 329] on span "Press SPACE to select this row." at bounding box center [1267, 332] width 14 height 14
click at [1271, 325] on input "Press SPACE to select this row." at bounding box center [1271, 325] width 0 height 0
click at [1262, 300] on span "Press SPACE to select this row." at bounding box center [1267, 295] width 14 height 14
click at [1271, 288] on input "Press SPACE to select this row." at bounding box center [1271, 288] width 0 height 0
click at [1264, 257] on span "Press SPACE to select this row." at bounding box center [1267, 259] width 14 height 14
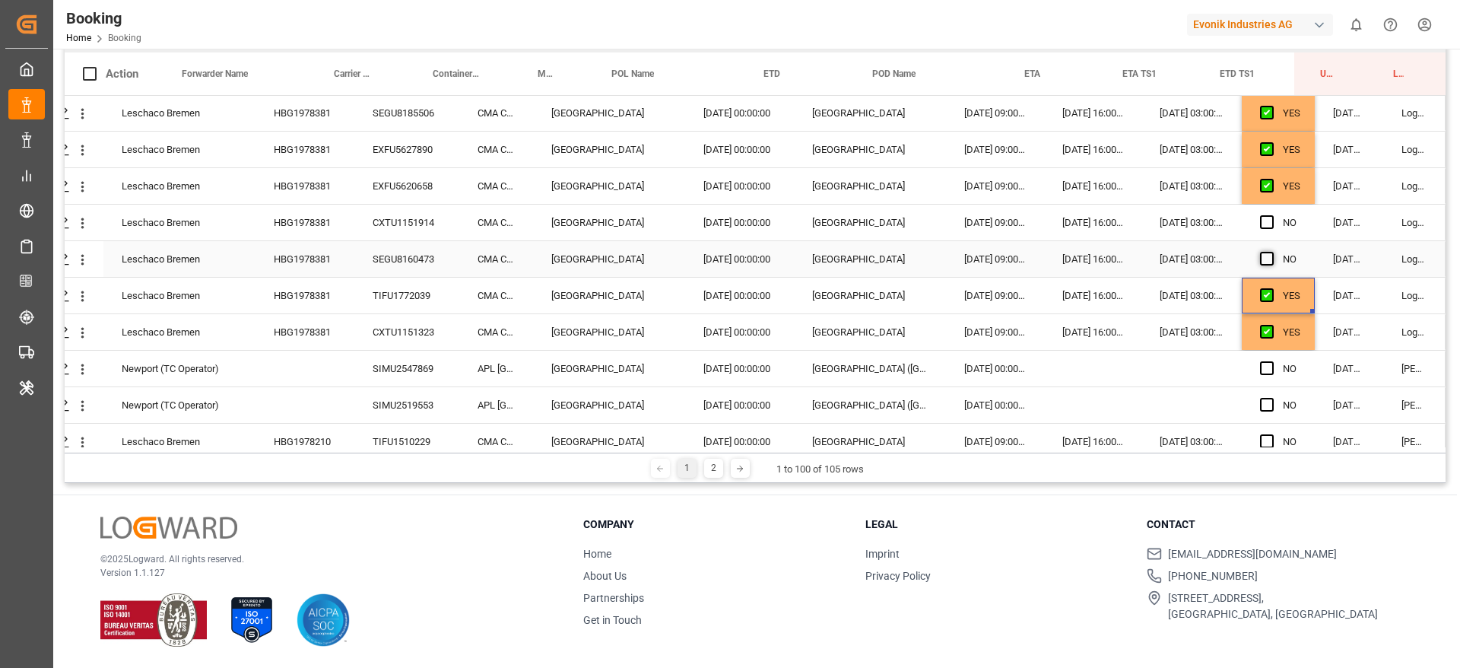
click at [1271, 252] on input "Press SPACE to select this row." at bounding box center [1271, 252] width 0 height 0
click at [1260, 222] on span "Press SPACE to select this row." at bounding box center [1267, 222] width 14 height 14
click at [1271, 215] on input "Press SPACE to select this row." at bounding box center [1271, 215] width 0 height 0
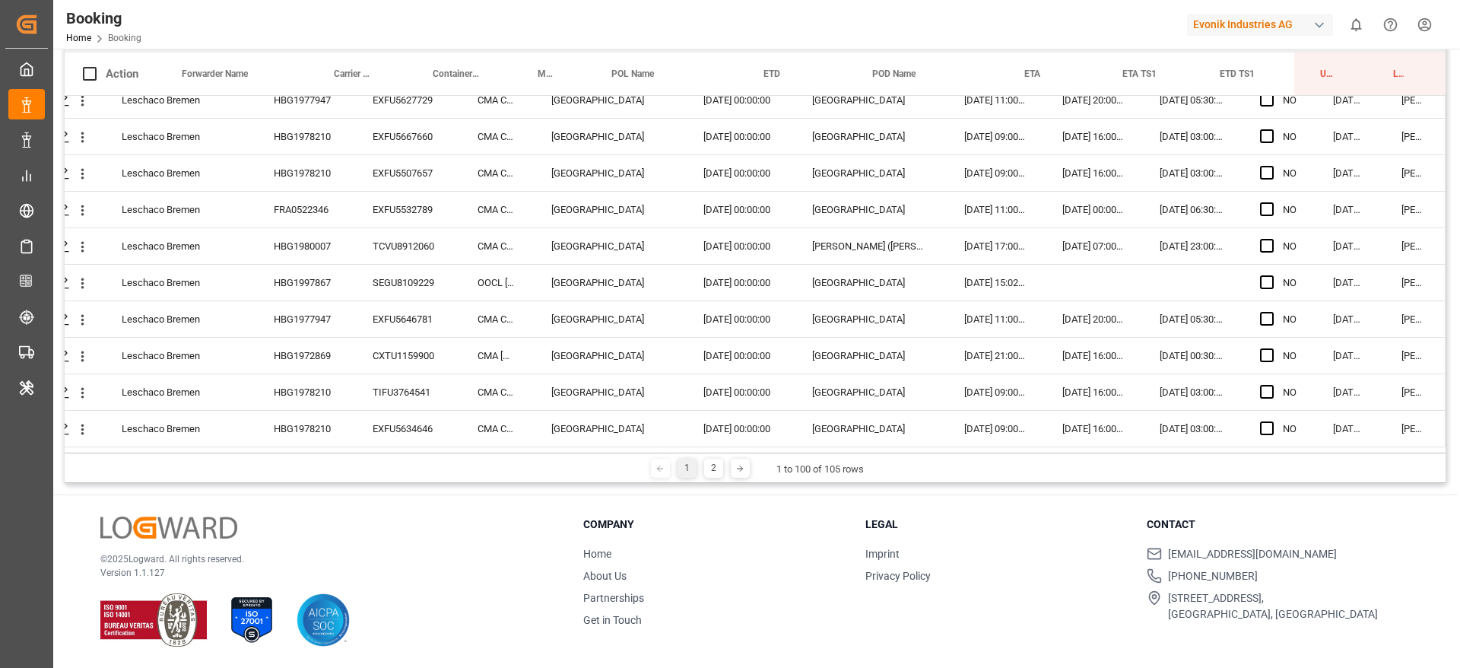
scroll to position [3304, 58]
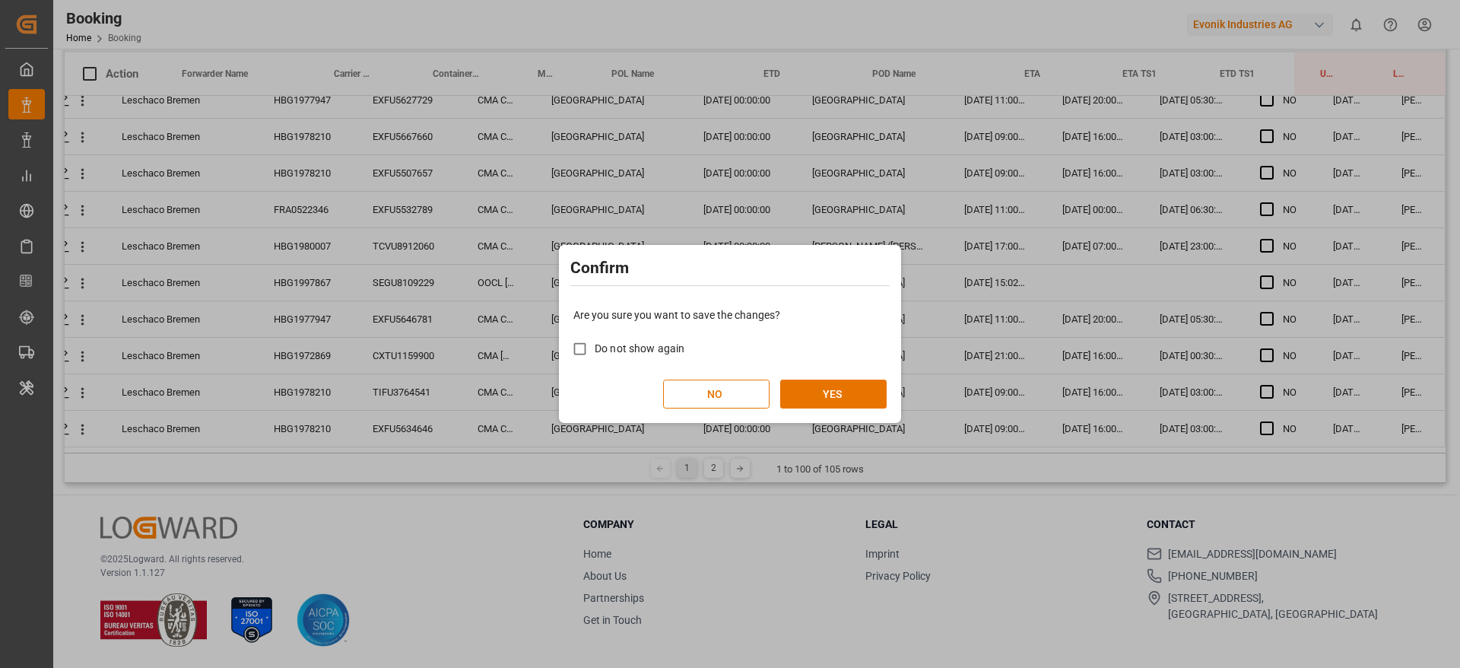
click at [840, 373] on div "Are you sure you want to save the changes? Do not show again NO YES" at bounding box center [730, 358] width 335 height 122
click at [840, 387] on button "YES" at bounding box center [833, 393] width 106 height 29
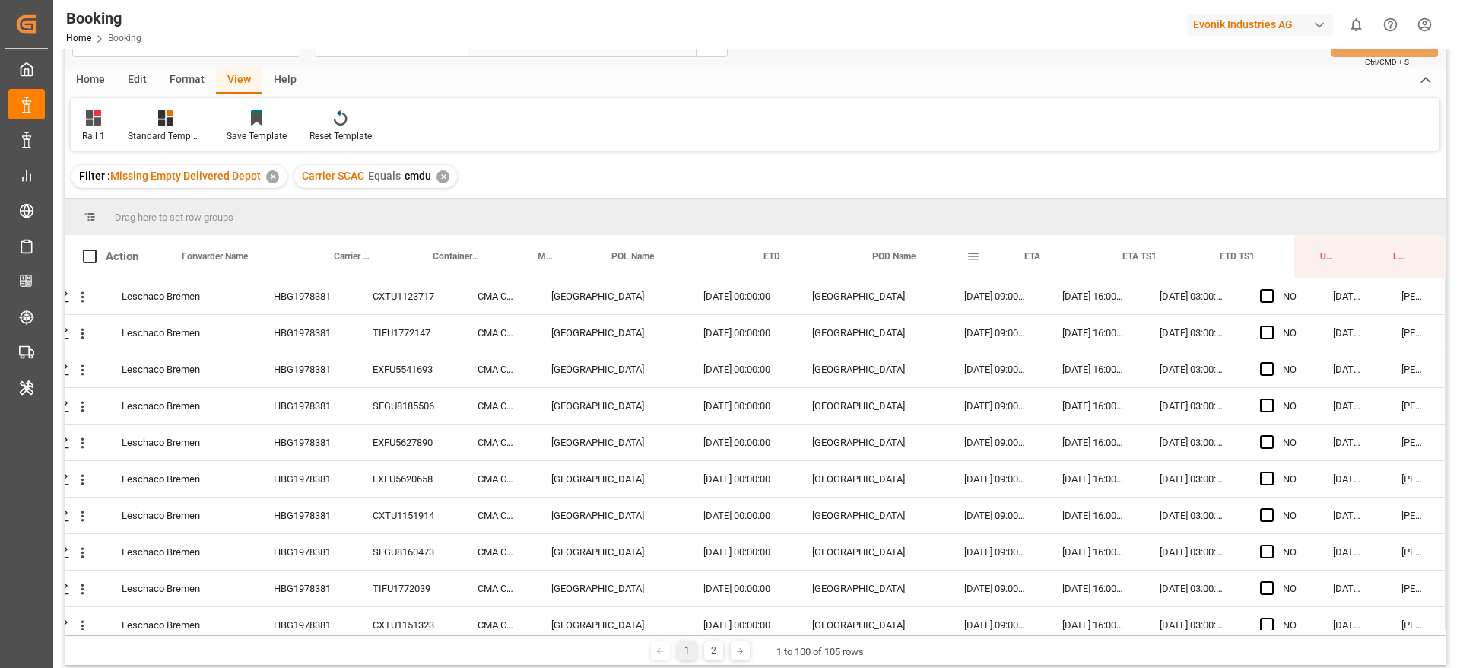
scroll to position [0, 0]
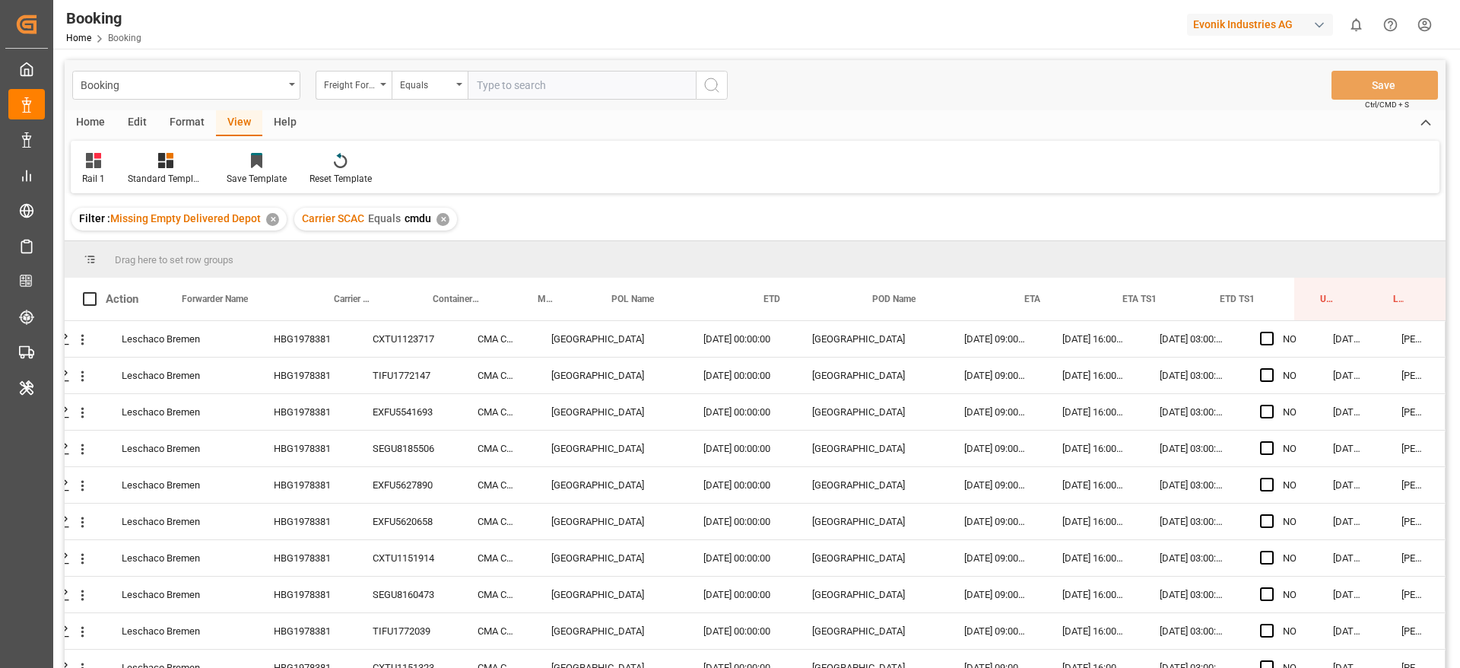
click at [437, 214] on div "✕" at bounding box center [443, 219] width 13 height 13
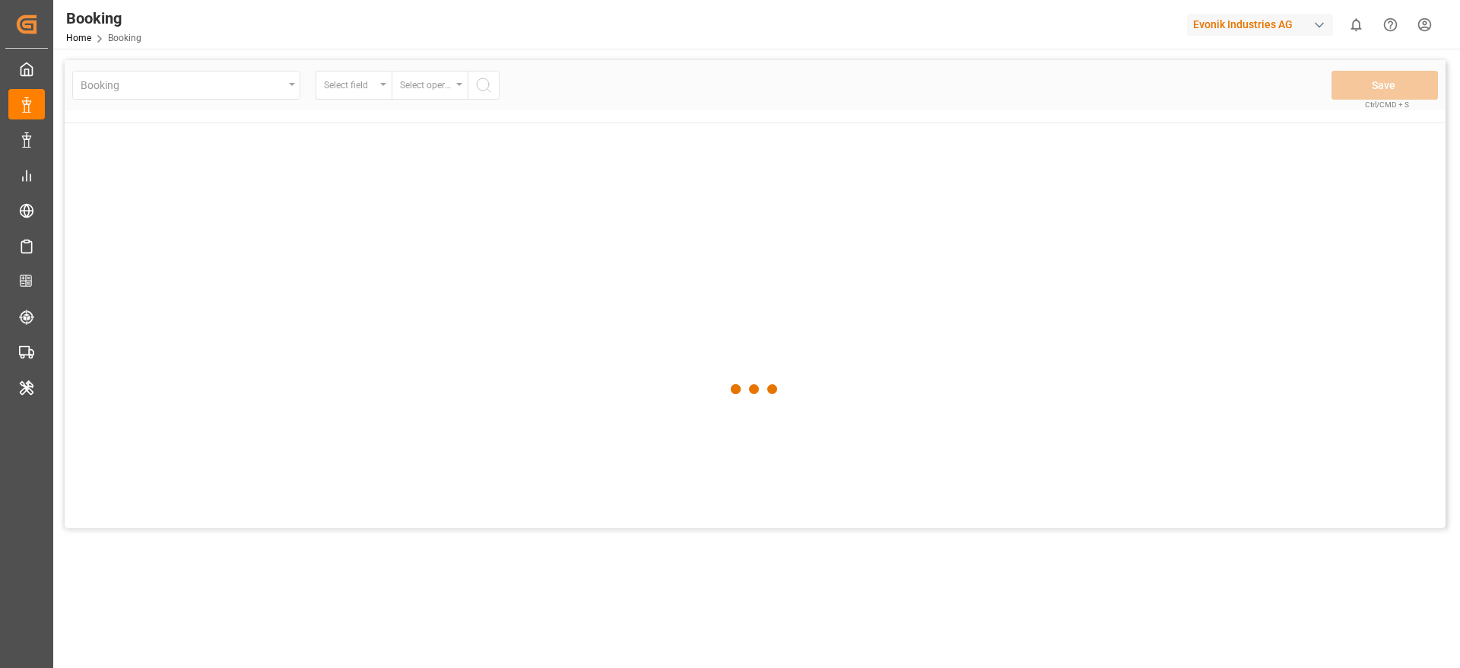
click at [1207, 21] on div "Evonik Industries AG" at bounding box center [1260, 25] width 146 height 22
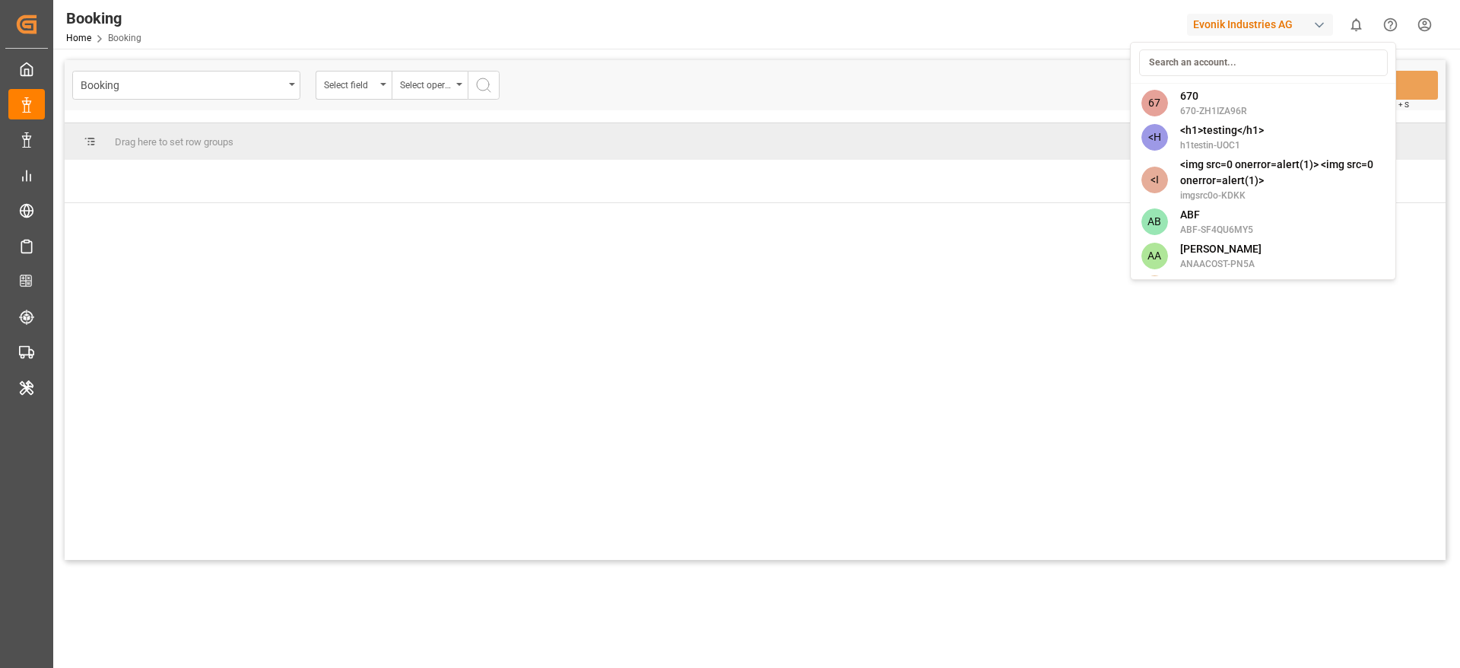
click at [1204, 49] on input at bounding box center [1263, 62] width 249 height 27
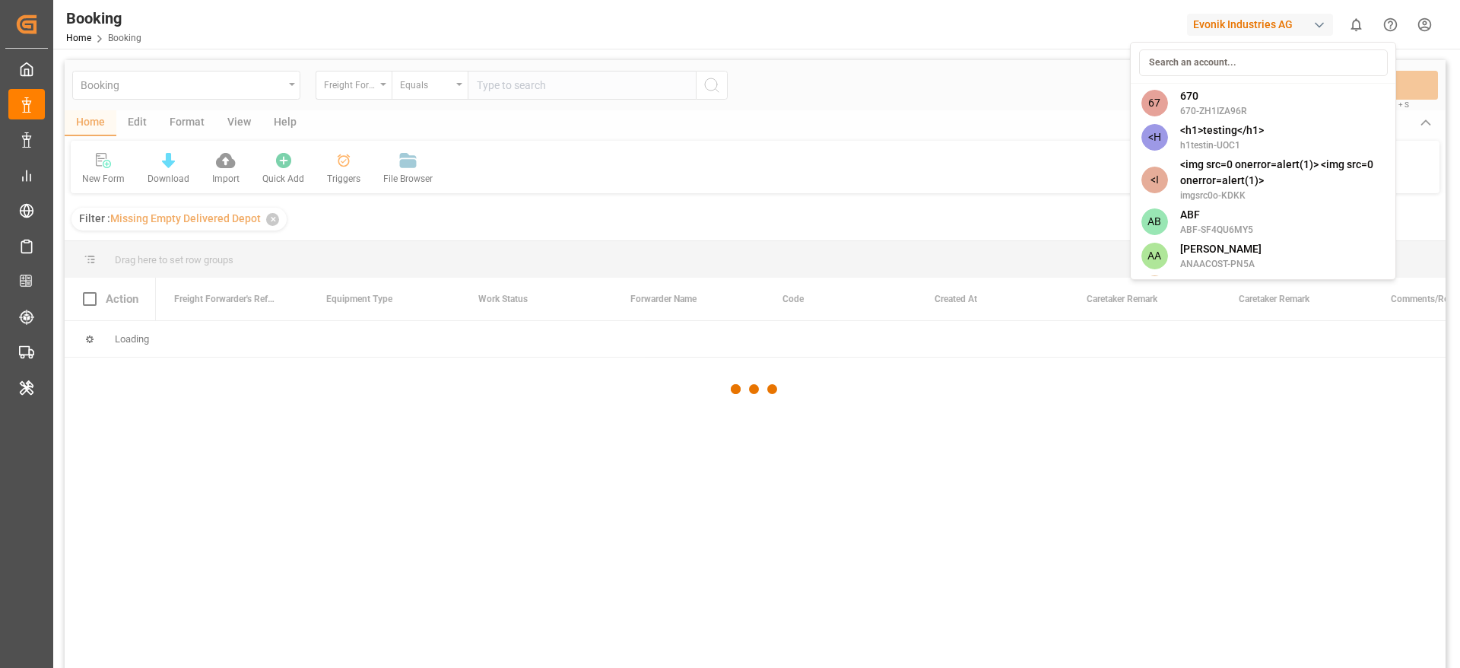
click at [1201, 60] on input at bounding box center [1263, 62] width 249 height 27
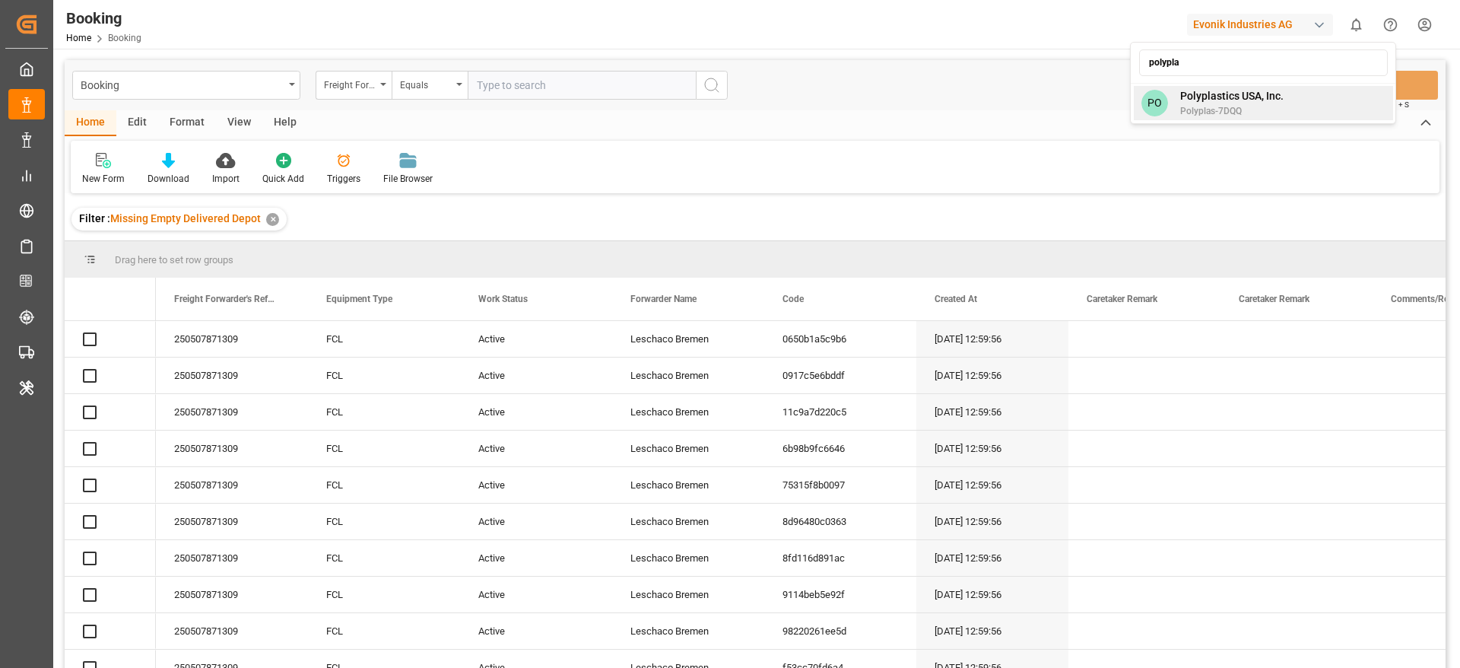
type input "polypla"
click at [1289, 107] on div "PO Polyplastics USA, Inc. Polyplas-7DQQ" at bounding box center [1263, 103] width 259 height 34
